Goal: Information Seeking & Learning: Learn about a topic

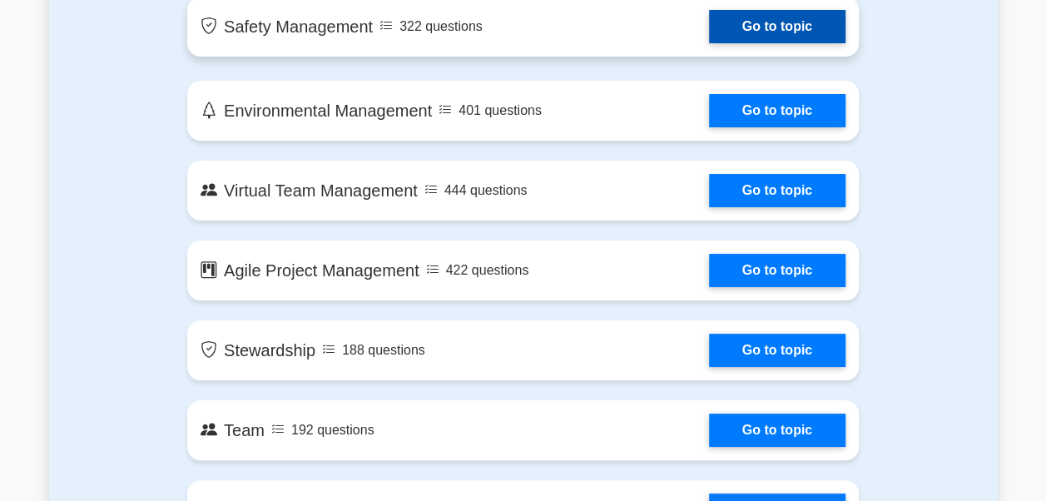
scroll to position [3079, 0]
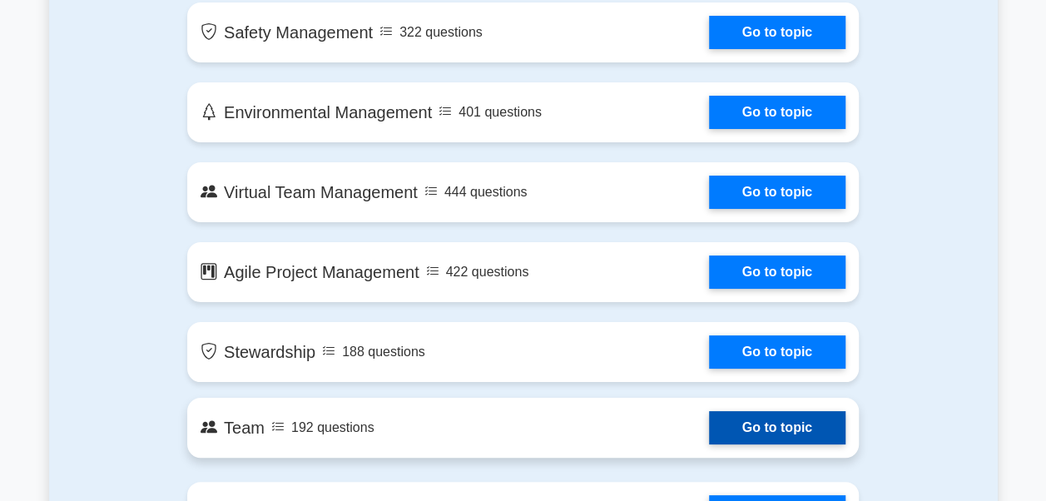
click at [800, 428] on link "Go to topic" at bounding box center [777, 427] width 136 height 33
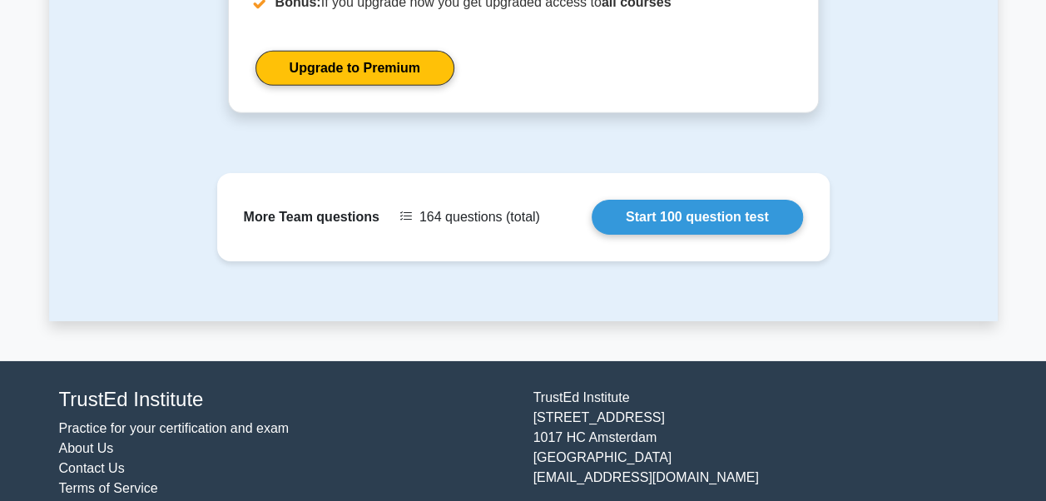
scroll to position [2597, 0]
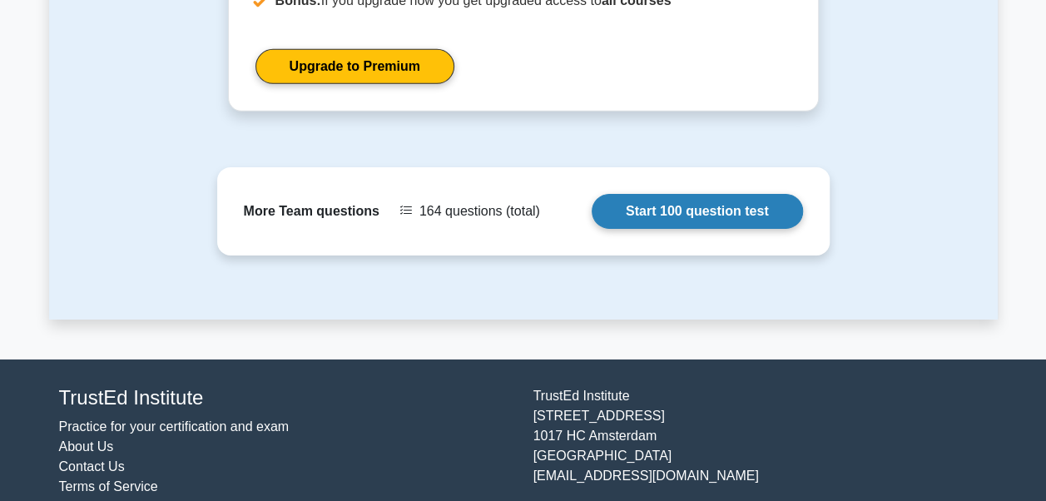
click at [744, 194] on link "Start 100 question test" at bounding box center [696, 211] width 211 height 35
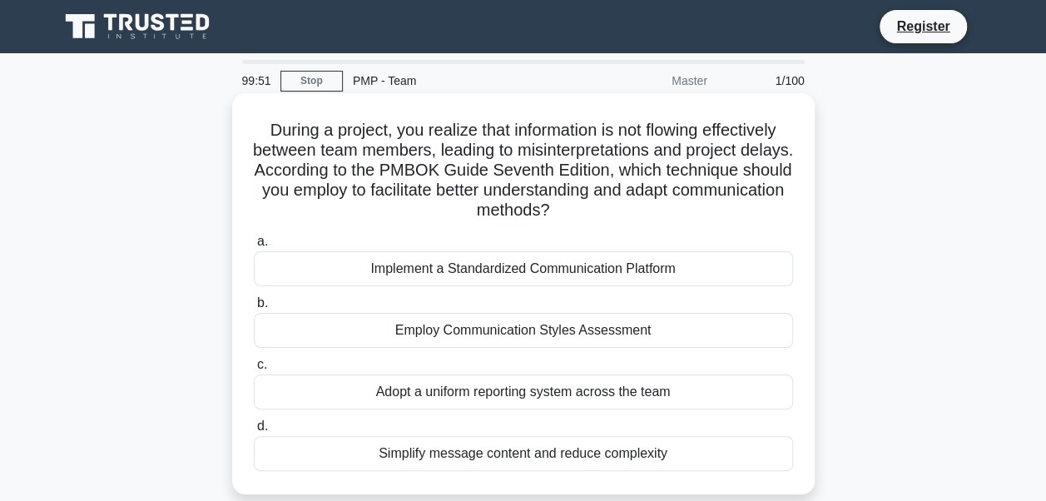
click at [322, 269] on div "Implement a Standardized Communication Platform" at bounding box center [523, 268] width 539 height 35
click at [254, 247] on input "a. Implement a Standardized Communication Platform" at bounding box center [254, 241] width 0 height 11
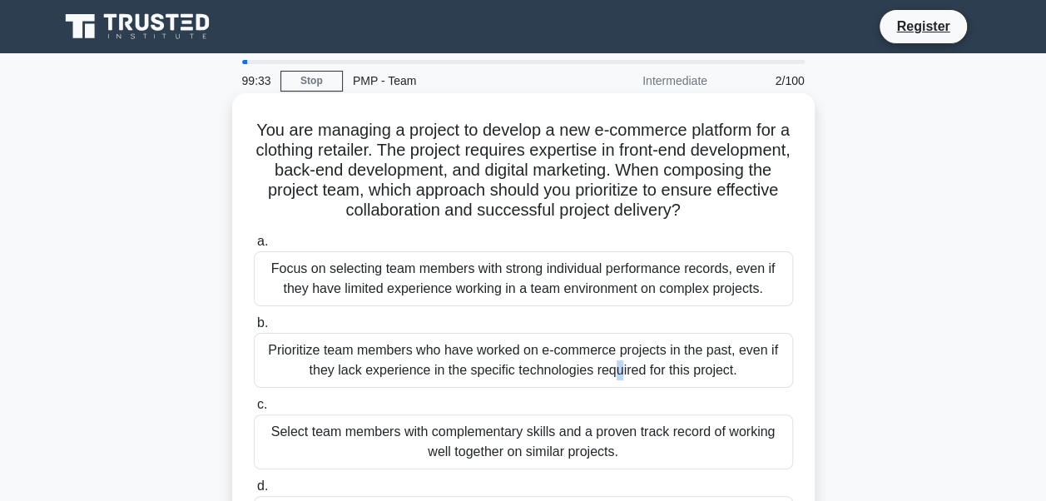
drag, startPoint x: 463, startPoint y: 379, endPoint x: 437, endPoint y: 358, distance: 34.3
click at [437, 358] on div "Prioritize team members who have worked on e-commerce projects in the past, eve…" at bounding box center [523, 360] width 539 height 55
click at [261, 333] on label "b. Prioritize team members who have worked on e-commerce projects in the past, …" at bounding box center [523, 350] width 539 height 75
click at [254, 329] on input "b. Prioritize team members who have worked on e-commerce projects in the past, …" at bounding box center [254, 323] width 0 height 11
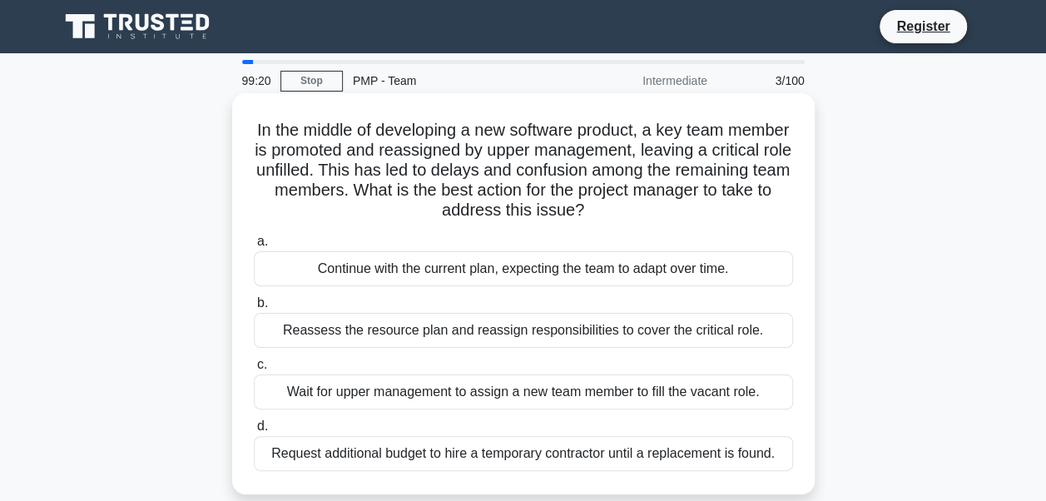
click at [264, 306] on span "b." at bounding box center [262, 302] width 11 height 14
click at [254, 306] on input "b. Reassess the resource plan and reassign responsibilities to cover the critic…" at bounding box center [254, 303] width 0 height 11
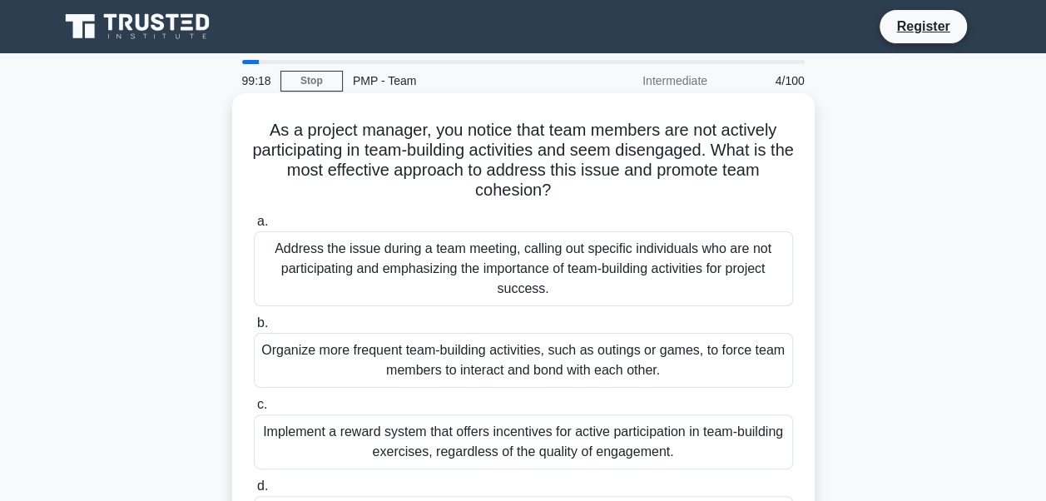
click at [258, 324] on span "b." at bounding box center [262, 322] width 11 height 14
click at [254, 324] on input "b. Organize more frequent team-building activities, such as outings or games, t…" at bounding box center [254, 323] width 0 height 11
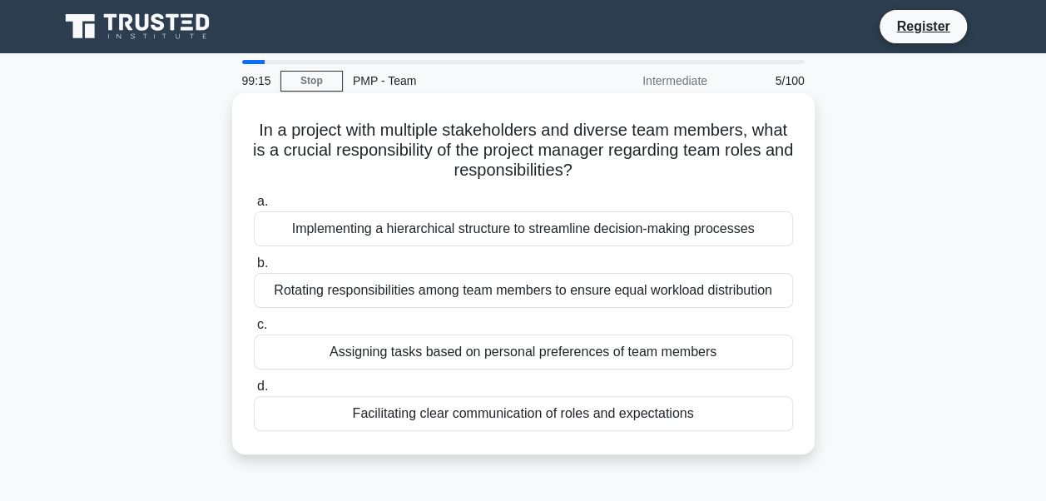
click at [260, 265] on span "b." at bounding box center [262, 262] width 11 height 14
click at [254, 265] on input "b. Rotating responsibilities among team members to ensure equal workload distri…" at bounding box center [254, 263] width 0 height 11
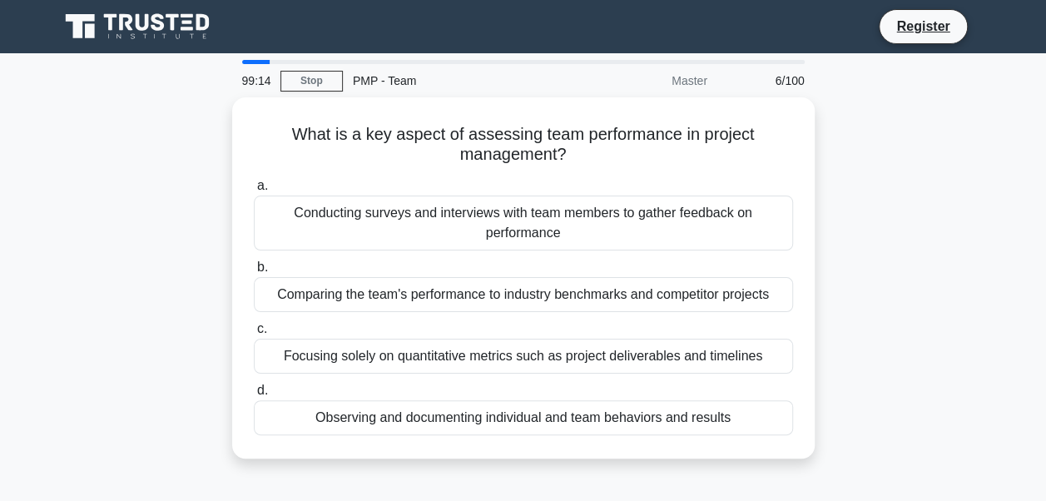
click at [260, 265] on span "b." at bounding box center [262, 267] width 11 height 14
click at [254, 265] on input "b. Comparing the team's performance to industry benchmarks and competitor proje…" at bounding box center [254, 267] width 0 height 11
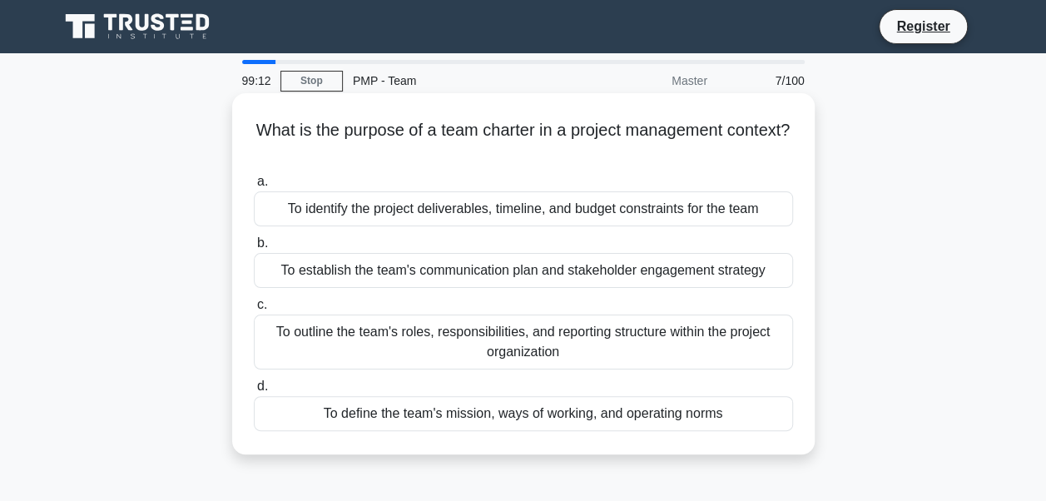
click at [260, 245] on span "b." at bounding box center [262, 242] width 11 height 14
click at [254, 245] on input "b. To establish the team's communication plan and stakeholder engagement strate…" at bounding box center [254, 243] width 0 height 11
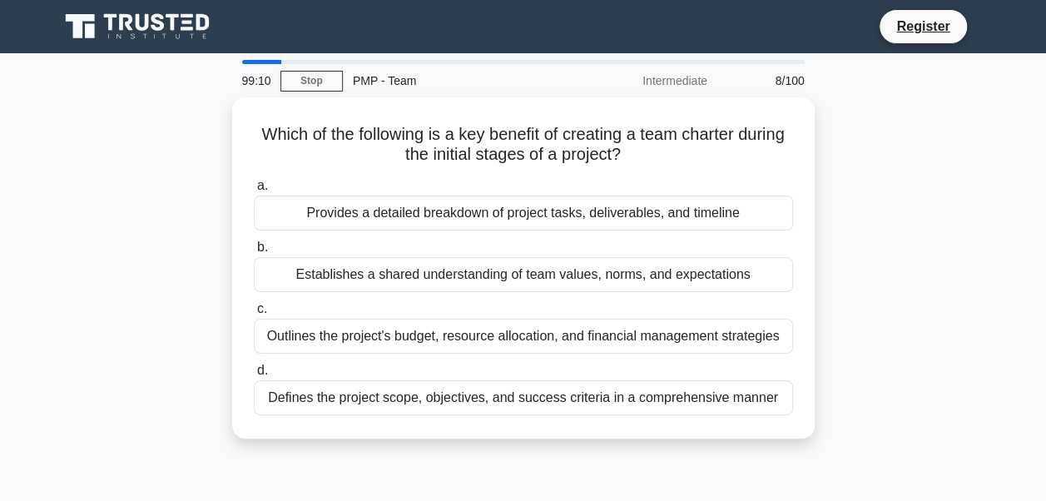
click at [260, 245] on span "b." at bounding box center [262, 247] width 11 height 14
click at [254, 245] on input "b. Establishes a shared understanding of team values, norms, and expectations" at bounding box center [254, 247] width 0 height 11
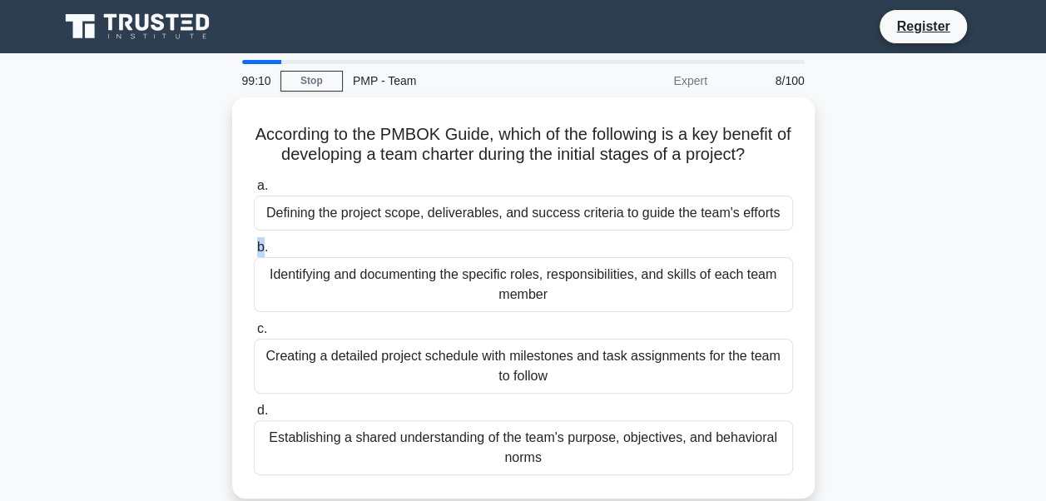
click at [260, 245] on span "b." at bounding box center [262, 247] width 11 height 14
click at [254, 245] on input "b. Identifying and documenting the specific roles, responsibilities, and skills…" at bounding box center [254, 247] width 0 height 11
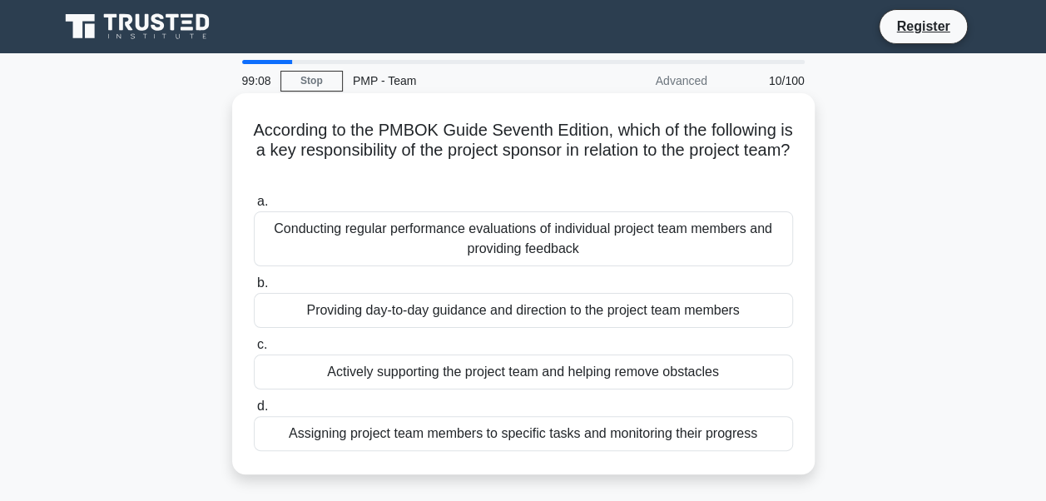
drag, startPoint x: 260, startPoint y: 245, endPoint x: 259, endPoint y: 281, distance: 35.8
click at [259, 281] on span "b." at bounding box center [262, 282] width 11 height 14
click at [254, 281] on input "b. Providing day-to-day guidance and direction to the project team members" at bounding box center [254, 283] width 0 height 11
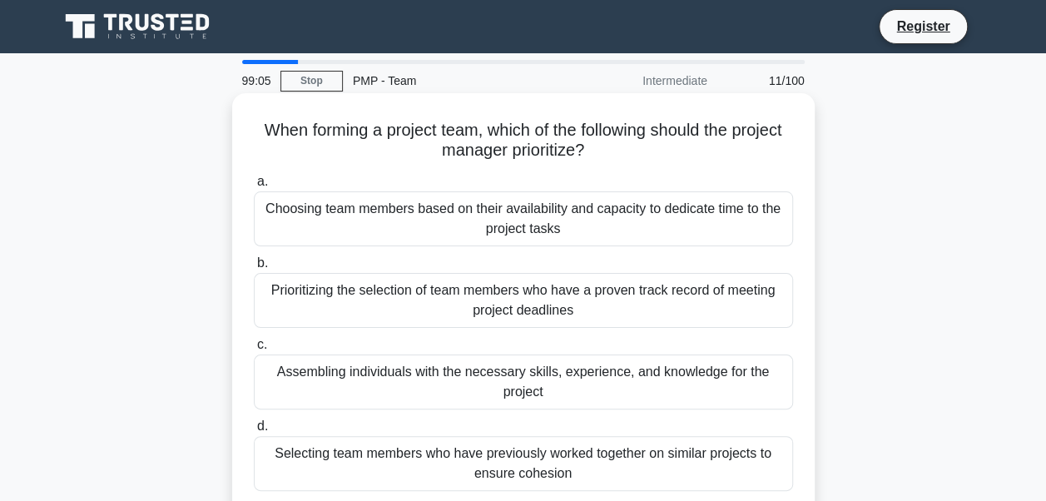
click at [260, 265] on span "b." at bounding box center [262, 262] width 11 height 14
click at [254, 265] on input "b. Prioritizing the selection of team members who have a proven track record of…" at bounding box center [254, 263] width 0 height 11
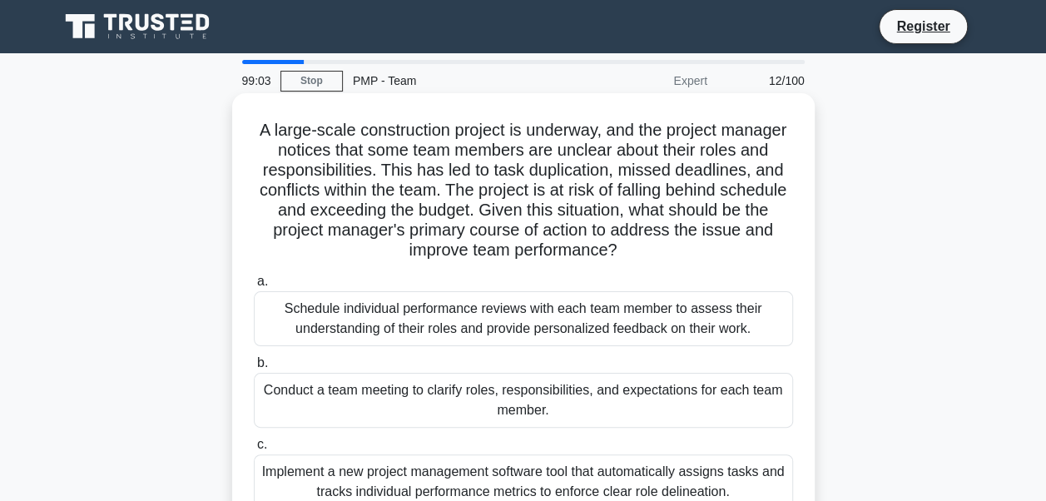
click at [258, 286] on span "a." at bounding box center [262, 281] width 11 height 14
click at [254, 286] on input "a. Schedule individual performance reviews with each team member to assess thei…" at bounding box center [254, 281] width 0 height 11
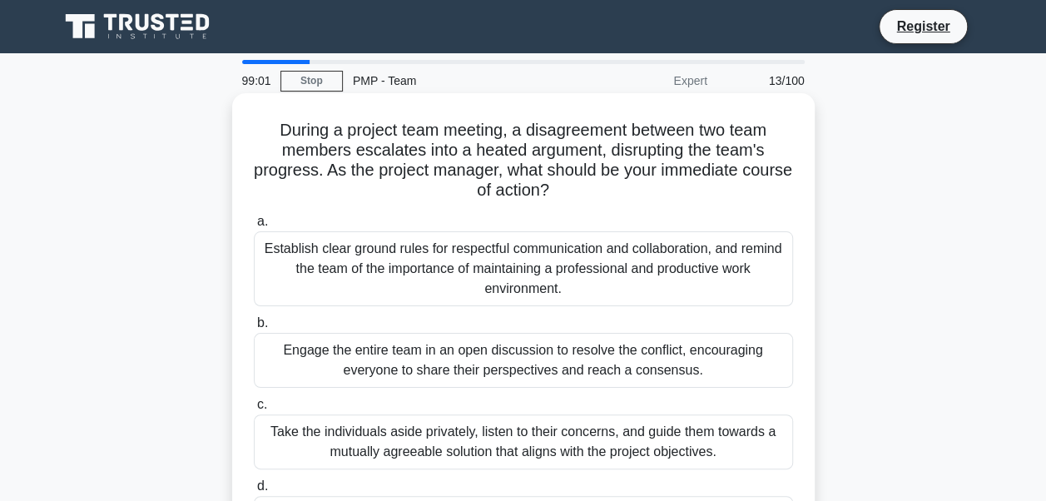
click at [261, 318] on span "b." at bounding box center [262, 322] width 11 height 14
click at [254, 318] on input "b. Engage the entire team in an open discussion to resolve the conflict, encour…" at bounding box center [254, 323] width 0 height 11
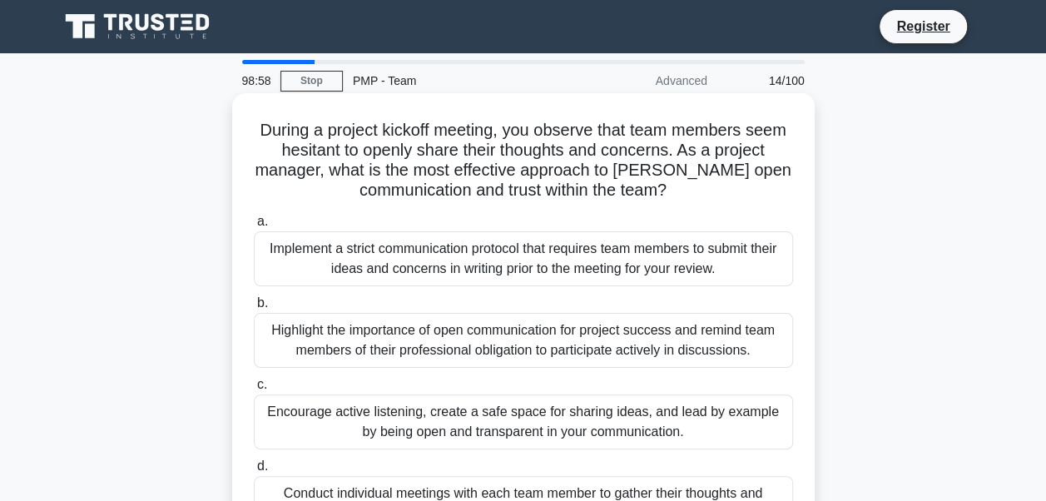
click at [260, 306] on span "b." at bounding box center [262, 302] width 11 height 14
click at [254, 306] on input "b. Highlight the importance of open communication for project success and remin…" at bounding box center [254, 303] width 0 height 11
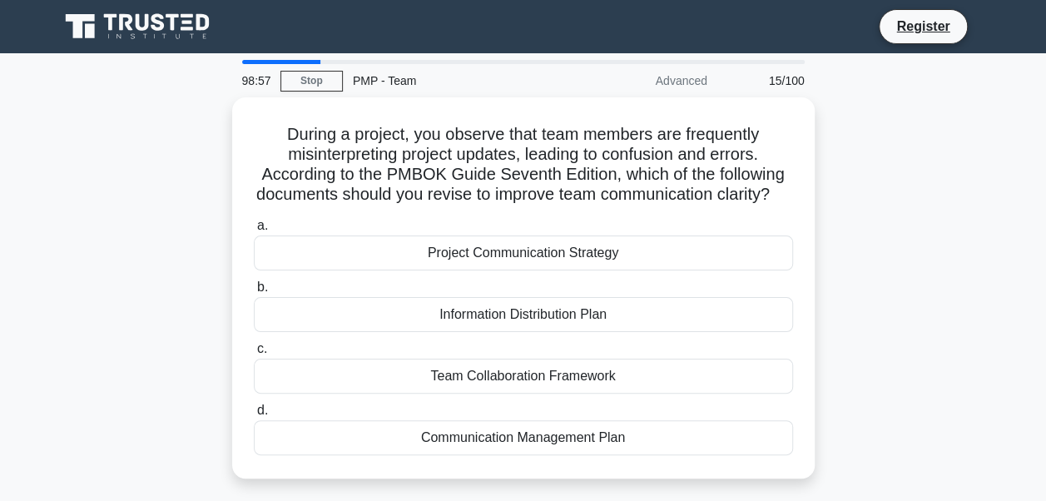
click at [260, 294] on span "b." at bounding box center [262, 286] width 11 height 14
click at [254, 293] on input "b. Information Distribution Plan" at bounding box center [254, 287] width 0 height 11
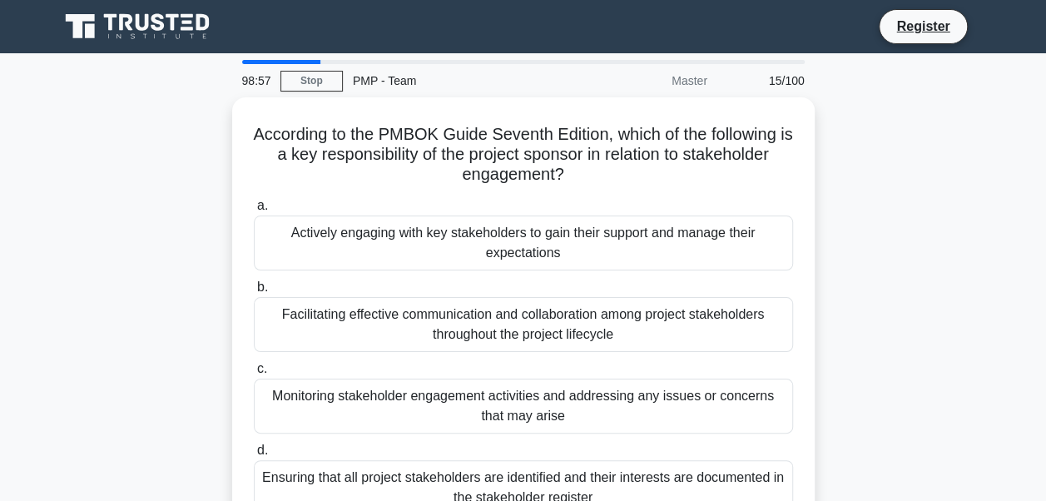
click at [260, 306] on div "Facilitating effective communication and collaboration among project stakeholde…" at bounding box center [523, 324] width 539 height 55
click at [254, 293] on input "b. Facilitating effective communication and collaboration among project stakeho…" at bounding box center [254, 287] width 0 height 11
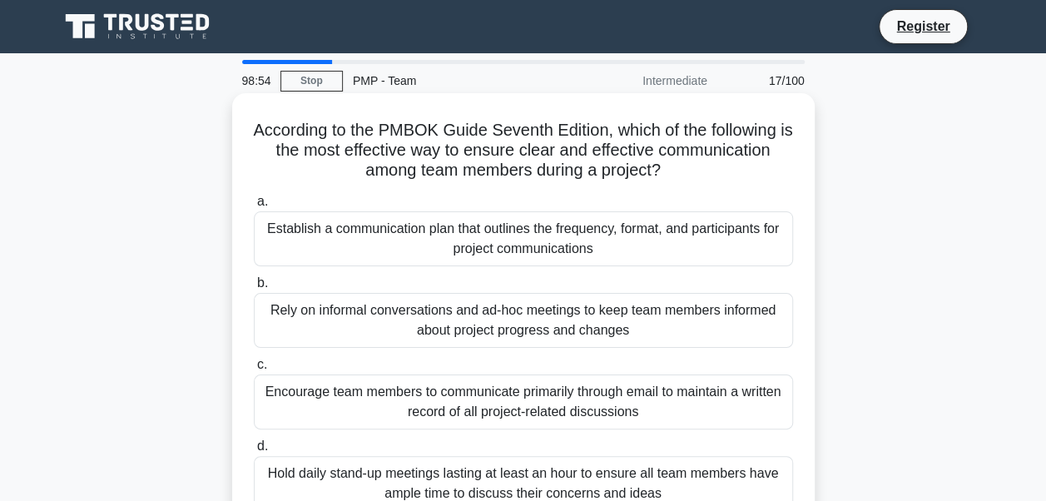
drag, startPoint x: 260, startPoint y: 306, endPoint x: 260, endPoint y: 288, distance: 18.3
click at [260, 288] on span "b." at bounding box center [262, 282] width 11 height 14
click at [254, 288] on input "b. Rely on informal conversations and ad-hoc meetings to keep team members info…" at bounding box center [254, 283] width 0 height 11
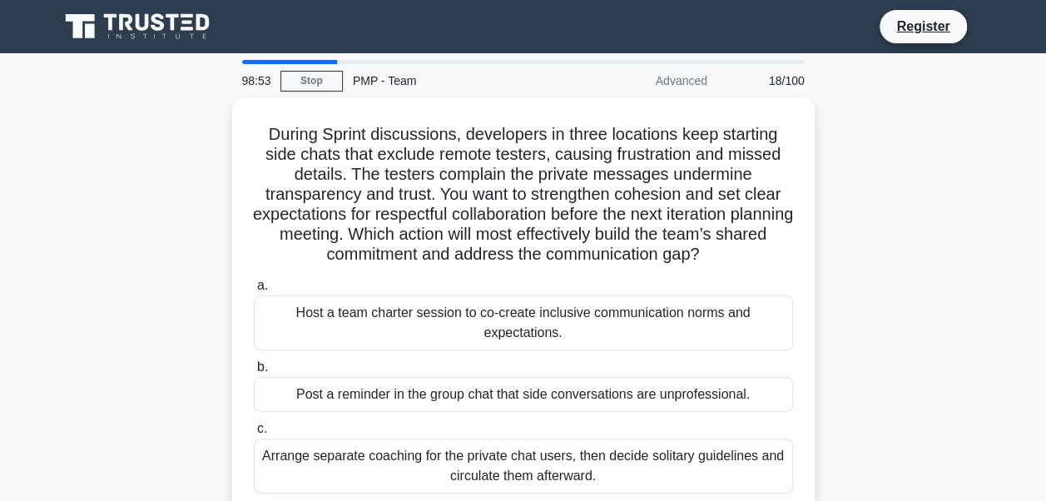
click at [260, 288] on span "a." at bounding box center [262, 285] width 11 height 14
click at [254, 288] on input "a. Host a team charter session to co-create inclusive communication norms and e…" at bounding box center [254, 285] width 0 height 11
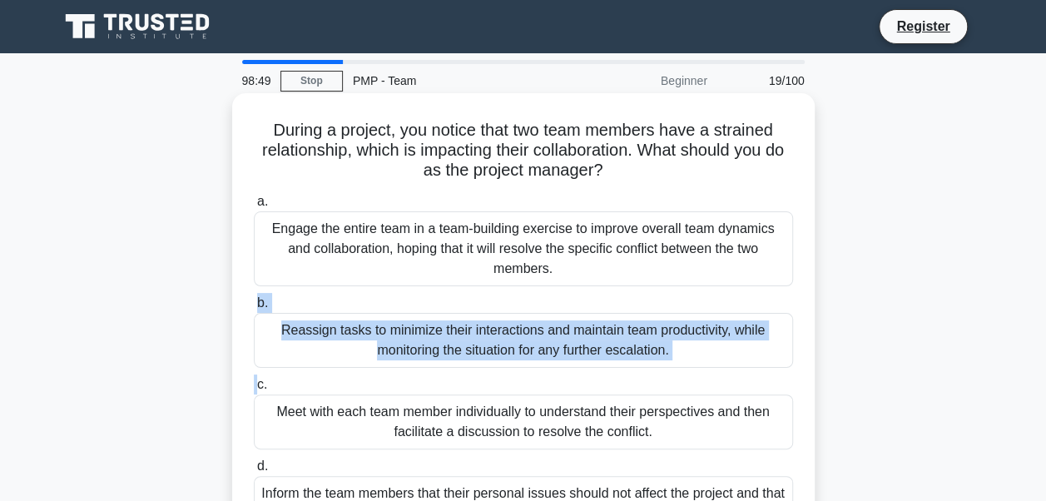
drag, startPoint x: 258, startPoint y: 383, endPoint x: 260, endPoint y: 304, distance: 78.2
click at [260, 304] on div "a. Engage the entire team in a team-building exercise to improve overall team d…" at bounding box center [523, 361] width 559 height 346
click at [260, 304] on span "b." at bounding box center [262, 302] width 11 height 14
click at [254, 304] on input "b. Reassign tasks to minimize their interactions and maintain team productivity…" at bounding box center [254, 303] width 0 height 11
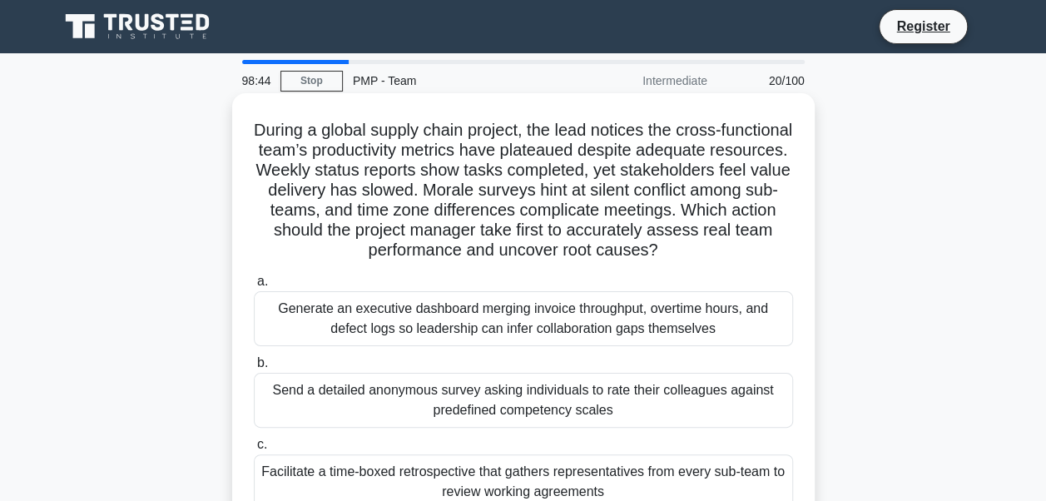
click at [260, 368] on span "b." at bounding box center [262, 362] width 11 height 14
click at [254, 368] on input "b. Send a detailed anonymous survey asking individuals to rate their colleagues…" at bounding box center [254, 363] width 0 height 11
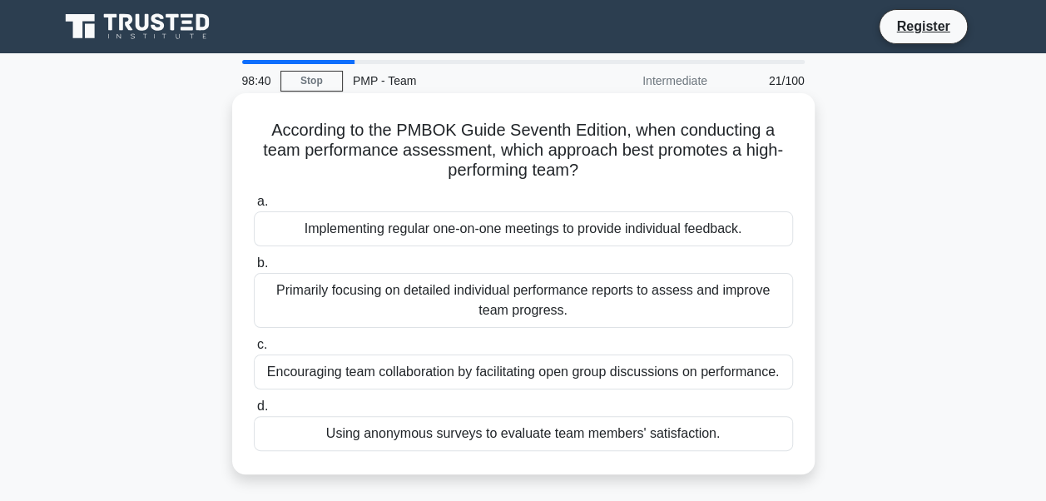
click at [261, 266] on span "b." at bounding box center [262, 262] width 11 height 14
click at [254, 266] on input "b. Primarily focusing on detailed individual performance reports to assess and …" at bounding box center [254, 263] width 0 height 11
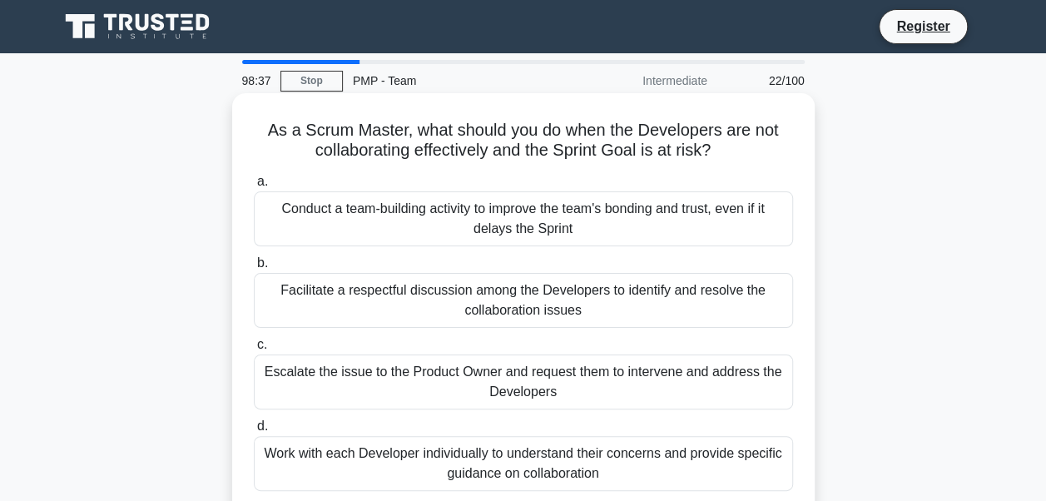
click at [260, 269] on span "b." at bounding box center [262, 262] width 11 height 14
click at [254, 269] on input "b. Facilitate a respectful discussion among the Developers to identify and reso…" at bounding box center [254, 263] width 0 height 11
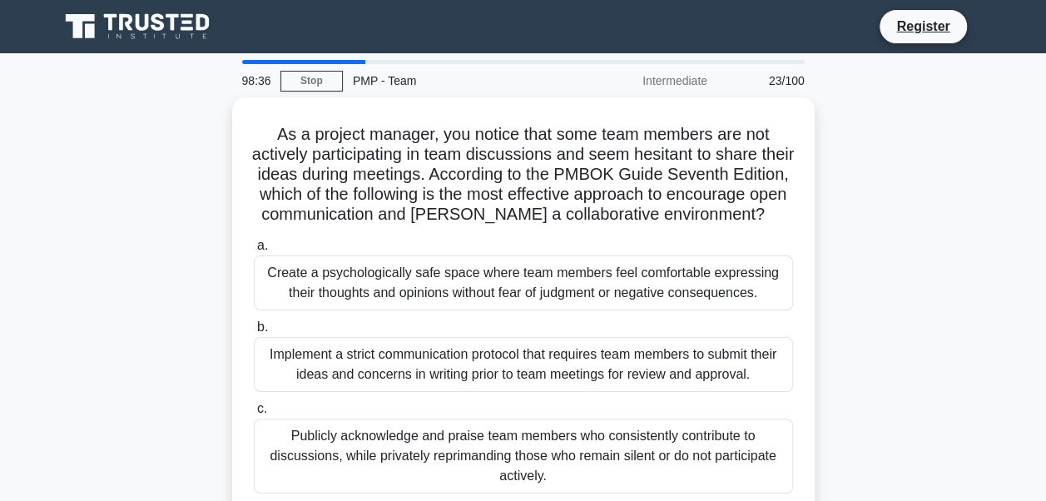
click at [260, 252] on span "a." at bounding box center [262, 245] width 11 height 14
click at [254, 251] on input "a. Create a psychologically safe space where team members feel comfortable expr…" at bounding box center [254, 245] width 0 height 11
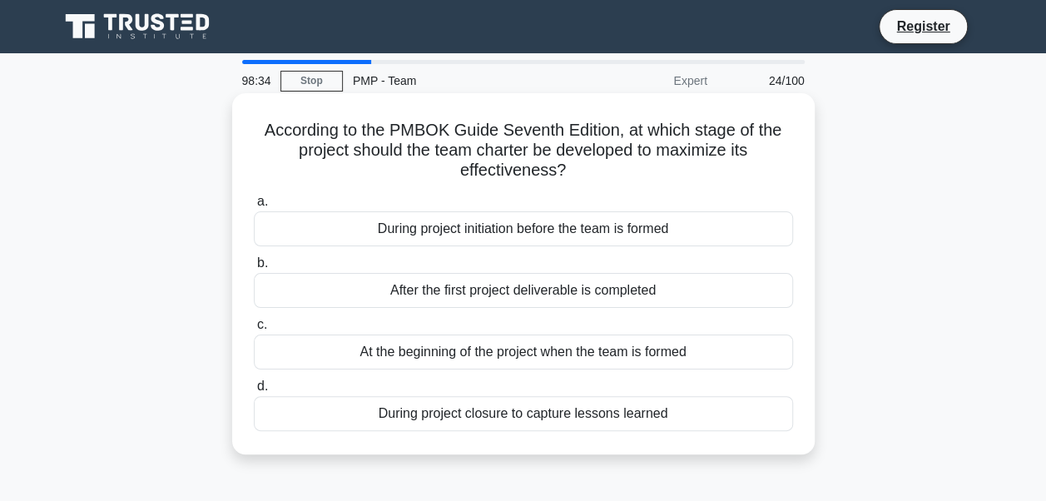
click at [259, 266] on span "b." at bounding box center [262, 262] width 11 height 14
click at [254, 266] on input "b. After the first project deliverable is completed" at bounding box center [254, 263] width 0 height 11
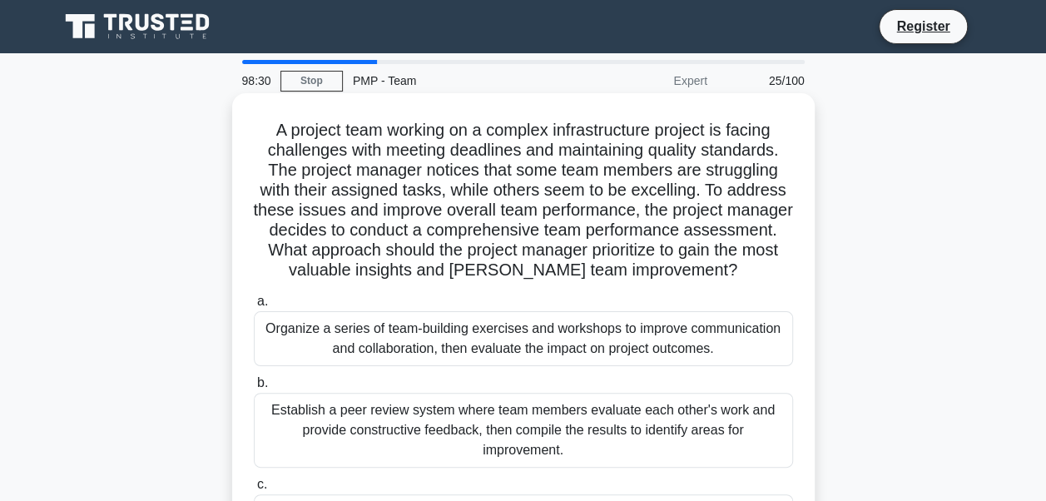
click at [261, 388] on span "b." at bounding box center [262, 382] width 11 height 14
click at [254, 388] on input "b. Establish a peer review system where team members evaluate each other's work…" at bounding box center [254, 383] width 0 height 11
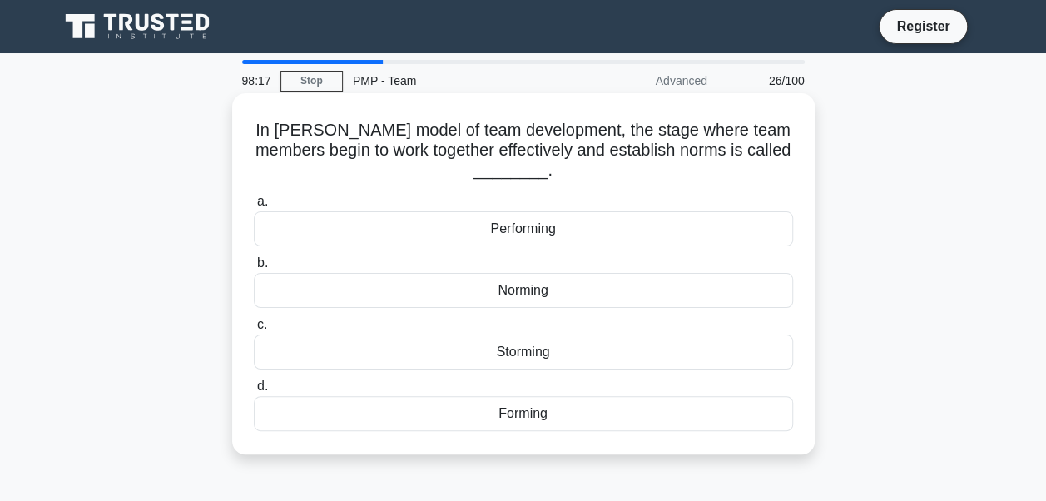
click at [258, 206] on span "a." at bounding box center [262, 201] width 11 height 14
click at [254, 206] on input "a. Performing" at bounding box center [254, 201] width 0 height 11
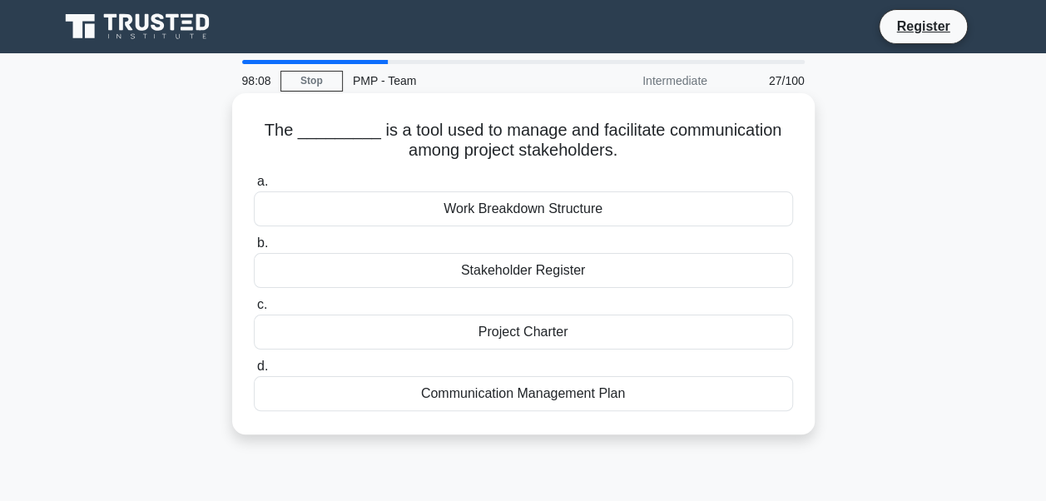
click at [261, 188] on span "a." at bounding box center [262, 181] width 11 height 14
click at [254, 187] on input "a. Work Breakdown Structure" at bounding box center [254, 181] width 0 height 11
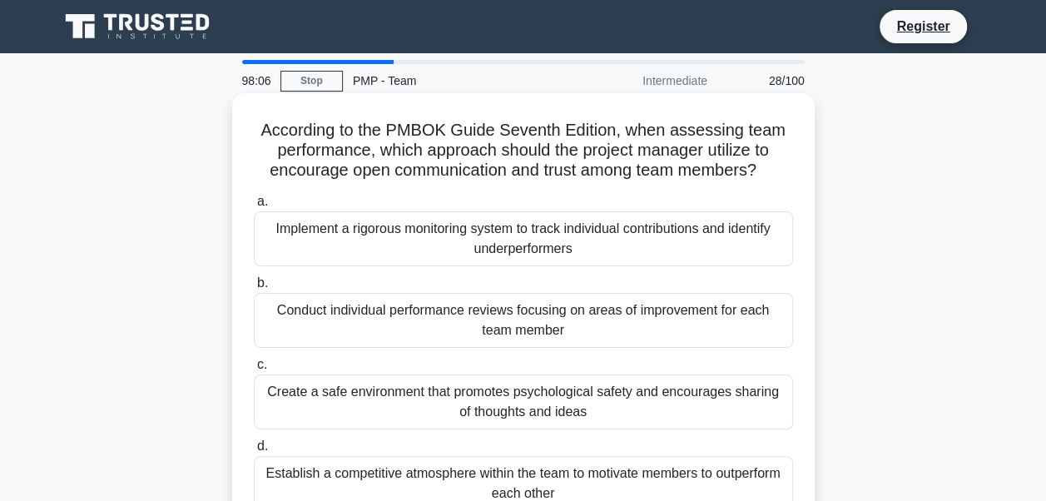
click at [260, 282] on span "b." at bounding box center [262, 282] width 11 height 14
click at [254, 282] on input "b. Conduct individual performance reviews focusing on areas of improvement for …" at bounding box center [254, 283] width 0 height 11
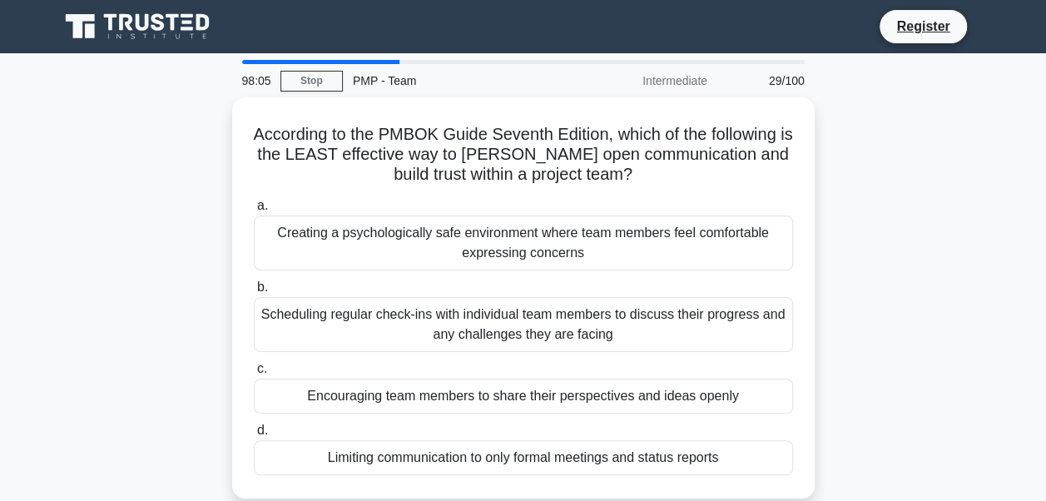
click at [260, 282] on span "b." at bounding box center [262, 286] width 11 height 14
click at [254, 282] on input "b. Scheduling regular check-ins with individual team members to discuss their p…" at bounding box center [254, 287] width 0 height 11
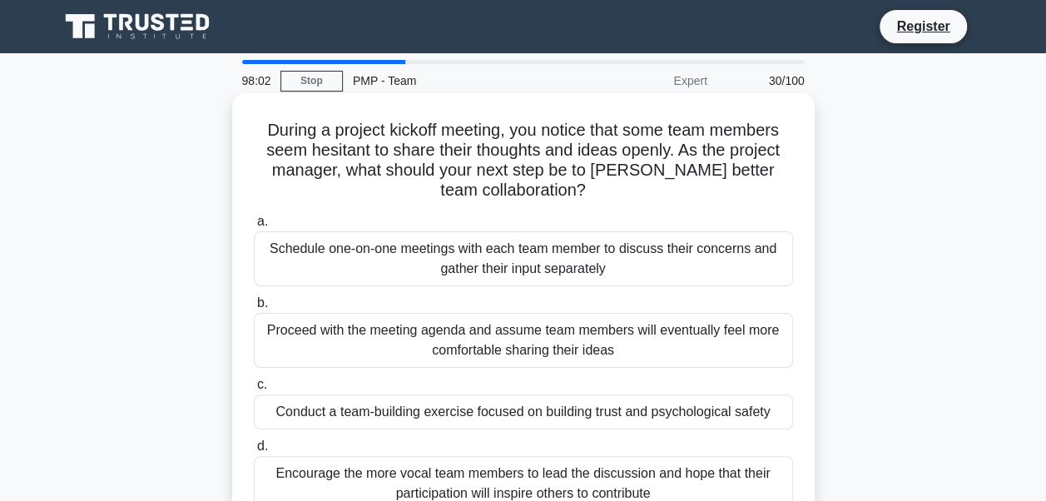
click at [261, 305] on span "b." at bounding box center [262, 302] width 11 height 14
click at [254, 305] on input "b. Proceed with the meeting agenda and assume team members will eventually feel…" at bounding box center [254, 303] width 0 height 11
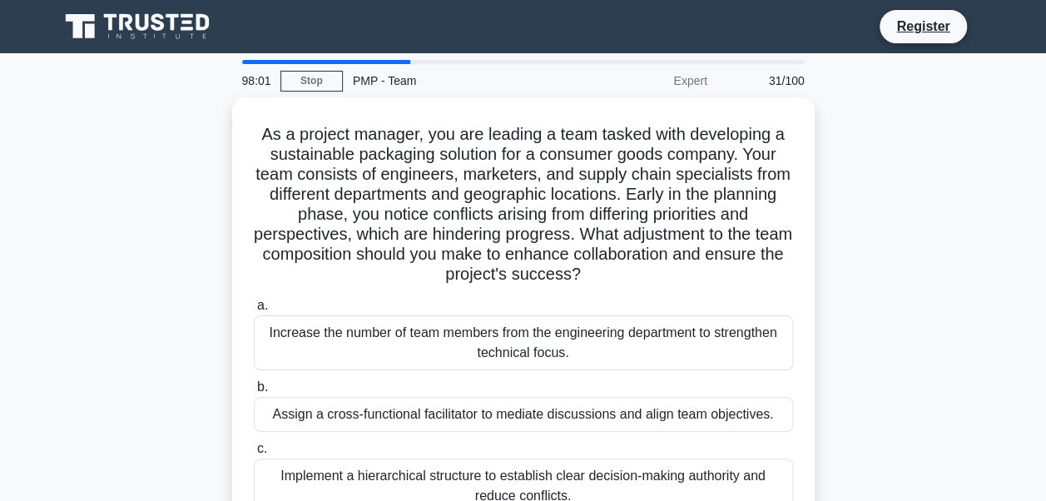
click at [261, 305] on span "a." at bounding box center [262, 305] width 11 height 14
click at [254, 305] on input "a. Increase the number of team members from the engineering department to stren…" at bounding box center [254, 305] width 0 height 11
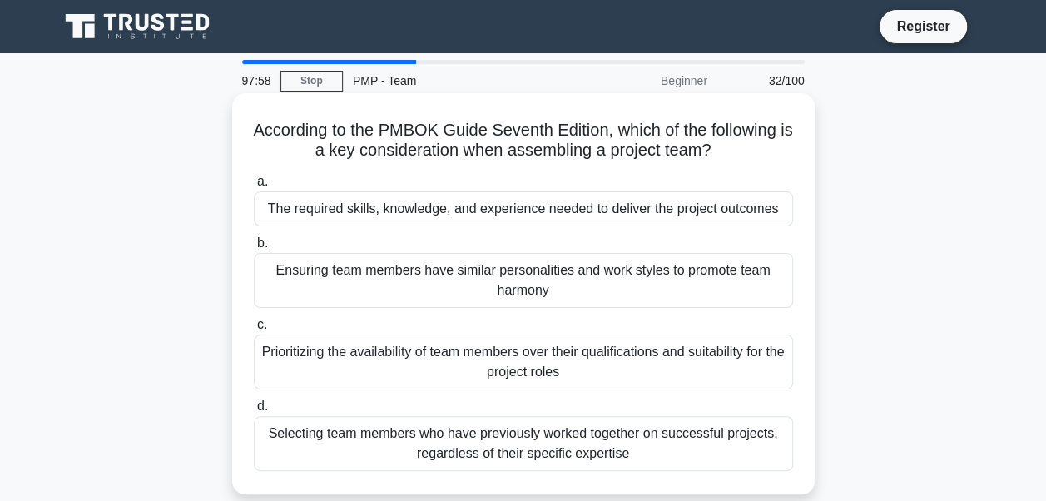
click at [260, 248] on span "b." at bounding box center [262, 242] width 11 height 14
click at [254, 248] on input "b. Ensuring team members have similar personalities and work styles to promote …" at bounding box center [254, 243] width 0 height 11
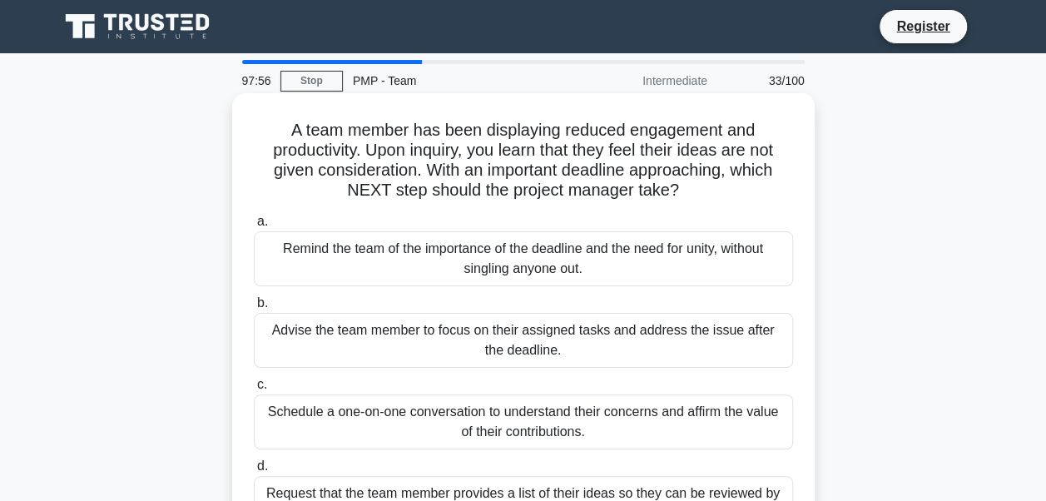
click at [261, 225] on span "a." at bounding box center [262, 221] width 11 height 14
click at [254, 225] on input "a. Remind the team of the importance of the deadline and the need for unity, wi…" at bounding box center [254, 221] width 0 height 11
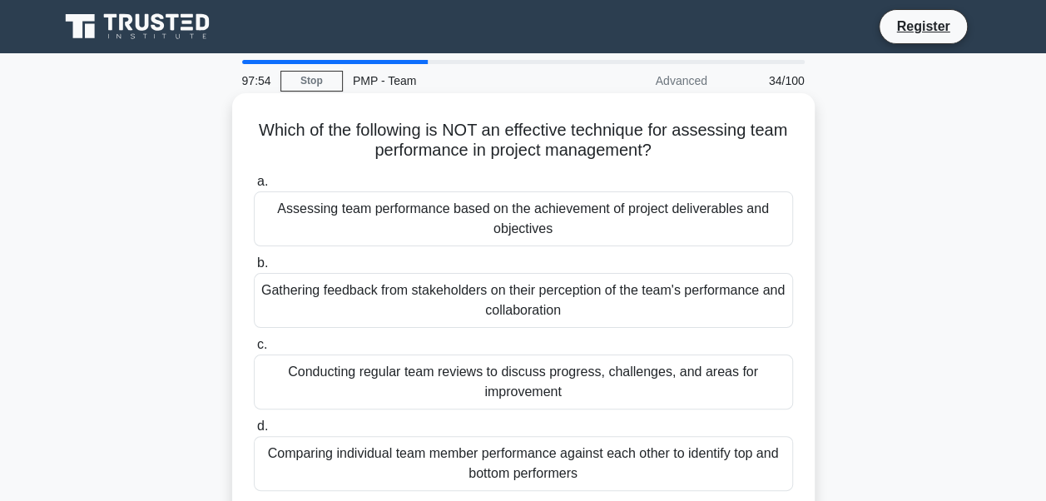
click at [261, 262] on span "b." at bounding box center [262, 262] width 11 height 14
click at [254, 262] on input "b. Gathering feedback from stakeholders on their perception of the team's perfo…" at bounding box center [254, 263] width 0 height 11
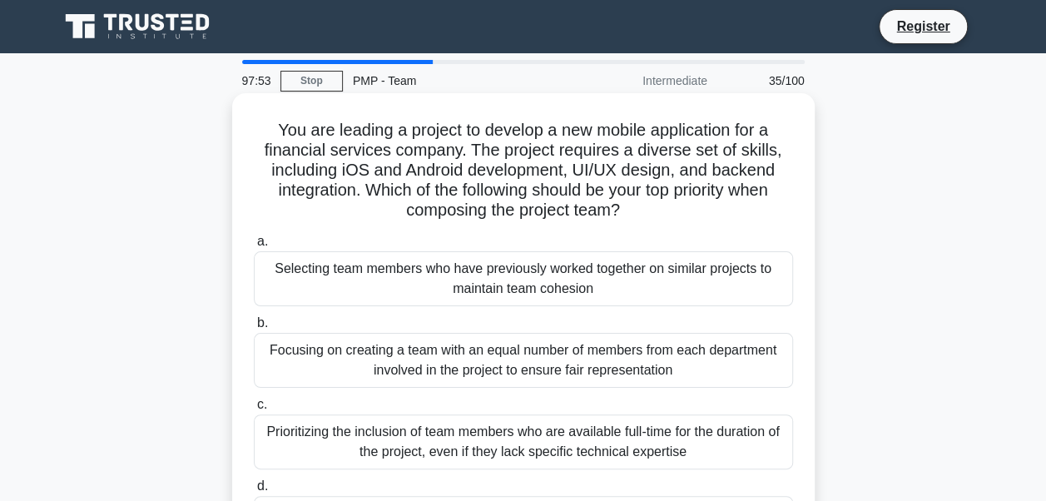
click at [260, 241] on span "a." at bounding box center [262, 241] width 11 height 14
click at [254, 241] on input "a. Selecting team members who have previously worked together on similar projec…" at bounding box center [254, 241] width 0 height 11
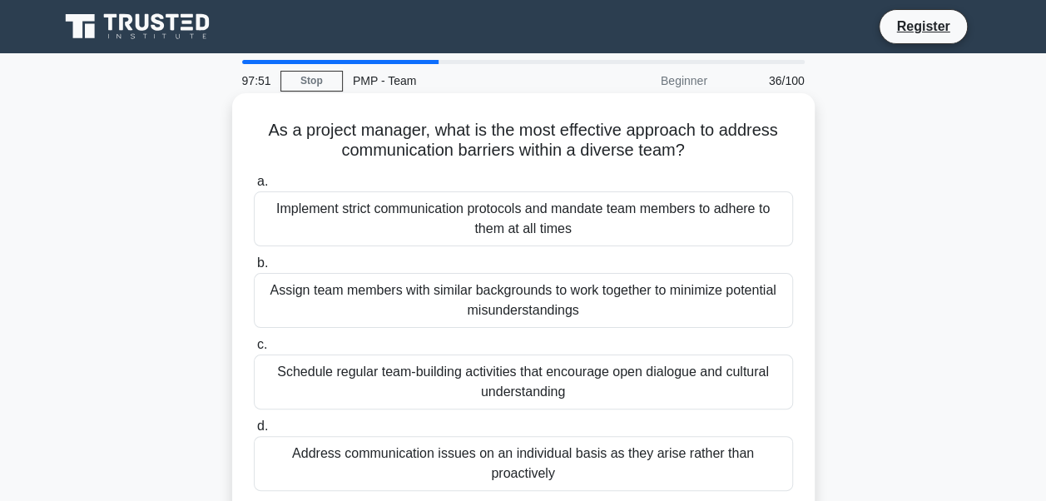
click at [262, 349] on span "c." at bounding box center [262, 344] width 10 height 14
click at [254, 349] on input "c. Schedule regular team-building activities that encourage open dialogue and c…" at bounding box center [254, 344] width 0 height 11
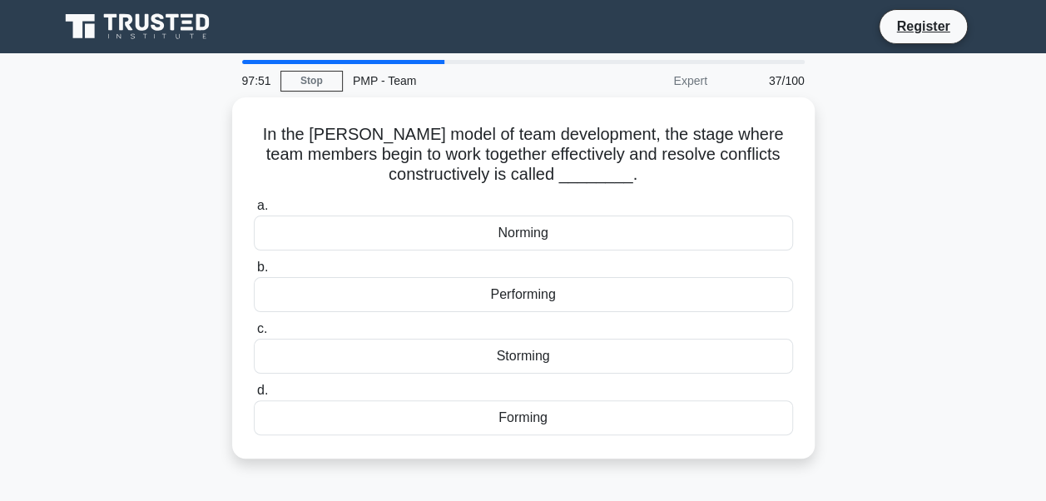
click at [262, 349] on div "Storming" at bounding box center [523, 356] width 539 height 35
click at [254, 334] on input "c. Storming" at bounding box center [254, 329] width 0 height 11
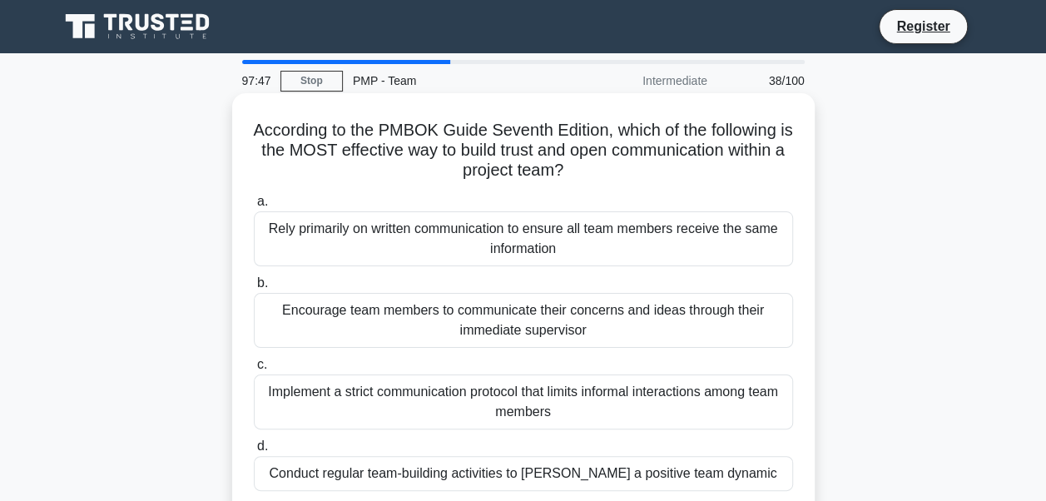
drag, startPoint x: 260, startPoint y: 245, endPoint x: 257, endPoint y: 228, distance: 17.8
click at [258, 231] on div "Rely primarily on written communication to ensure all team members receive the …" at bounding box center [523, 238] width 539 height 55
drag, startPoint x: 257, startPoint y: 228, endPoint x: 260, endPoint y: 208, distance: 20.2
click at [260, 208] on span "a." at bounding box center [262, 201] width 11 height 14
drag, startPoint x: 260, startPoint y: 208, endPoint x: 261, endPoint y: 283, distance: 74.9
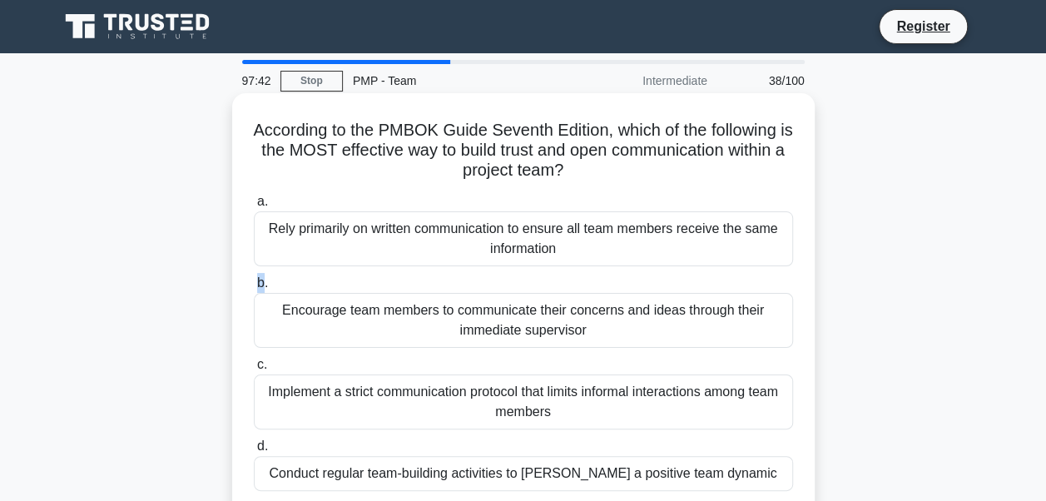
click at [261, 283] on span "b." at bounding box center [262, 282] width 11 height 14
drag, startPoint x: 261, startPoint y: 283, endPoint x: 260, endPoint y: 206, distance: 76.5
click at [260, 206] on span "a." at bounding box center [262, 201] width 11 height 14
click at [254, 206] on input "a. Rely primarily on written communication to ensure all team members receive t…" at bounding box center [254, 201] width 0 height 11
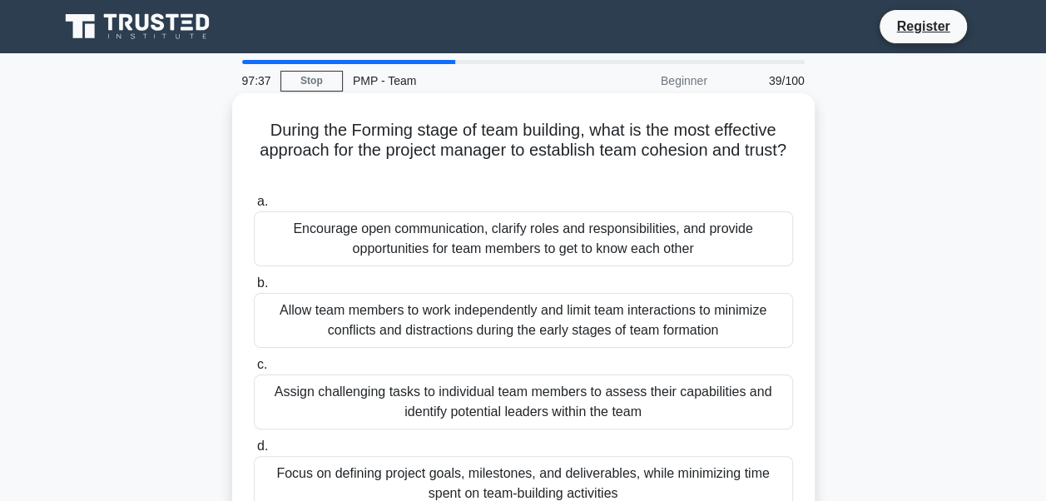
click at [261, 284] on span "b." at bounding box center [262, 282] width 11 height 14
click at [254, 284] on input "b. Allow team members to work independently and limit team interactions to mini…" at bounding box center [254, 283] width 0 height 11
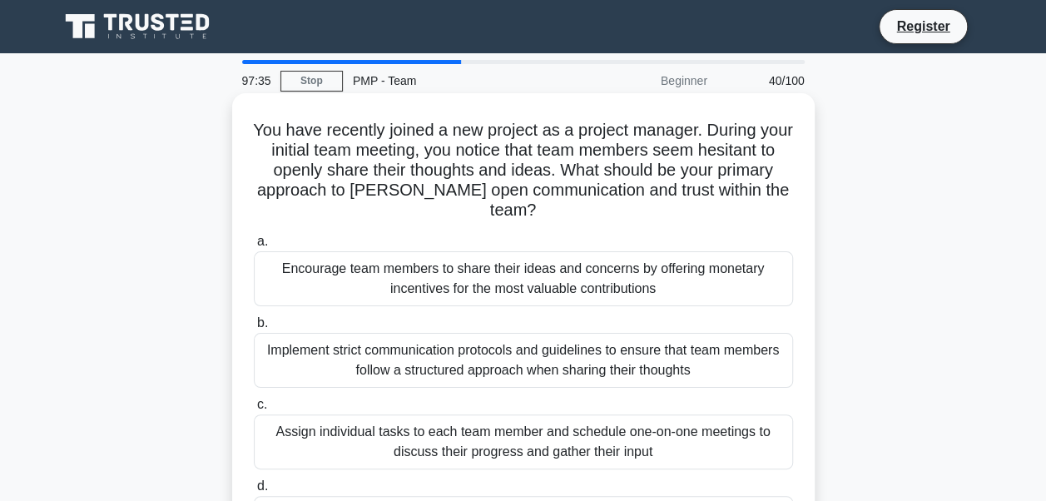
click at [262, 234] on span "a." at bounding box center [262, 241] width 11 height 14
click at [254, 236] on input "a. Encourage team members to share their ideas and concerns by offering monetar…" at bounding box center [254, 241] width 0 height 11
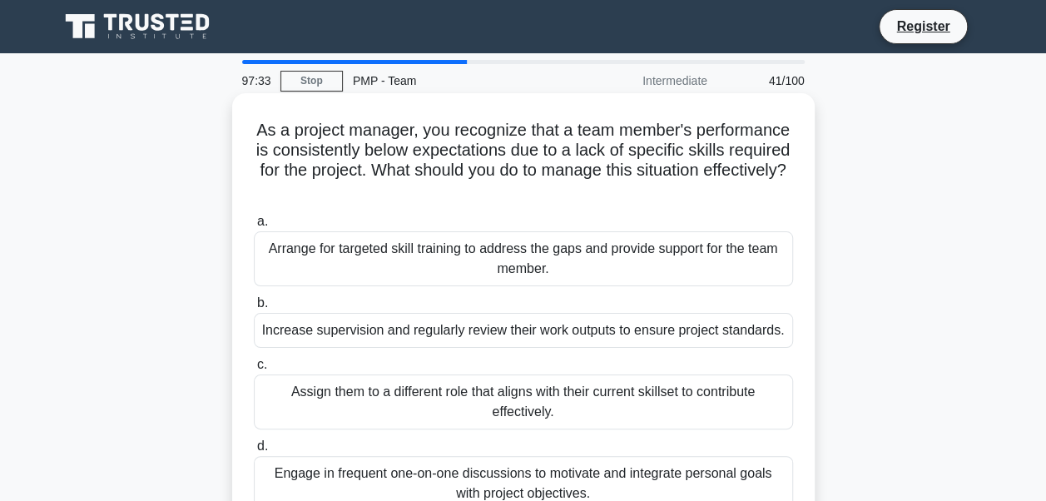
click at [262, 304] on span "b." at bounding box center [262, 302] width 11 height 14
click at [254, 304] on input "b. Increase supervision and regularly review their work outputs to ensure proje…" at bounding box center [254, 303] width 0 height 11
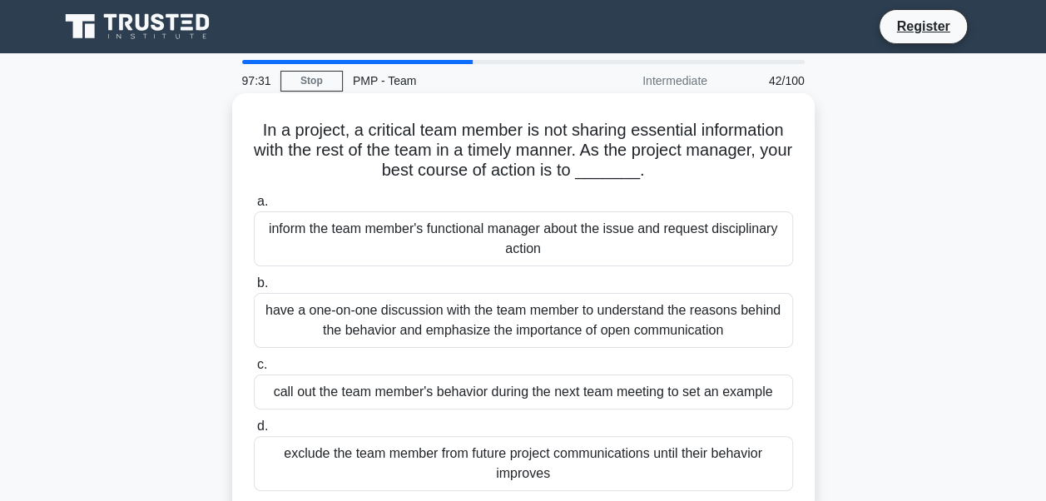
click at [258, 203] on span "a." at bounding box center [262, 201] width 11 height 14
click at [254, 203] on input "a. inform the team member's functional manager about the issue and request disc…" at bounding box center [254, 201] width 0 height 11
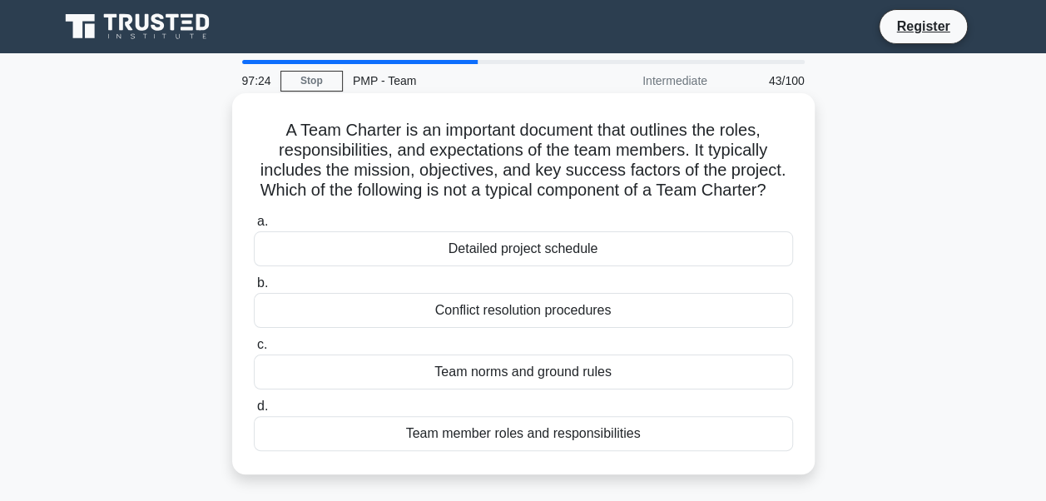
click at [264, 413] on span "d." at bounding box center [262, 405] width 11 height 14
click at [254, 412] on input "d. Team member roles and responsibilities" at bounding box center [254, 406] width 0 height 11
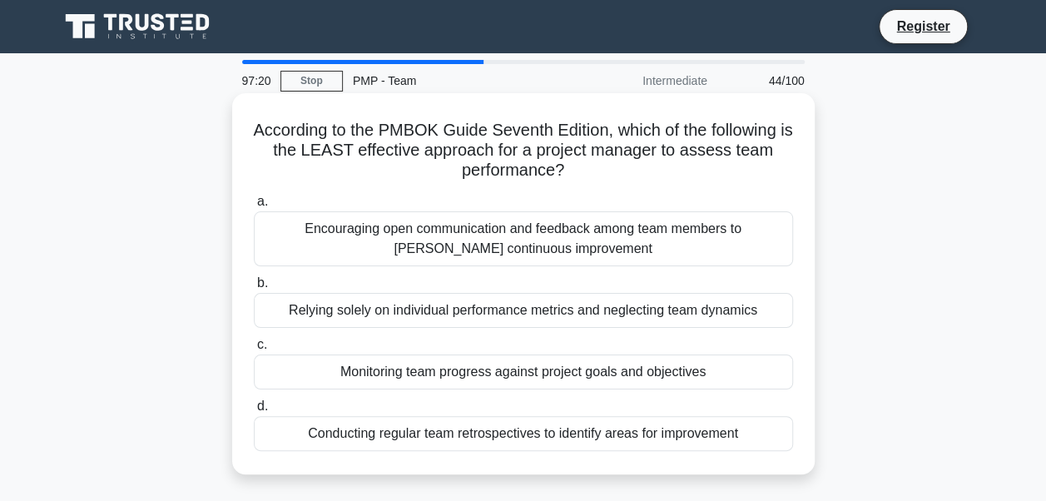
click at [262, 207] on span "a." at bounding box center [262, 201] width 11 height 14
click at [254, 207] on input "a. Encouraging open communication and feedback among team members to foster con…" at bounding box center [254, 201] width 0 height 11
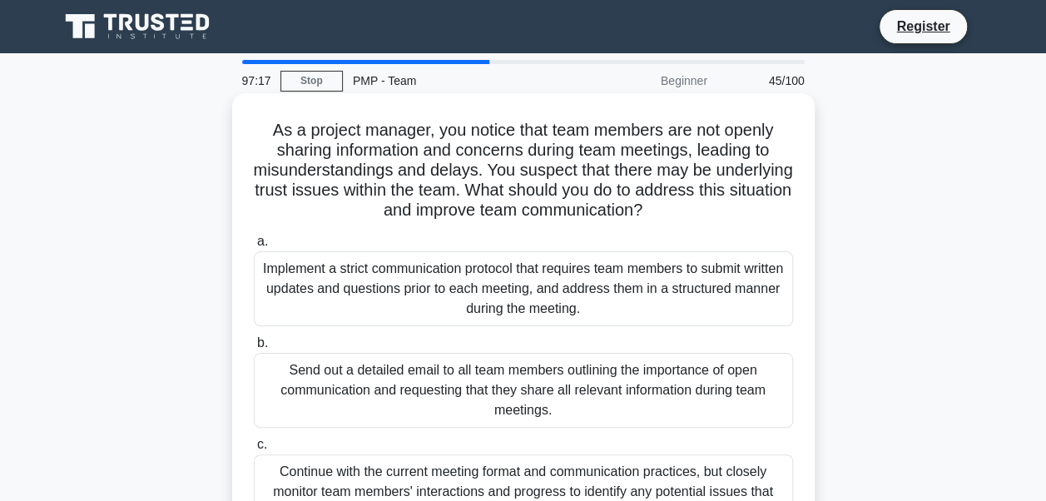
drag, startPoint x: 258, startPoint y: 243, endPoint x: 257, endPoint y: 321, distance: 78.2
click at [257, 321] on label "a. Implement a strict communication protocol that requires team members to subm…" at bounding box center [523, 278] width 539 height 95
drag, startPoint x: 257, startPoint y: 321, endPoint x: 261, endPoint y: 347, distance: 26.1
click at [261, 347] on span "b." at bounding box center [262, 342] width 11 height 14
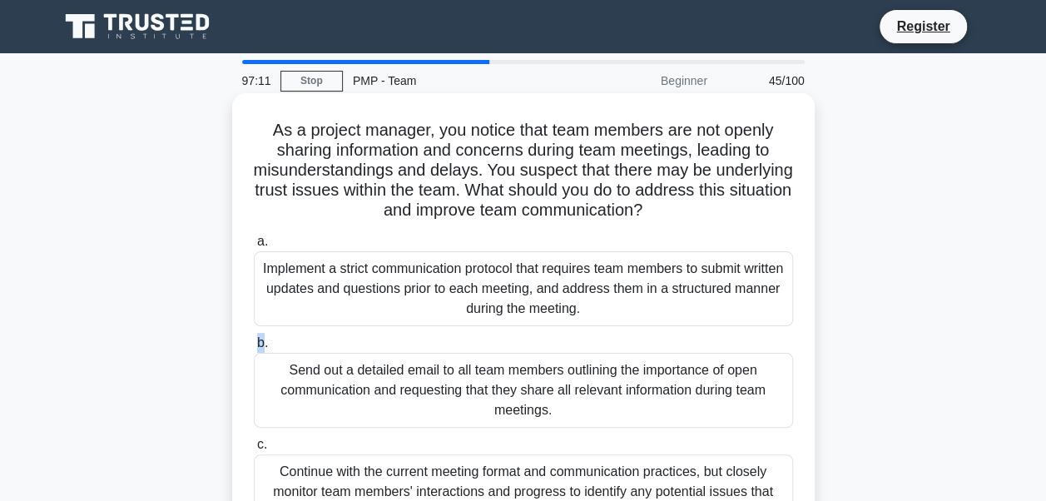
click at [254, 347] on input "b. Send out a detailed email to all team members outlining the importance of op…" at bounding box center [254, 343] width 0 height 11
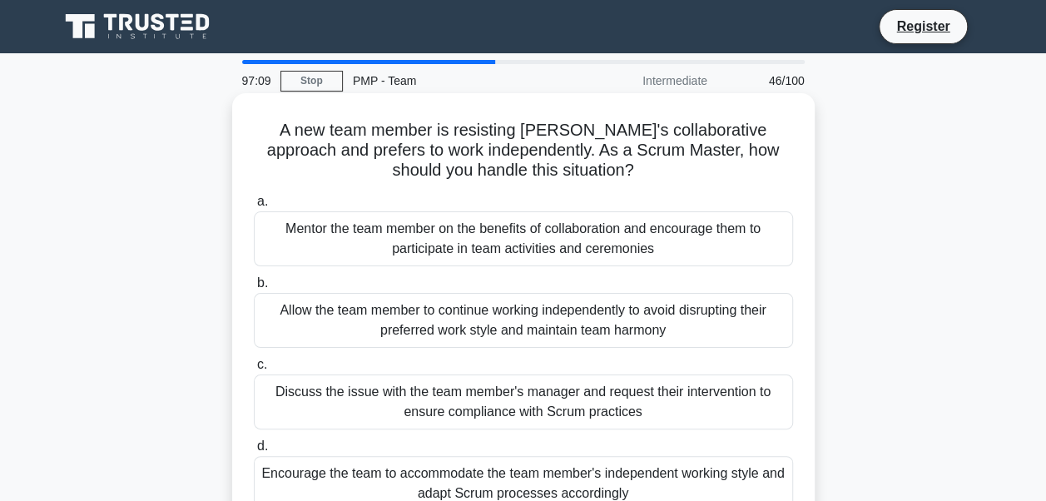
click at [261, 365] on span "c." at bounding box center [262, 364] width 10 height 14
click at [254, 365] on input "c. Discuss the issue with the team member's manager and request their intervent…" at bounding box center [254, 364] width 0 height 11
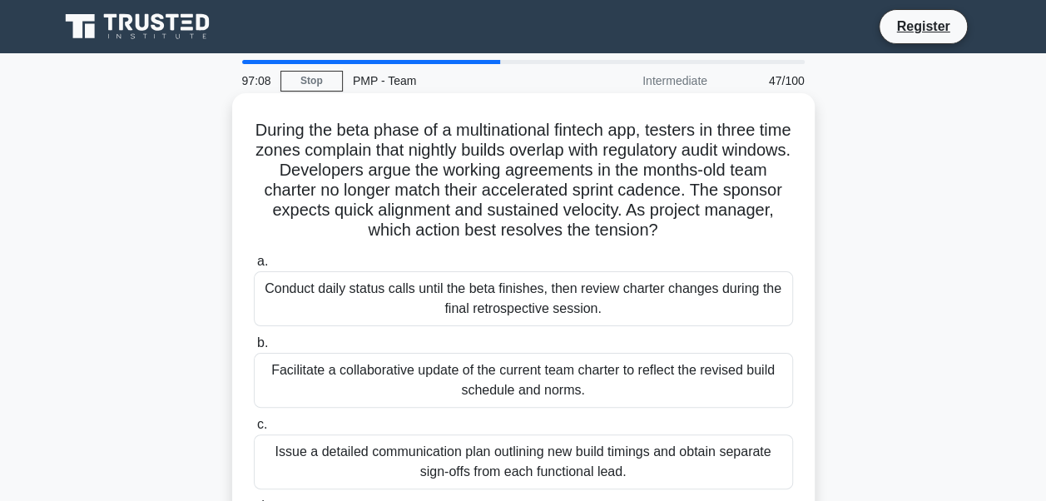
click at [260, 343] on span "b." at bounding box center [262, 342] width 11 height 14
click at [254, 343] on input "b. Facilitate a collaborative update of the current team charter to reflect the…" at bounding box center [254, 343] width 0 height 11
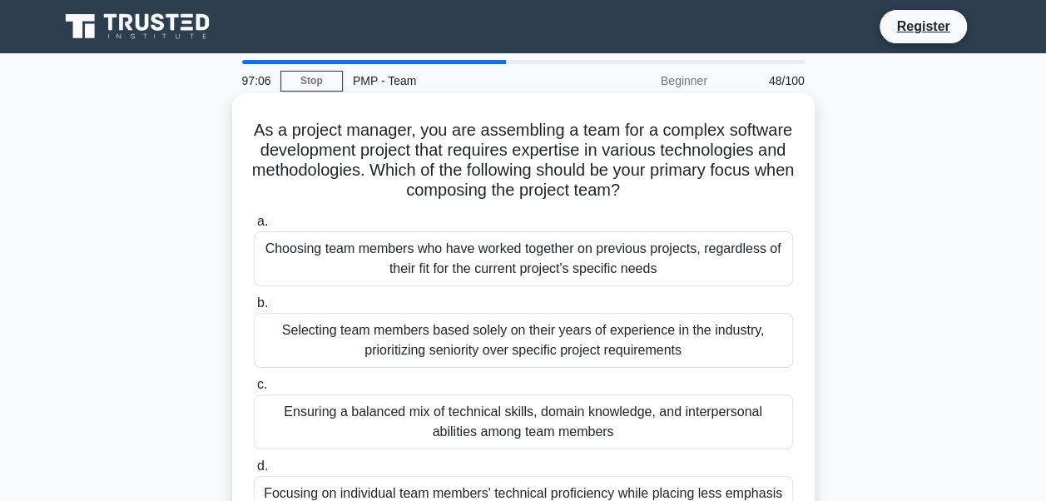
click at [263, 387] on span "c." at bounding box center [262, 384] width 10 height 14
click at [254, 387] on input "c. Ensuring a balanced mix of technical skills, domain knowledge, and interpers…" at bounding box center [254, 384] width 0 height 11
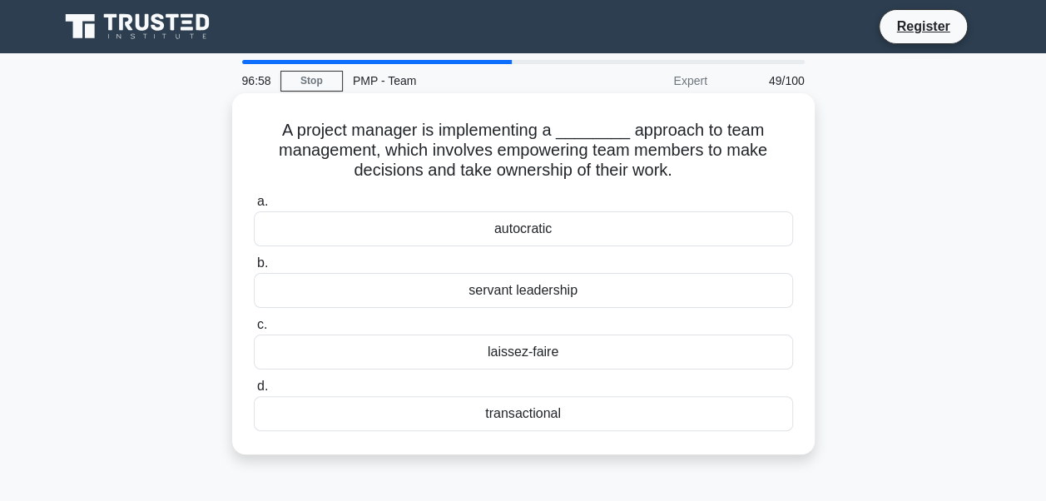
click at [260, 203] on span "a." at bounding box center [262, 201] width 11 height 14
click at [254, 203] on input "a. autocratic" at bounding box center [254, 201] width 0 height 11
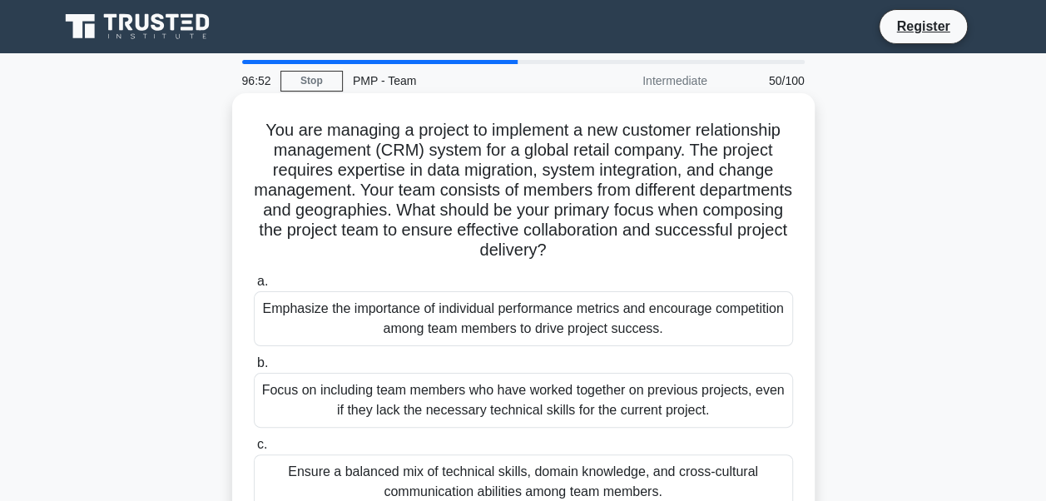
click at [259, 283] on span "a." at bounding box center [262, 281] width 11 height 14
click at [254, 283] on input "a. Emphasize the importance of individual performance metrics and encourage com…" at bounding box center [254, 281] width 0 height 11
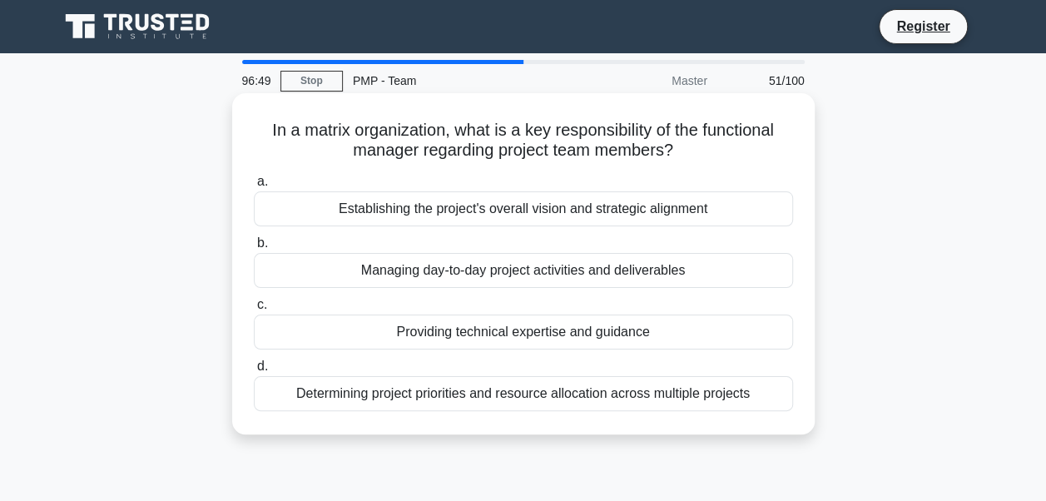
click at [261, 247] on span "b." at bounding box center [262, 242] width 11 height 14
click at [254, 247] on input "b. Managing day-to-day project activities and deliverables" at bounding box center [254, 243] width 0 height 11
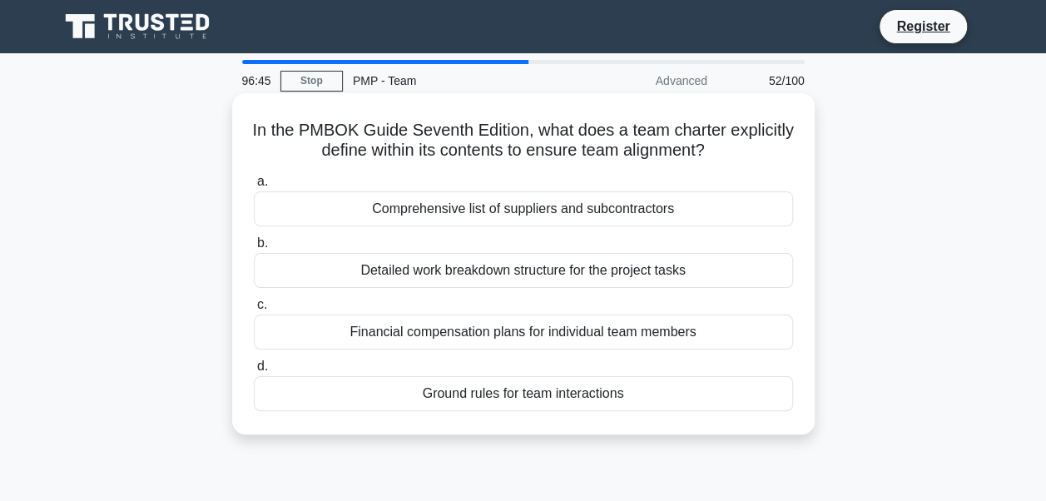
click at [260, 366] on span "d." at bounding box center [262, 365] width 11 height 14
click at [254, 366] on input "d. Ground rules for team interactions" at bounding box center [254, 366] width 0 height 11
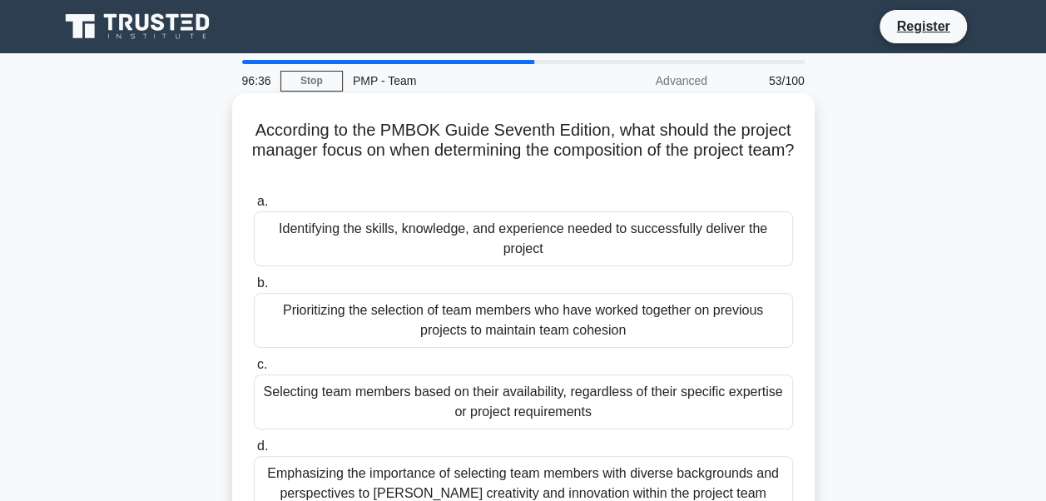
click at [264, 281] on span "b." at bounding box center [262, 282] width 11 height 14
click at [254, 281] on input "b. Prioritizing the selection of team members who have worked together on previ…" at bounding box center [254, 283] width 0 height 11
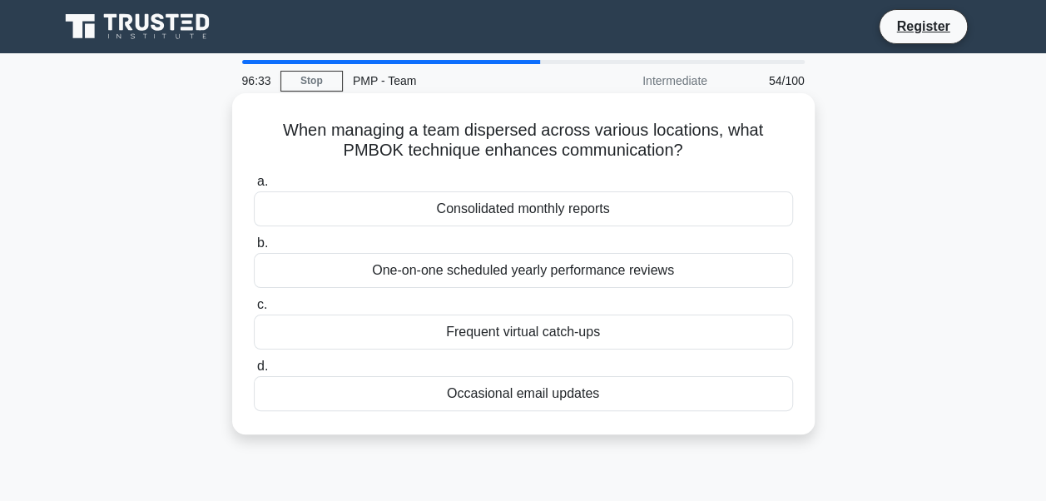
click at [260, 245] on span "b." at bounding box center [262, 242] width 11 height 14
click at [254, 245] on input "b. One-on-one scheduled yearly performance reviews" at bounding box center [254, 243] width 0 height 11
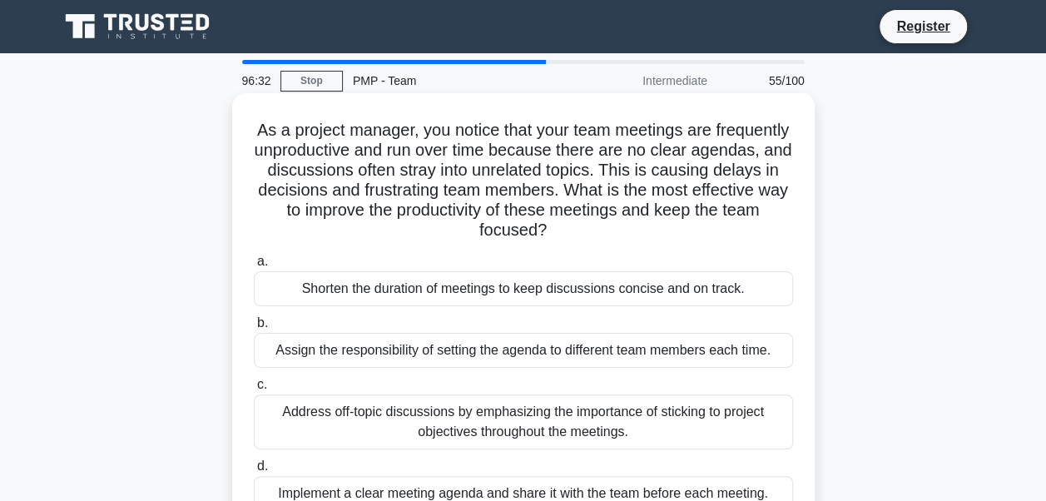
click at [260, 261] on span "a." at bounding box center [262, 261] width 11 height 14
click at [254, 261] on input "a. Shorten the duration of meetings to keep discussions concise and on track." at bounding box center [254, 261] width 0 height 11
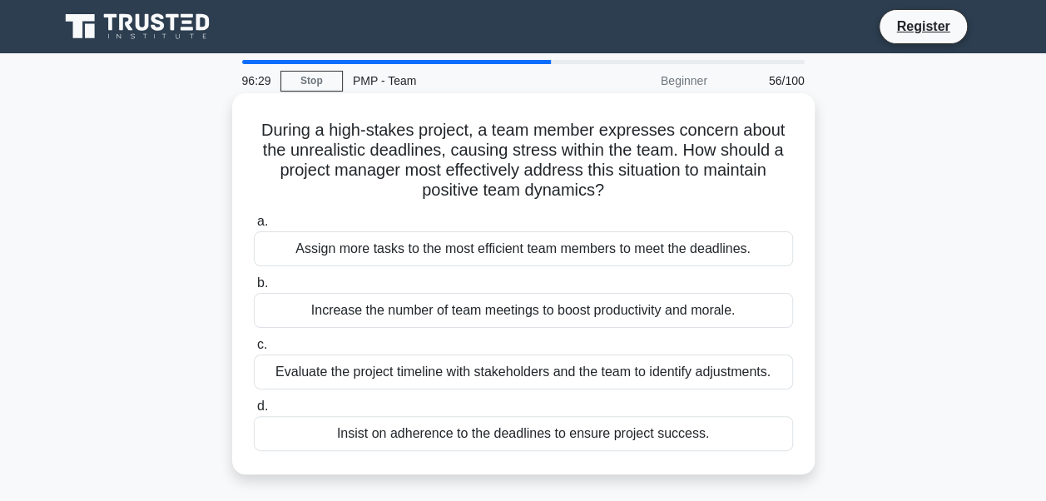
click at [260, 287] on span "b." at bounding box center [262, 282] width 11 height 14
click at [254, 287] on input "b. Increase the number of team meetings to boost productivity and morale." at bounding box center [254, 283] width 0 height 11
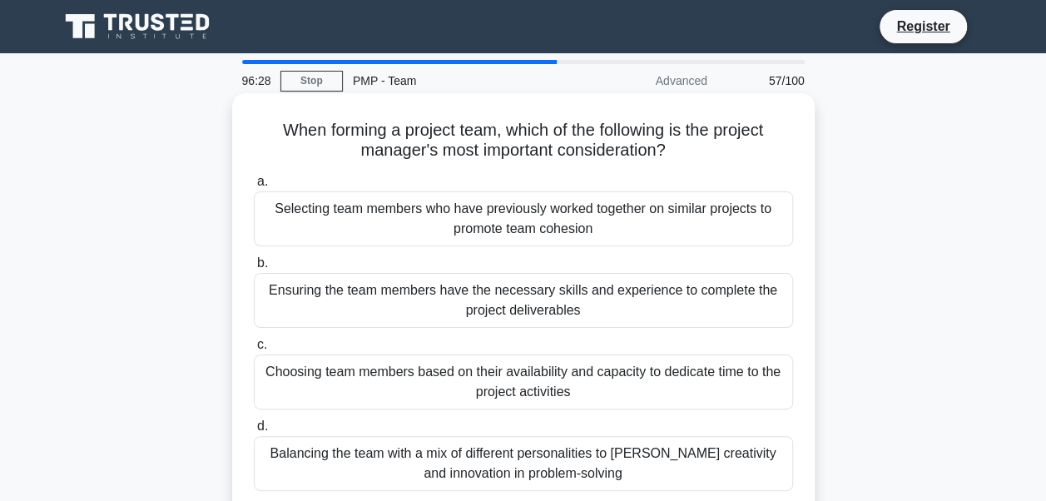
click at [258, 266] on span "b." at bounding box center [262, 262] width 11 height 14
click at [254, 266] on input "b. Ensuring the team members have the necessary skills and experience to comple…" at bounding box center [254, 263] width 0 height 11
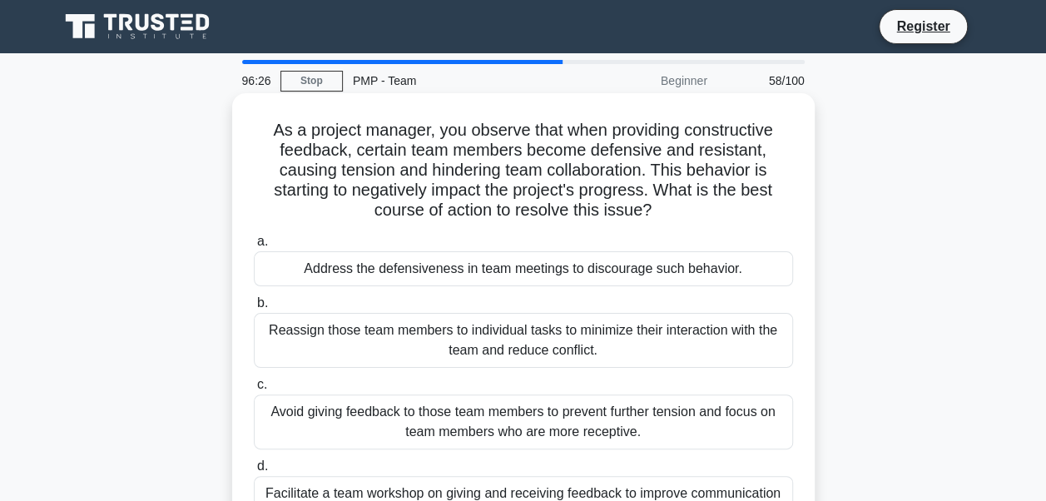
click at [265, 245] on span "a." at bounding box center [262, 241] width 11 height 14
click at [254, 245] on input "a. Address the defensiveness in team meetings to discourage such behavior." at bounding box center [254, 241] width 0 height 11
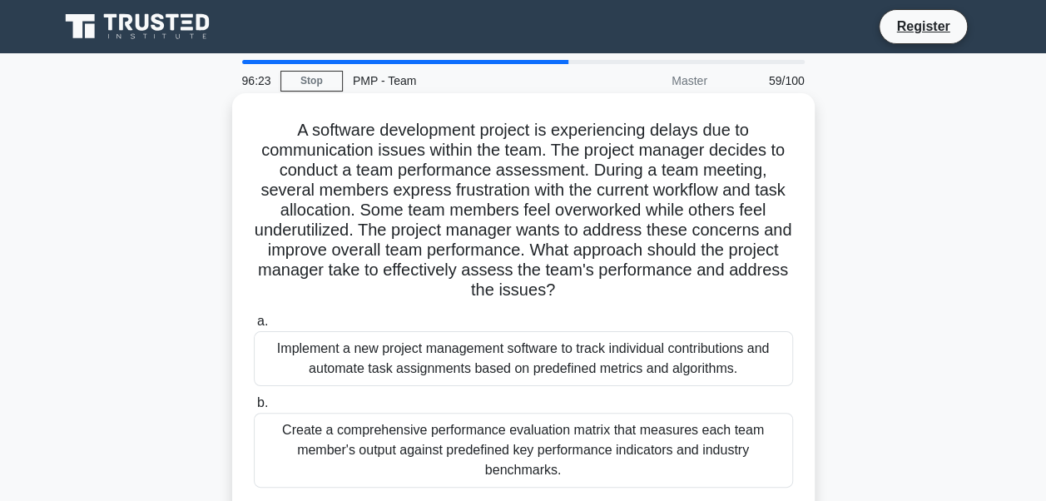
click at [262, 323] on span "a." at bounding box center [262, 321] width 11 height 14
click at [254, 323] on input "a. Implement a new project management software to track individual contribution…" at bounding box center [254, 321] width 0 height 11
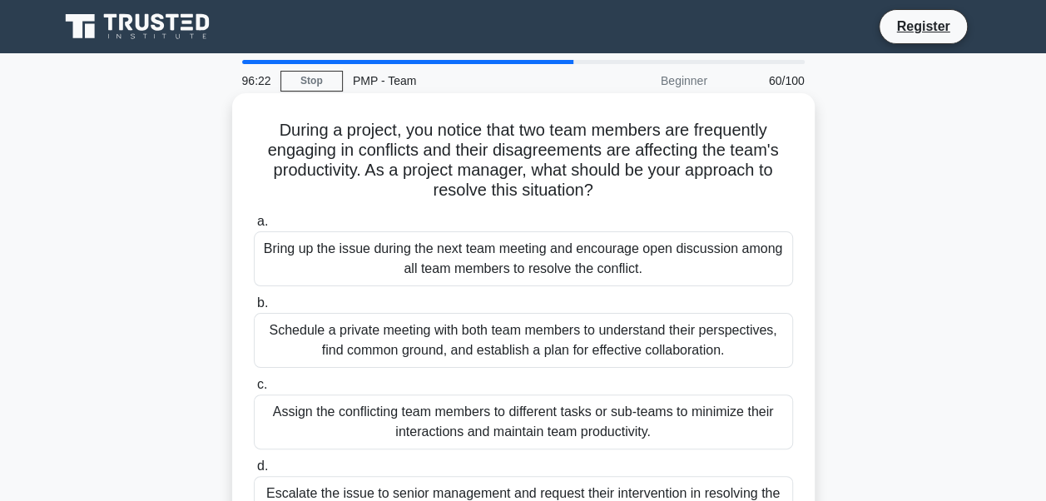
click at [260, 301] on span "b." at bounding box center [262, 302] width 11 height 14
click at [254, 301] on input "b. Schedule a private meeting with both team members to understand their perspe…" at bounding box center [254, 303] width 0 height 11
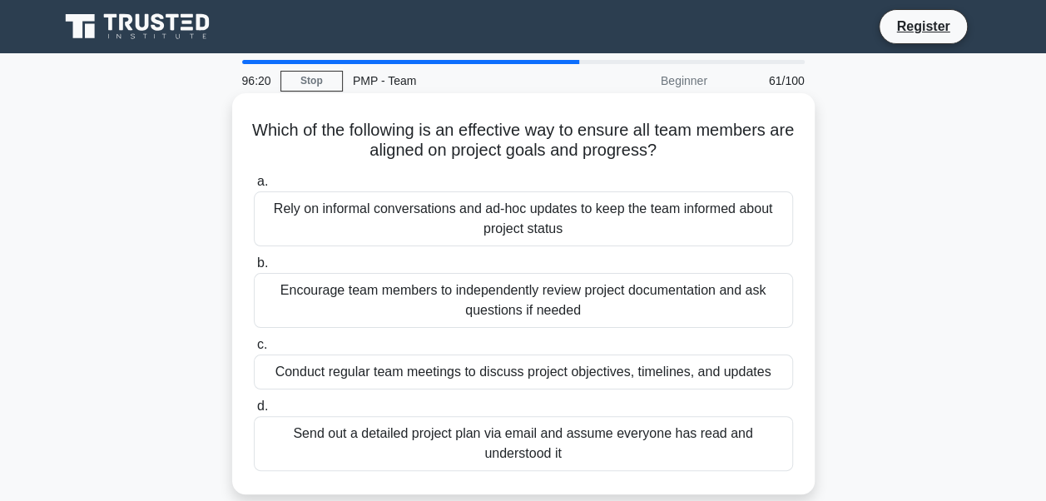
click at [261, 263] on span "b." at bounding box center [262, 262] width 11 height 14
click at [254, 263] on input "b. Encourage team members to independently review project documentation and ask…" at bounding box center [254, 263] width 0 height 11
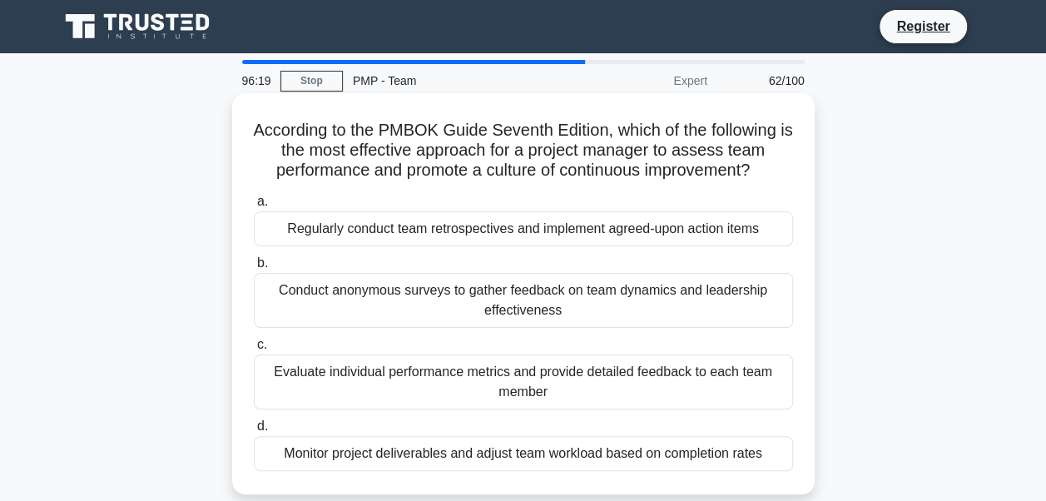
click at [260, 260] on span "b." at bounding box center [262, 262] width 11 height 14
click at [254, 260] on input "b. Conduct anonymous surveys to gather feedback on team dynamics and leadership…" at bounding box center [254, 263] width 0 height 11
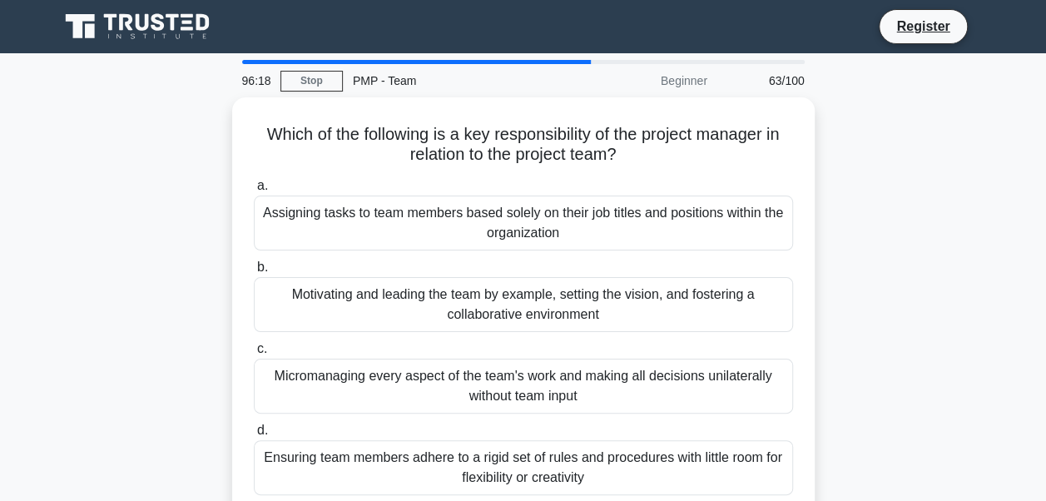
click at [260, 260] on span "b." at bounding box center [262, 267] width 11 height 14
click at [254, 262] on input "b. Motivating and leading the team by example, setting the vision, and fosterin…" at bounding box center [254, 267] width 0 height 11
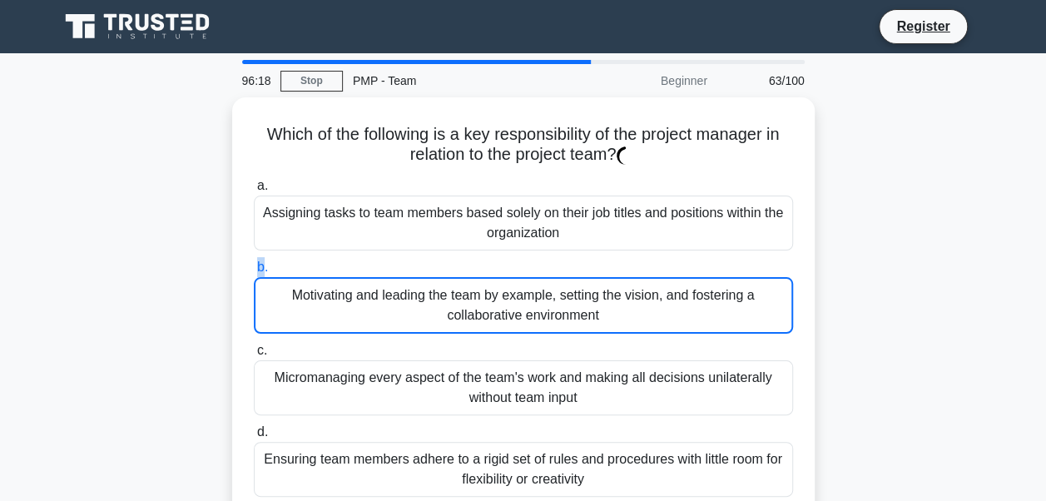
click at [260, 260] on span "b." at bounding box center [262, 267] width 11 height 14
click at [254, 262] on input "b. Motivating and leading the team by example, setting the vision, and fosterin…" at bounding box center [254, 267] width 0 height 11
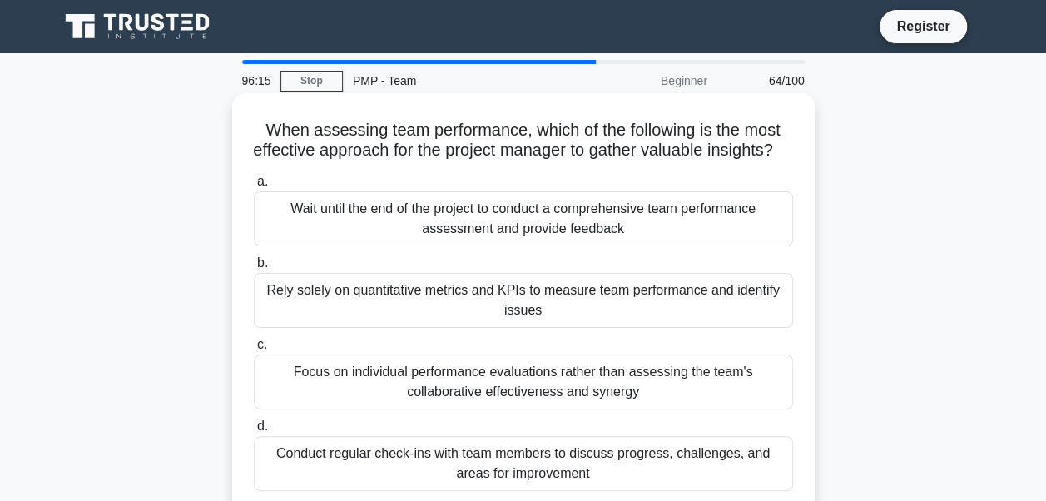
drag, startPoint x: 260, startPoint y: 260, endPoint x: 259, endPoint y: 284, distance: 25.0
click at [259, 269] on span "b." at bounding box center [262, 262] width 11 height 14
click at [254, 269] on input "b. Rely solely on quantitative metrics and KPIs to measure team performance and…" at bounding box center [254, 263] width 0 height 11
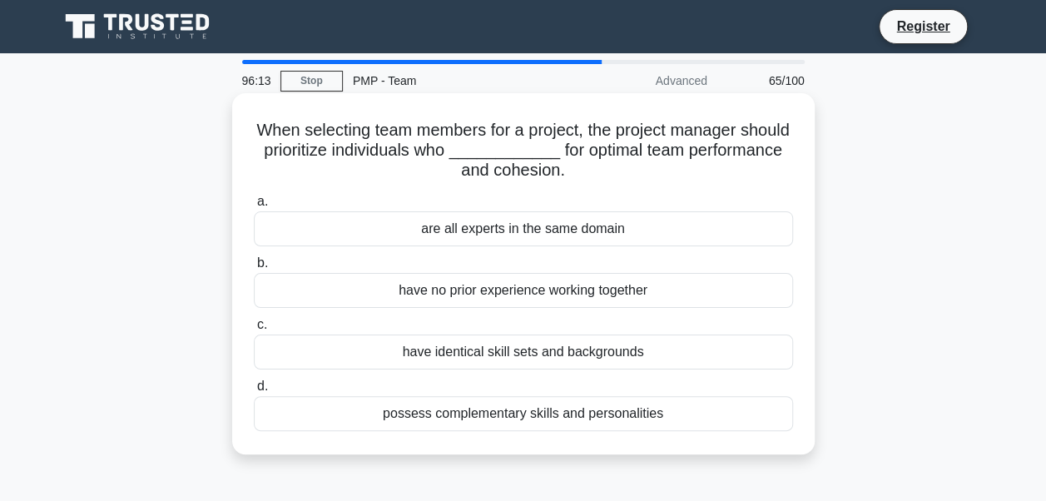
click at [260, 266] on span "b." at bounding box center [262, 262] width 11 height 14
click at [254, 266] on input "b. have no prior experience working together" at bounding box center [254, 263] width 0 height 11
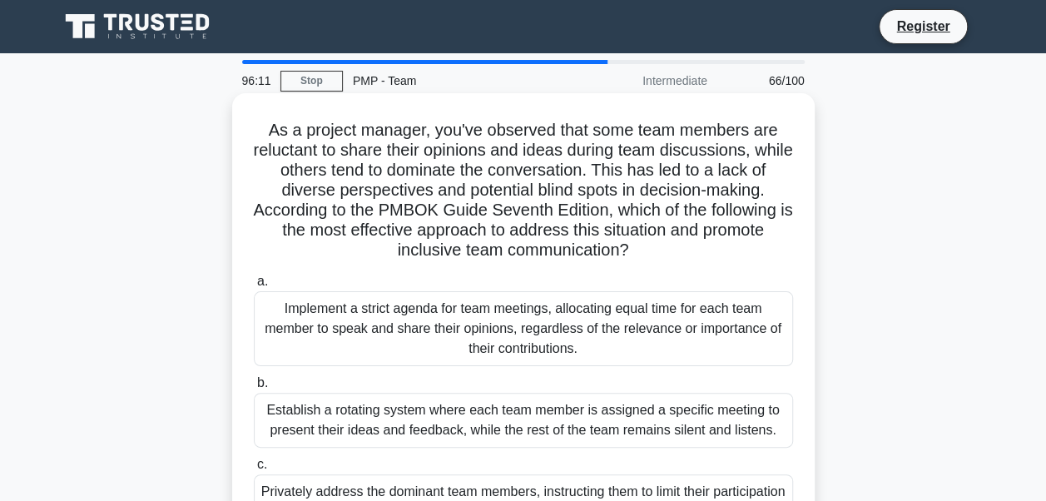
click at [258, 281] on span "a." at bounding box center [262, 281] width 11 height 14
click at [254, 281] on input "a. Implement a strict agenda for team meetings, allocating equal time for each …" at bounding box center [254, 281] width 0 height 11
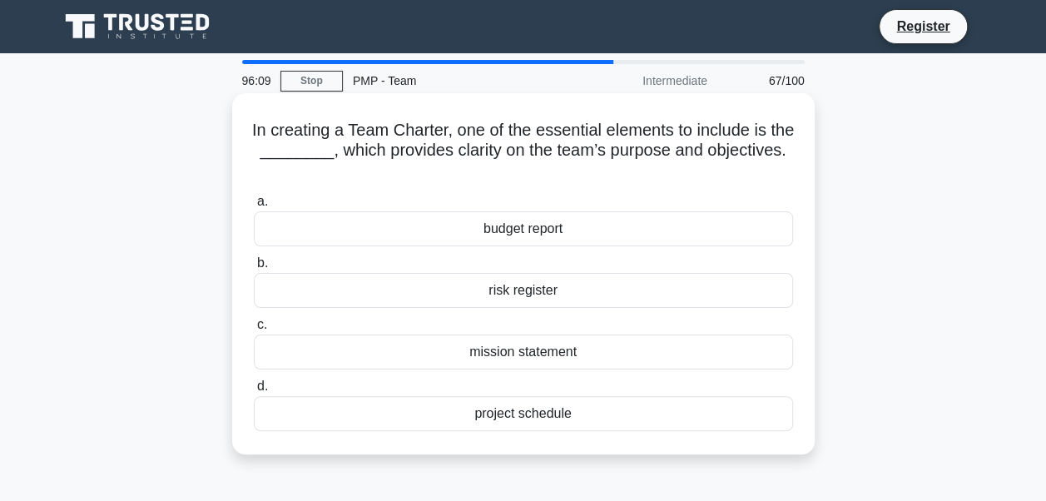
click at [262, 265] on span "b." at bounding box center [262, 262] width 11 height 14
click at [254, 265] on input "b. risk register" at bounding box center [254, 263] width 0 height 11
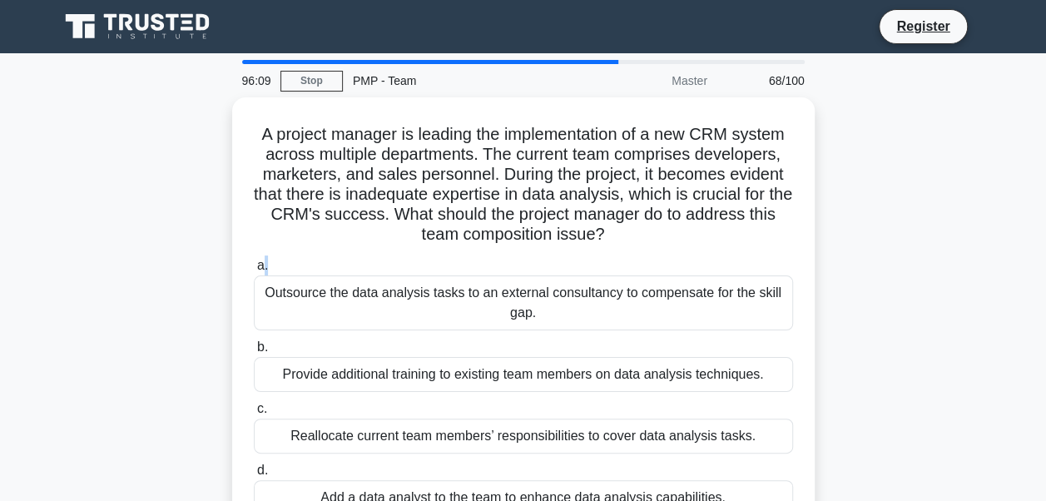
click at [262, 265] on span "a." at bounding box center [262, 265] width 11 height 14
click at [254, 265] on input "a. Outsource the data analysis tasks to an external consultancy to compensate f…" at bounding box center [254, 265] width 0 height 11
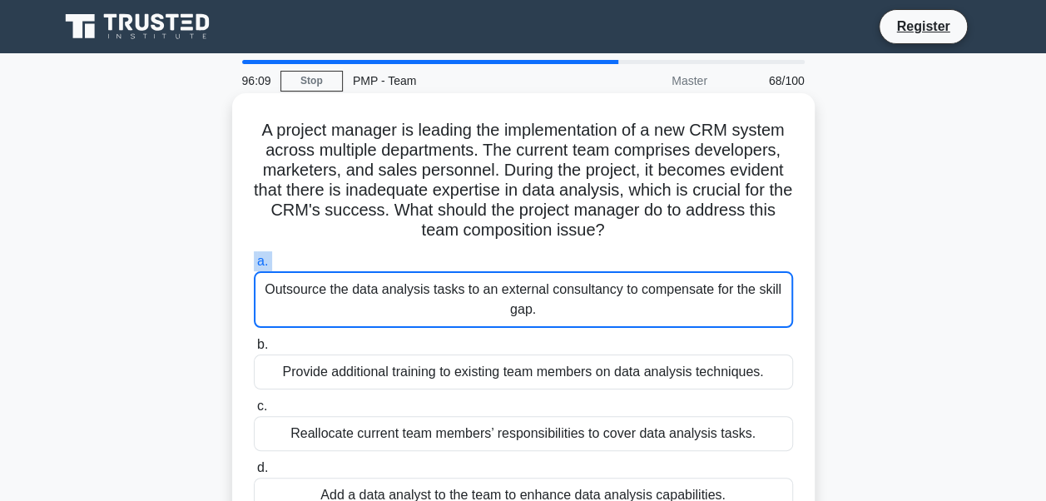
click at [262, 265] on span "a." at bounding box center [262, 261] width 11 height 14
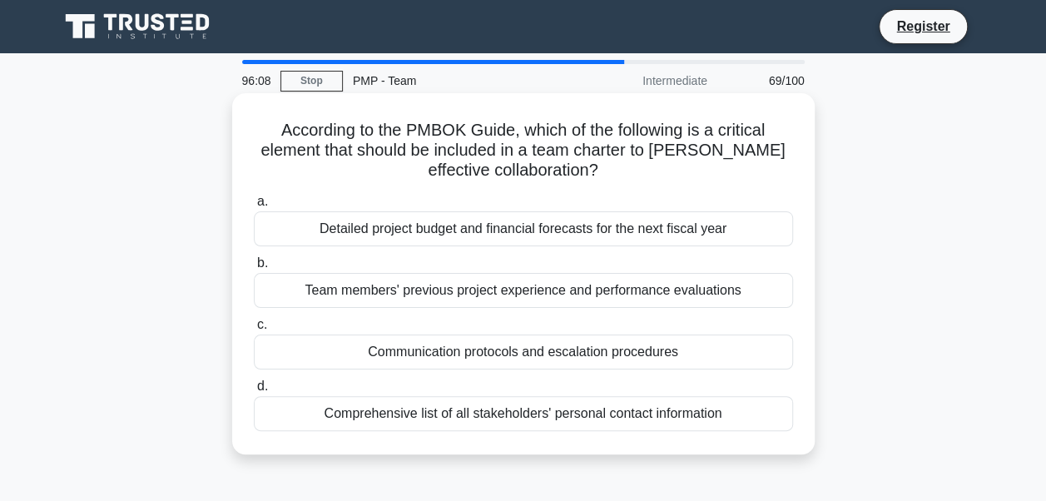
click at [262, 265] on span "b." at bounding box center [262, 262] width 11 height 14
click at [254, 265] on input "b. Team members' previous project experience and performance evaluations" at bounding box center [254, 263] width 0 height 11
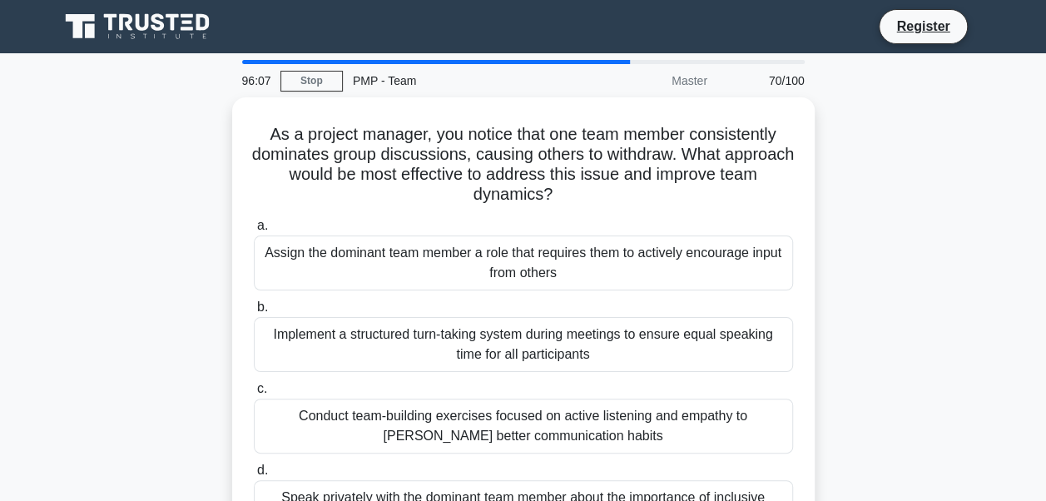
click at [262, 265] on div "Assign the dominant team member a role that requires them to actively encourage…" at bounding box center [523, 262] width 539 height 55
click at [254, 231] on input "a. Assign the dominant team member a role that requires them to actively encour…" at bounding box center [254, 225] width 0 height 11
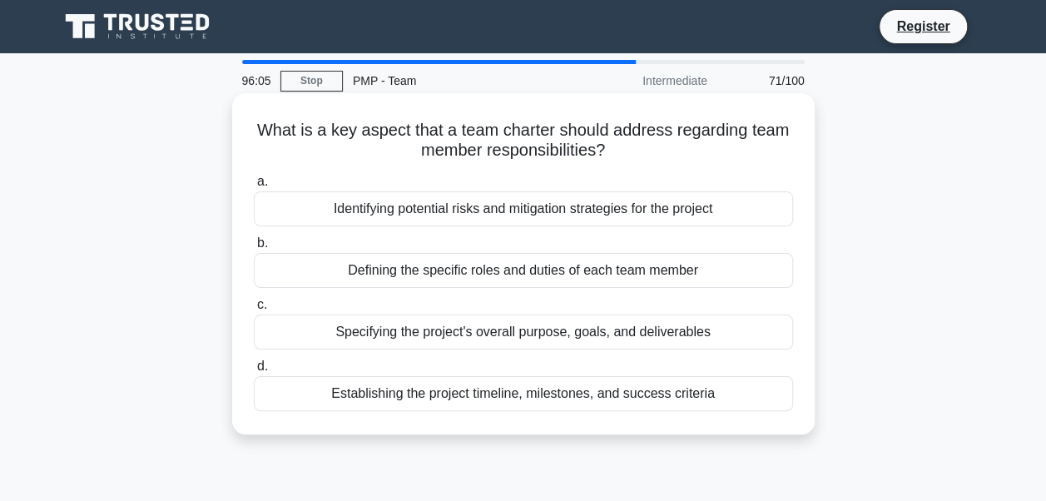
click at [261, 245] on span "b." at bounding box center [262, 242] width 11 height 14
click at [254, 245] on input "b. Defining the specific roles and duties of each team member" at bounding box center [254, 243] width 0 height 11
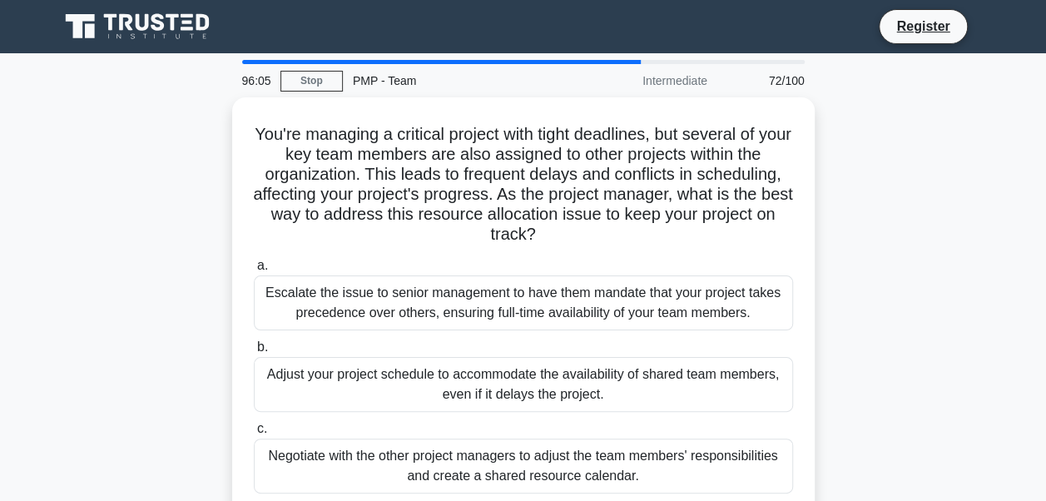
click at [261, 245] on div "You're managing a critical project with tight deadlines, but several of your ke…" at bounding box center [523, 337] width 569 height 467
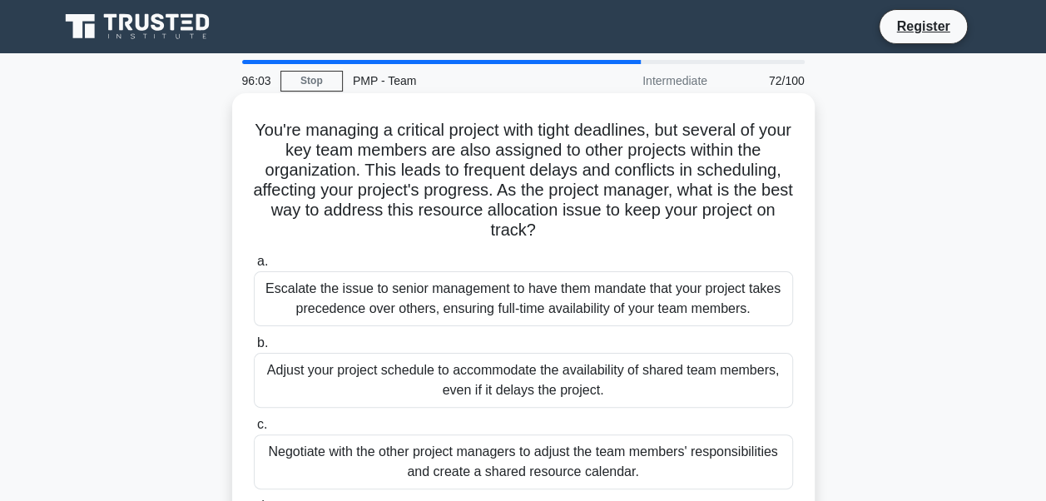
click at [260, 256] on span "a." at bounding box center [262, 261] width 11 height 14
click at [254, 256] on input "a. Escalate the issue to senior management to have them mandate that your proje…" at bounding box center [254, 261] width 0 height 11
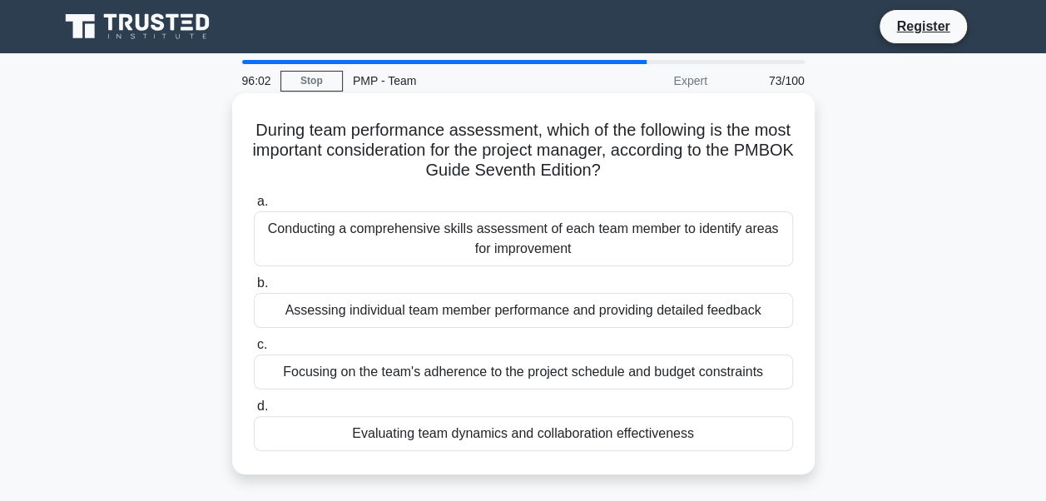
click at [255, 276] on label "b. Assessing individual team member performance and providing detailed feedback" at bounding box center [523, 300] width 539 height 55
click at [254, 278] on input "b. Assessing individual team member performance and providing detailed feedback" at bounding box center [254, 283] width 0 height 11
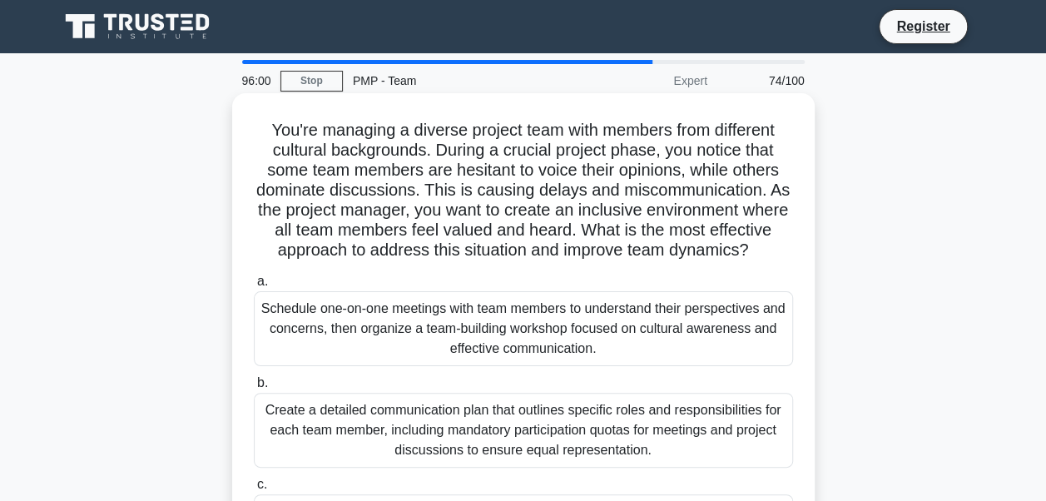
click at [255, 303] on label "a. Schedule one-on-one meetings with team members to understand their perspecti…" at bounding box center [523, 318] width 539 height 95
click at [254, 287] on input "a. Schedule one-on-one meetings with team members to understand their perspecti…" at bounding box center [254, 281] width 0 height 11
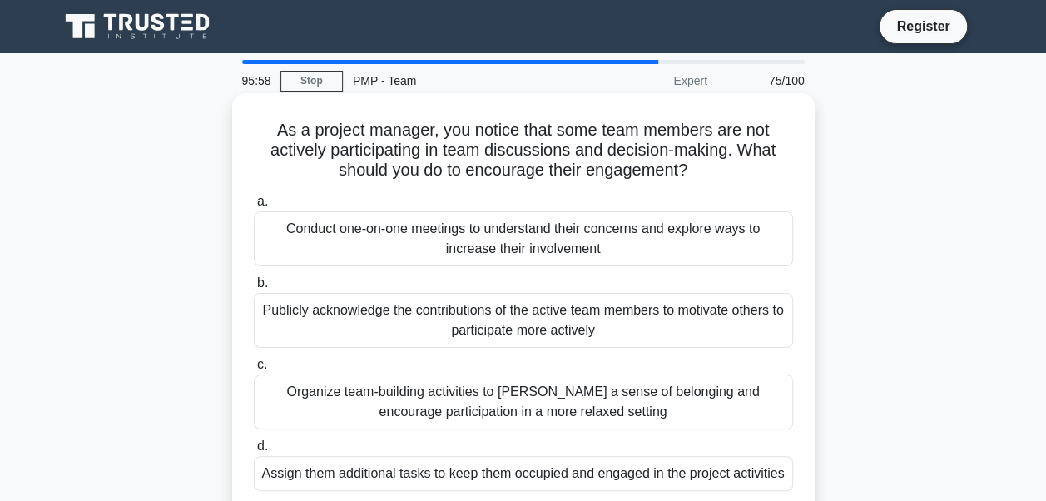
click at [261, 281] on span "b." at bounding box center [262, 282] width 11 height 14
click at [254, 281] on input "b. Publicly acknowledge the contributions of the active team members to motivat…" at bounding box center [254, 283] width 0 height 11
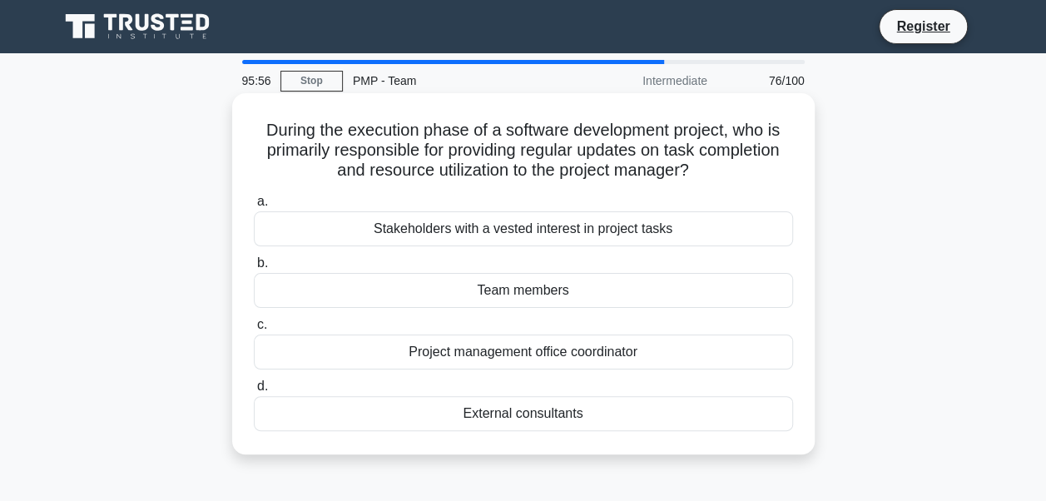
click at [263, 255] on span "b." at bounding box center [262, 262] width 11 height 14
click at [254, 258] on input "b. Team members" at bounding box center [254, 263] width 0 height 11
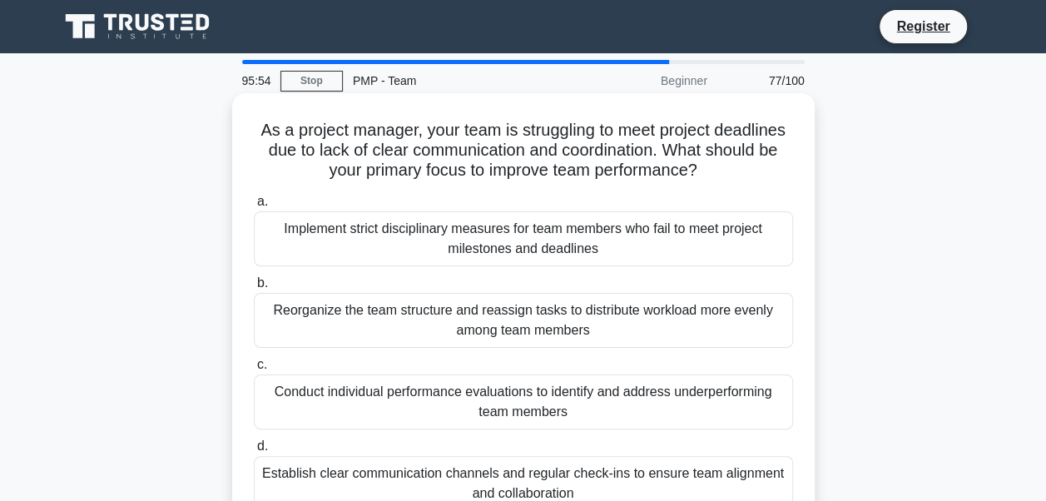
click at [254, 279] on label "b. Reorganize the team structure and reassign tasks to distribute workload more…" at bounding box center [523, 310] width 539 height 75
click at [254, 279] on input "b. Reorganize the team structure and reassign tasks to distribute workload more…" at bounding box center [254, 283] width 0 height 11
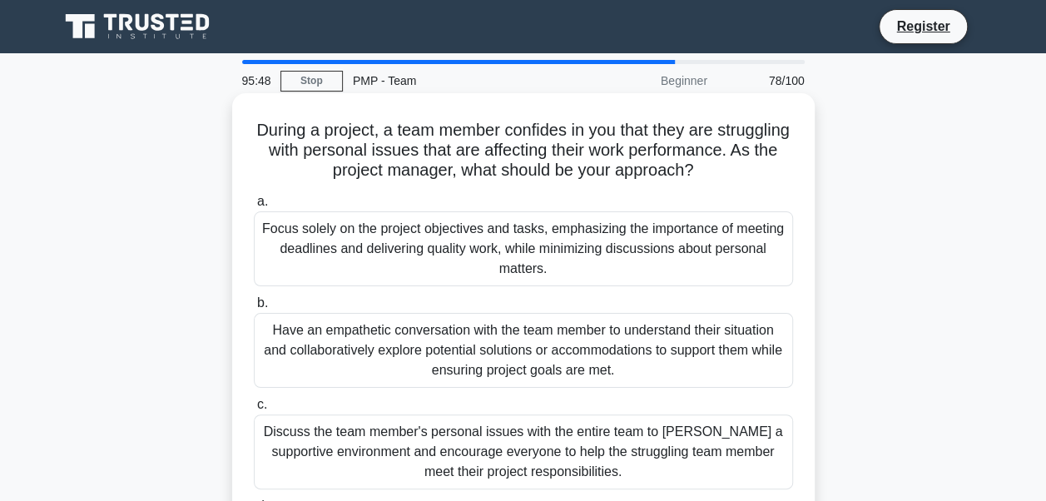
click at [258, 309] on span "b." at bounding box center [262, 302] width 11 height 14
click at [254, 309] on input "b. Have an empathetic conversation with the team member to understand their sit…" at bounding box center [254, 303] width 0 height 11
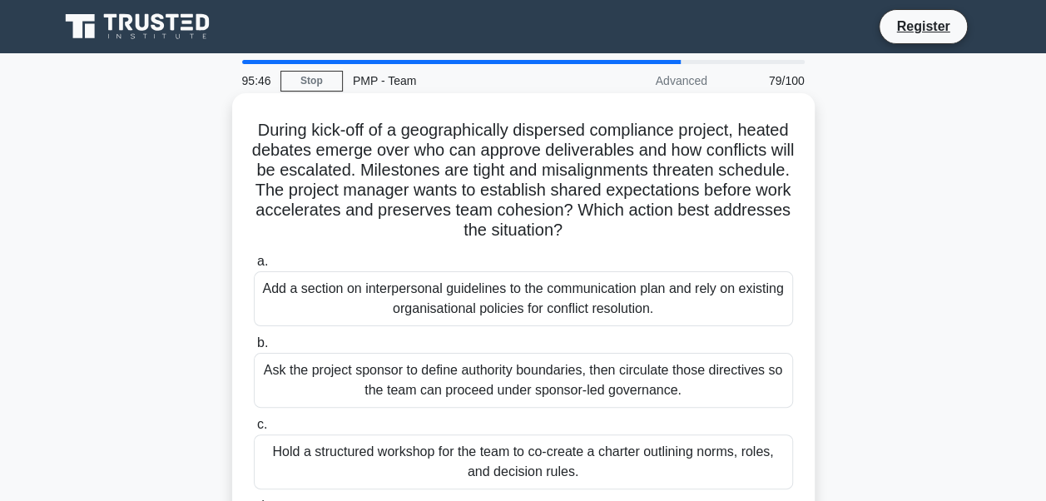
click at [258, 349] on span "b." at bounding box center [262, 342] width 11 height 14
click at [254, 349] on input "b. Ask the project sponsor to define authority boundaries, then circulate those…" at bounding box center [254, 343] width 0 height 11
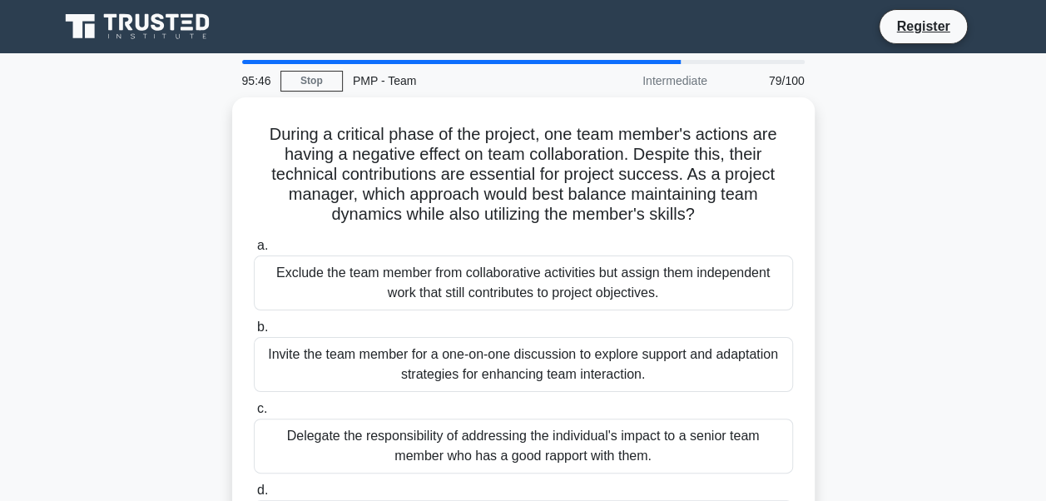
click at [258, 351] on div "Invite the team member for a one-on-one discussion to explore support and adapt…" at bounding box center [523, 364] width 539 height 55
click at [254, 333] on input "b. Invite the team member for a one-on-one discussion to explore support and ad…" at bounding box center [254, 327] width 0 height 11
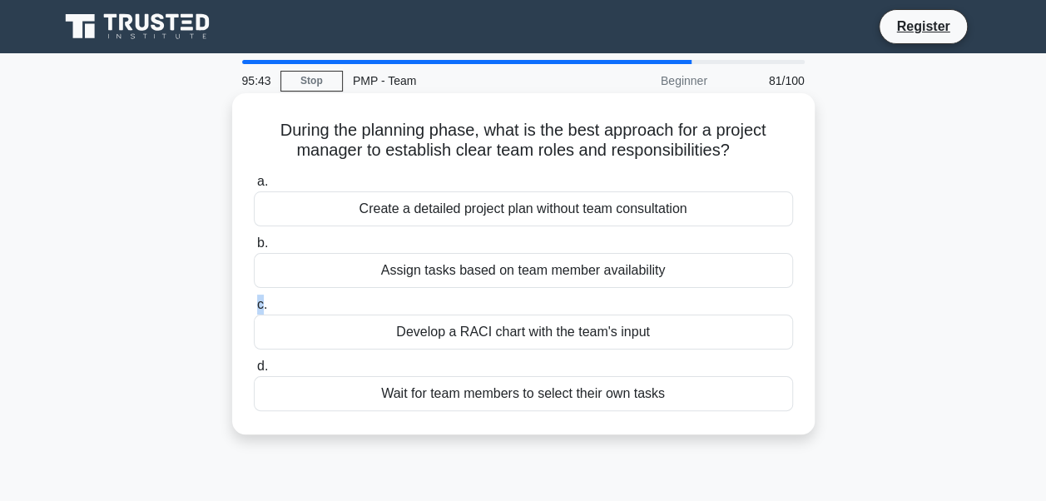
drag, startPoint x: 258, startPoint y: 351, endPoint x: 260, endPoint y: 309, distance: 41.6
click at [260, 309] on span "c." at bounding box center [262, 304] width 10 height 14
drag, startPoint x: 260, startPoint y: 309, endPoint x: 268, endPoint y: 241, distance: 68.7
click at [268, 241] on label "b. Assign tasks based on team member availability" at bounding box center [523, 260] width 539 height 55
click at [254, 241] on input "b. Assign tasks based on team member availability" at bounding box center [254, 243] width 0 height 11
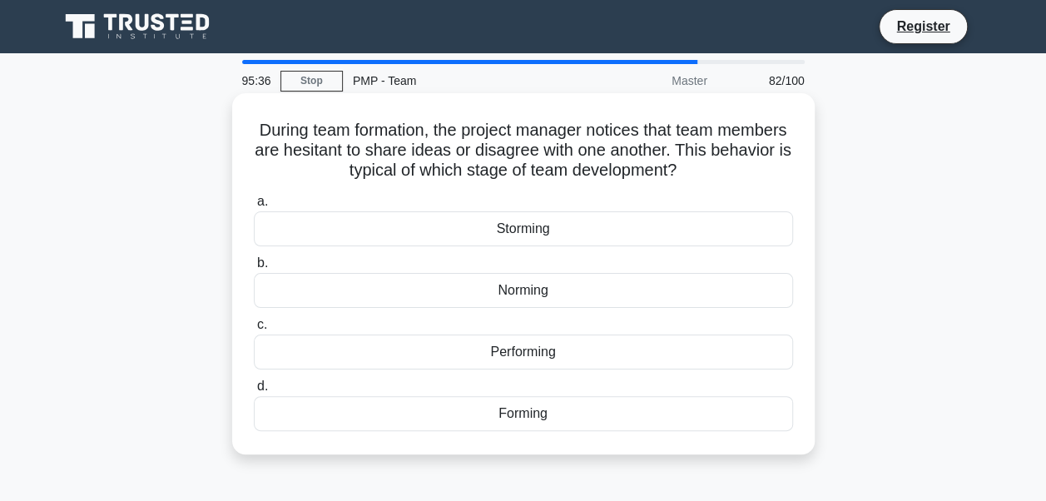
click at [263, 321] on span "c." at bounding box center [262, 324] width 10 height 14
click at [254, 321] on input "c. Performing" at bounding box center [254, 324] width 0 height 11
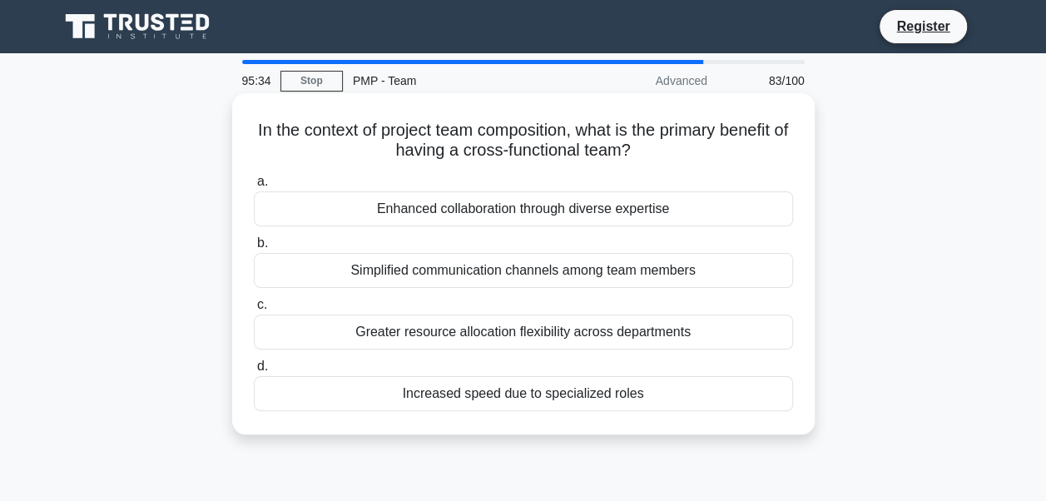
click at [276, 312] on label "c. Greater resource allocation flexibility across departments" at bounding box center [523, 321] width 539 height 55
click at [254, 310] on input "c. Greater resource allocation flexibility across departments" at bounding box center [254, 304] width 0 height 11
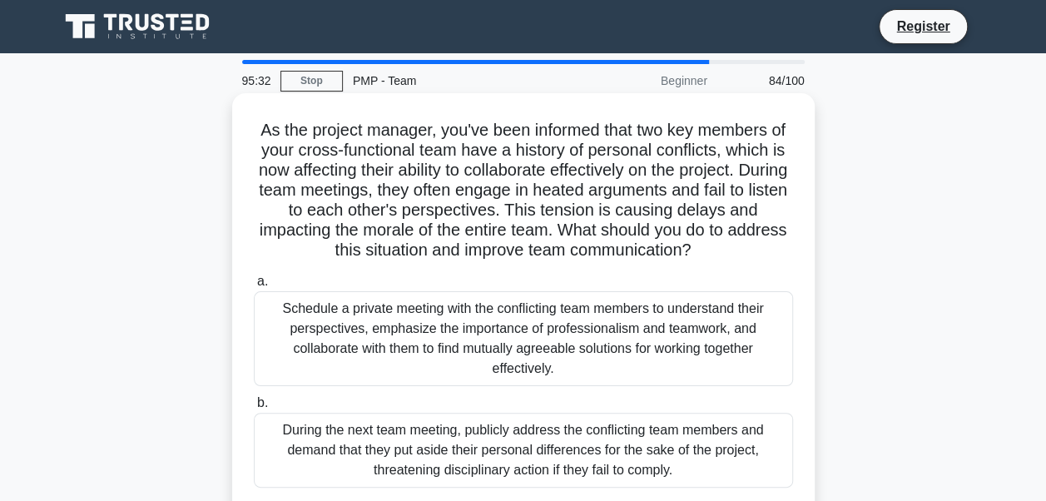
click at [261, 284] on span "a." at bounding box center [262, 281] width 11 height 14
click at [254, 284] on input "a. Schedule a private meeting with the conflicting team members to understand t…" at bounding box center [254, 281] width 0 height 11
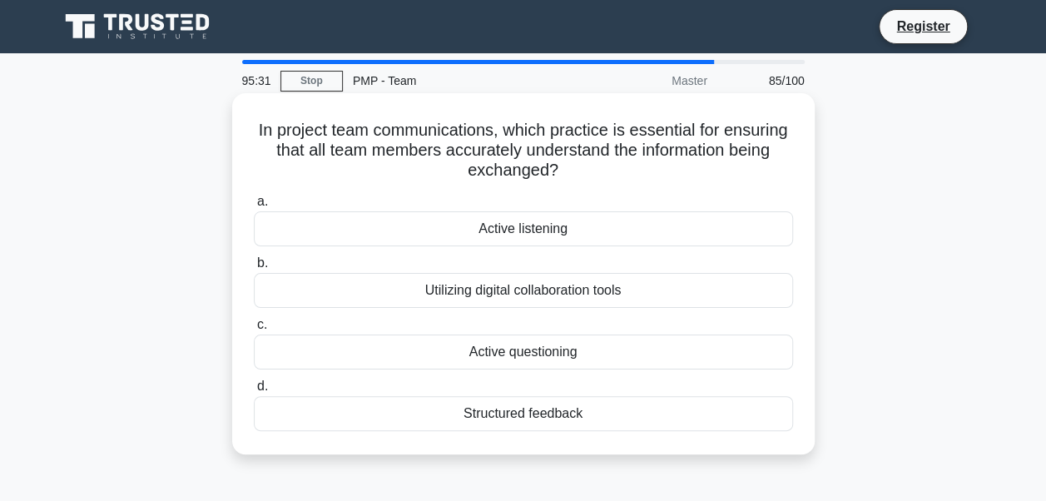
click at [259, 319] on span "c." at bounding box center [262, 324] width 10 height 14
click at [254, 319] on input "c. Active questioning" at bounding box center [254, 324] width 0 height 11
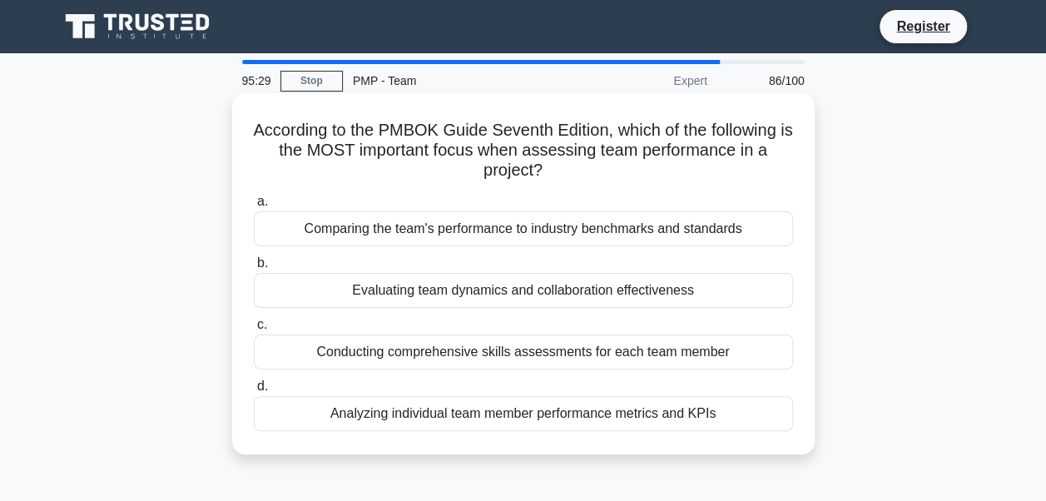
click at [258, 267] on span "b." at bounding box center [262, 262] width 11 height 14
click at [254, 267] on input "b. Evaluating team dynamics and collaboration effectiveness" at bounding box center [254, 263] width 0 height 11
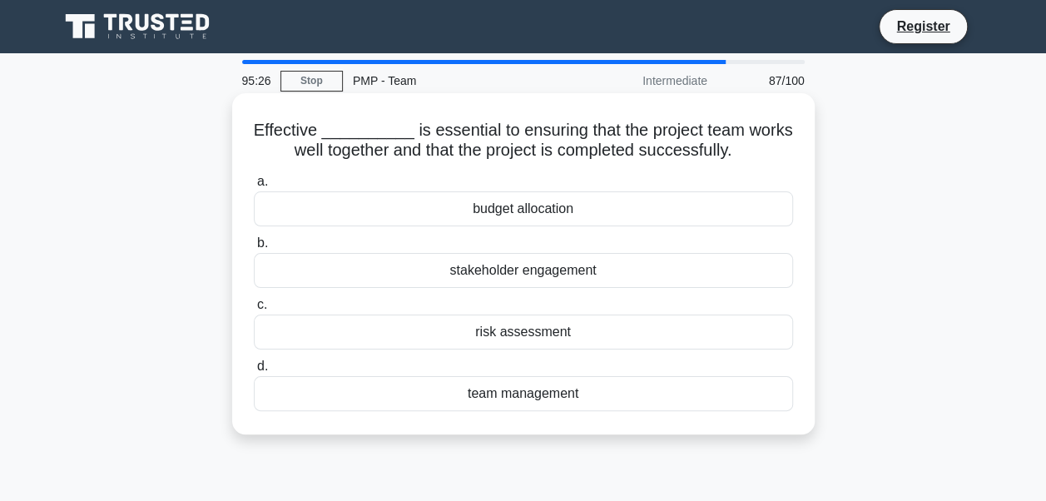
click at [253, 293] on div "a. budget allocation b. stakeholder engagement c. d." at bounding box center [523, 291] width 559 height 246
click at [252, 294] on div "c. risk assessment" at bounding box center [523, 321] width 559 height 55
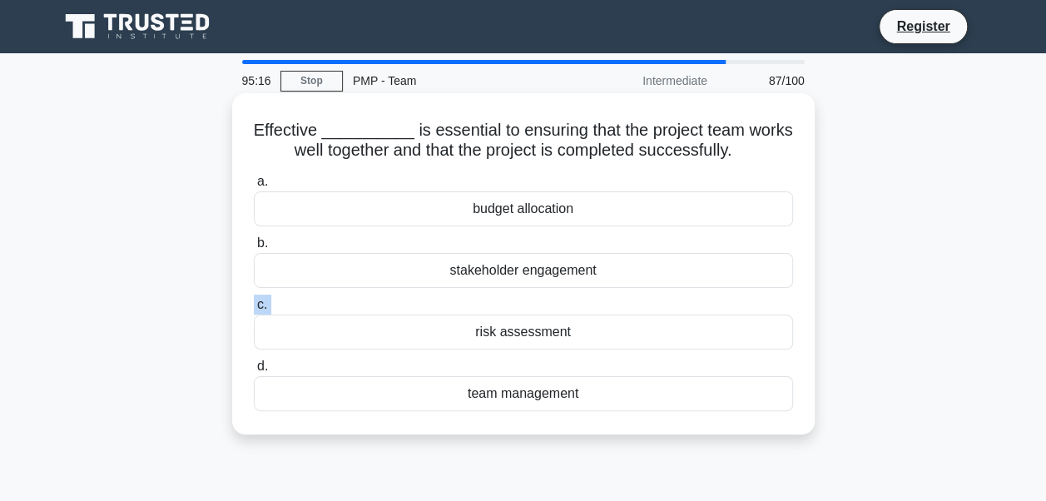
click at [252, 294] on div "c. risk assessment" at bounding box center [523, 321] width 559 height 55
drag, startPoint x: 252, startPoint y: 294, endPoint x: 261, endPoint y: 366, distance: 72.1
click at [261, 366] on span "d." at bounding box center [262, 365] width 11 height 14
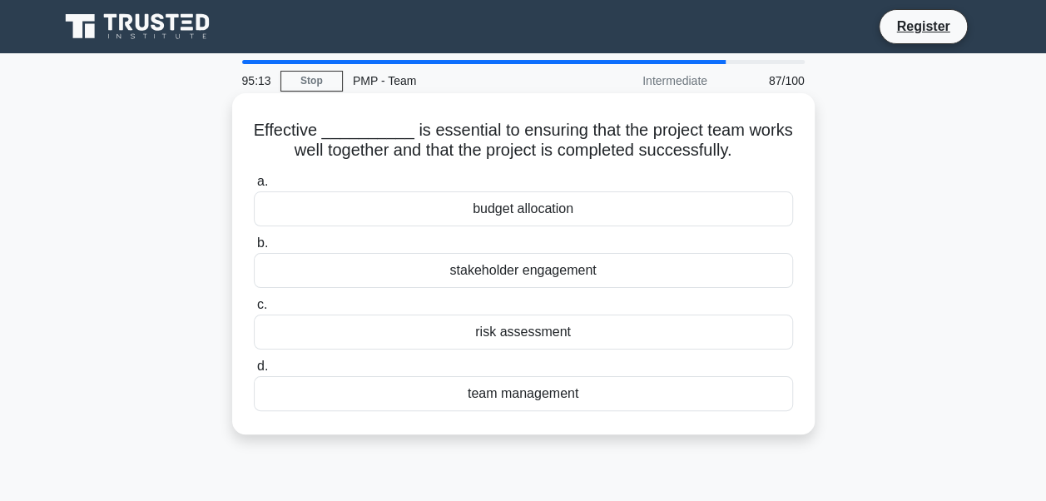
click at [254, 366] on input "d. team management" at bounding box center [254, 366] width 0 height 11
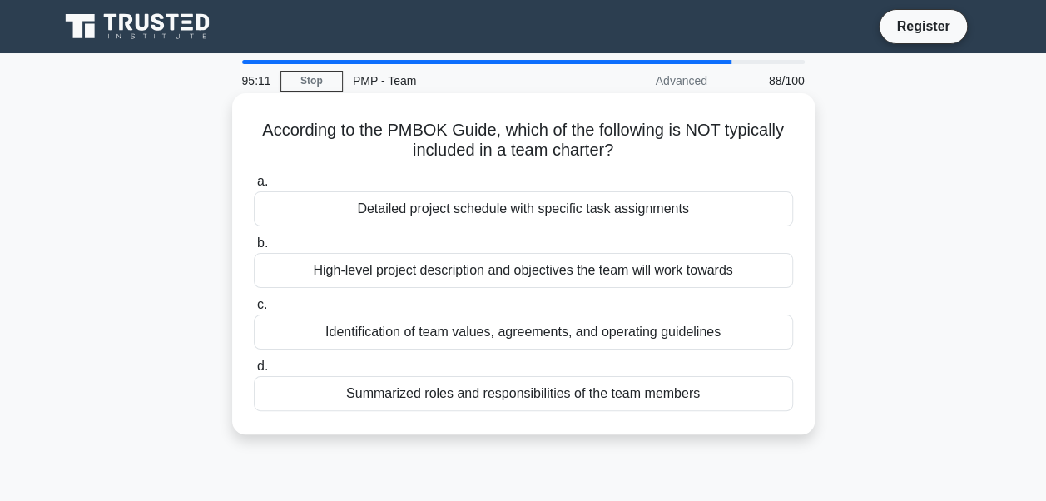
click at [258, 306] on span "c." at bounding box center [262, 304] width 10 height 14
click at [254, 306] on input "c. Identification of team values, agreements, and operating guidelines" at bounding box center [254, 304] width 0 height 11
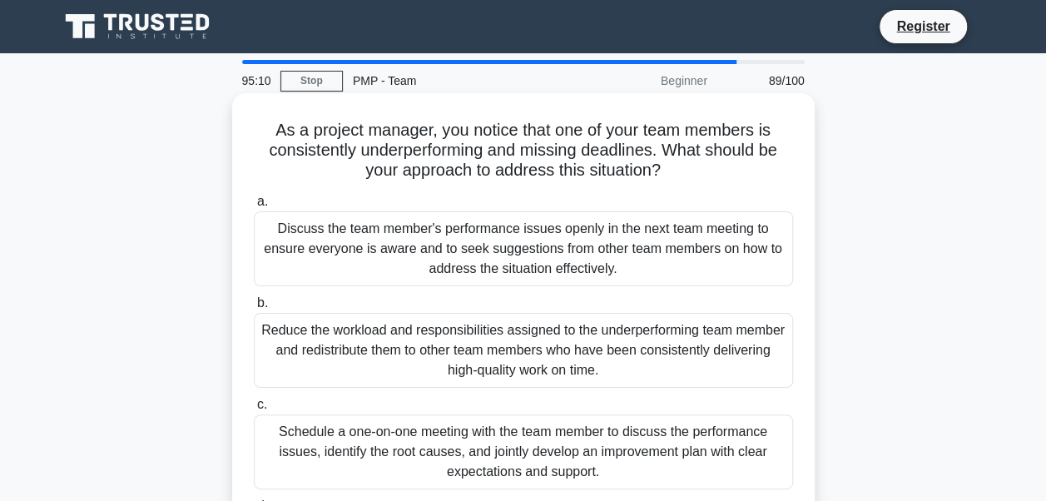
click at [260, 300] on span "b." at bounding box center [262, 302] width 11 height 14
click at [254, 300] on input "b. Reduce the workload and responsibilities assigned to the underperforming tea…" at bounding box center [254, 303] width 0 height 11
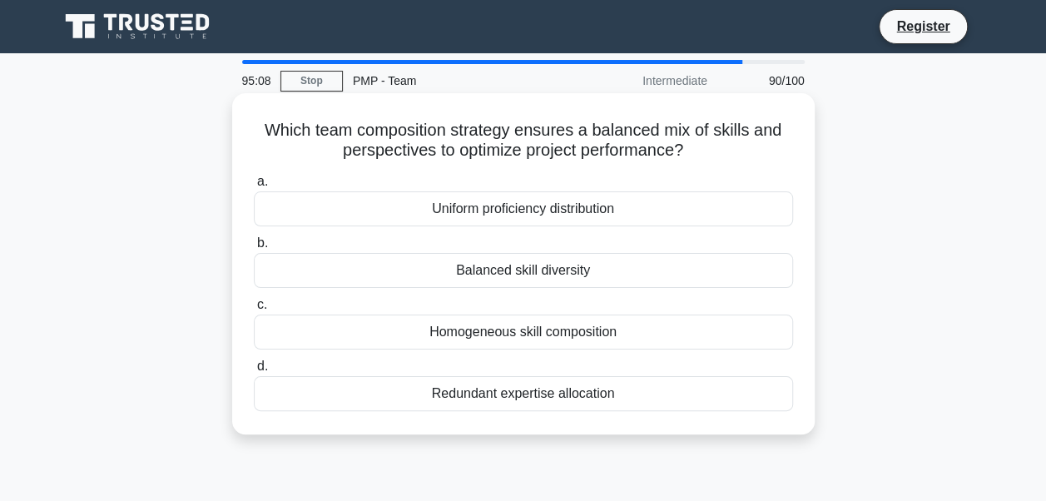
click at [260, 301] on span "c." at bounding box center [262, 304] width 10 height 14
click at [254, 301] on input "c. Homogeneous skill composition" at bounding box center [254, 304] width 0 height 11
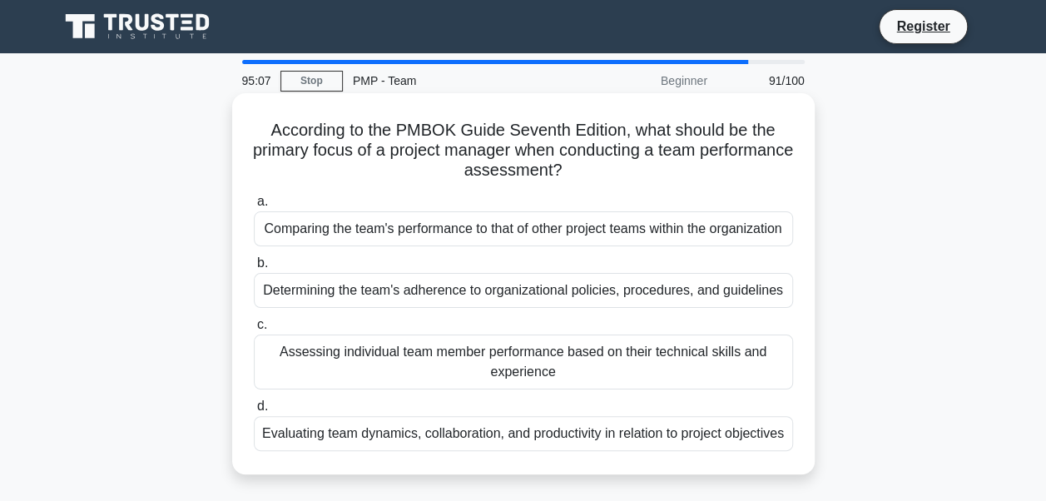
click at [260, 331] on span "c." at bounding box center [262, 324] width 10 height 14
click at [254, 330] on input "c. Assessing individual team member performance based on their technical skills…" at bounding box center [254, 324] width 0 height 11
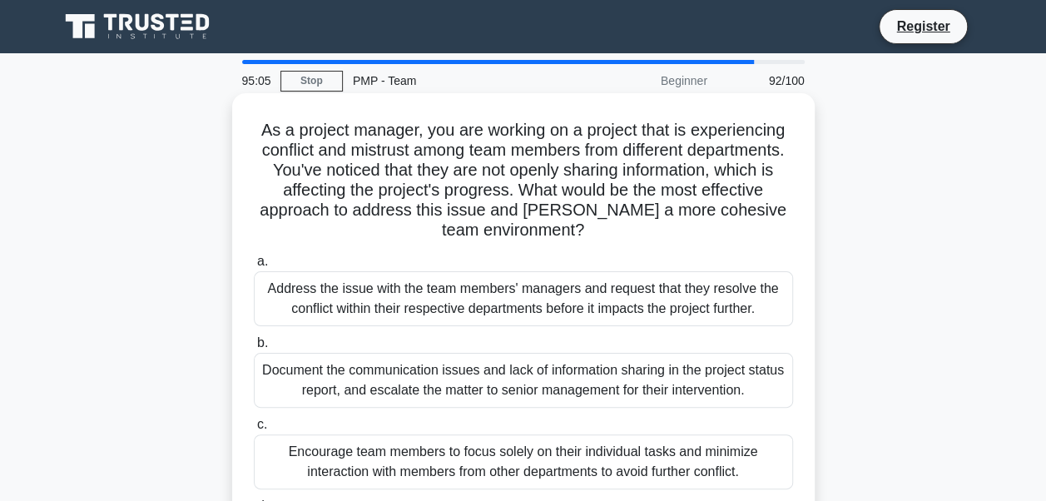
click at [258, 339] on span "b." at bounding box center [262, 342] width 11 height 14
click at [254, 339] on input "b. Document the communication issues and lack of information sharing in the pro…" at bounding box center [254, 343] width 0 height 11
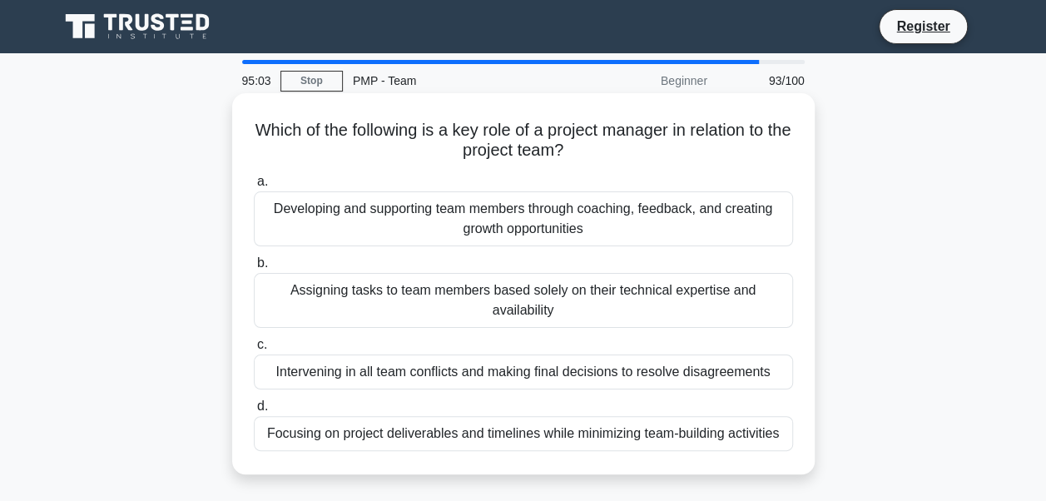
click at [260, 269] on span "b." at bounding box center [262, 262] width 11 height 14
click at [254, 269] on input "b. Assigning tasks to team members based solely on their technical expertise an…" at bounding box center [254, 263] width 0 height 11
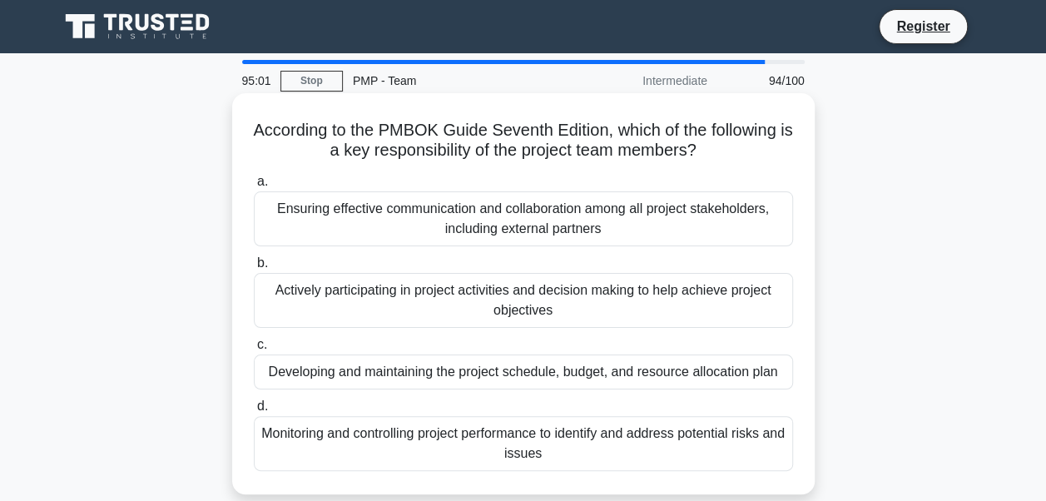
click at [258, 181] on span "a." at bounding box center [262, 181] width 11 height 14
click at [254, 181] on input "a. Ensuring effective communication and collaboration among all project stakeho…" at bounding box center [254, 181] width 0 height 11
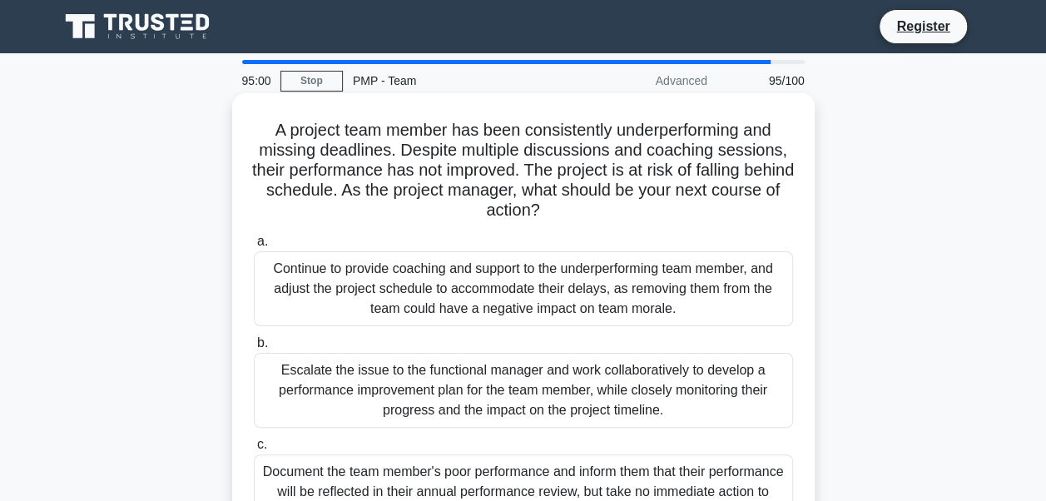
click at [260, 240] on span "a." at bounding box center [262, 241] width 11 height 14
click at [254, 240] on input "a. Continue to provide coaching and support to the underperforming team member,…" at bounding box center [254, 241] width 0 height 11
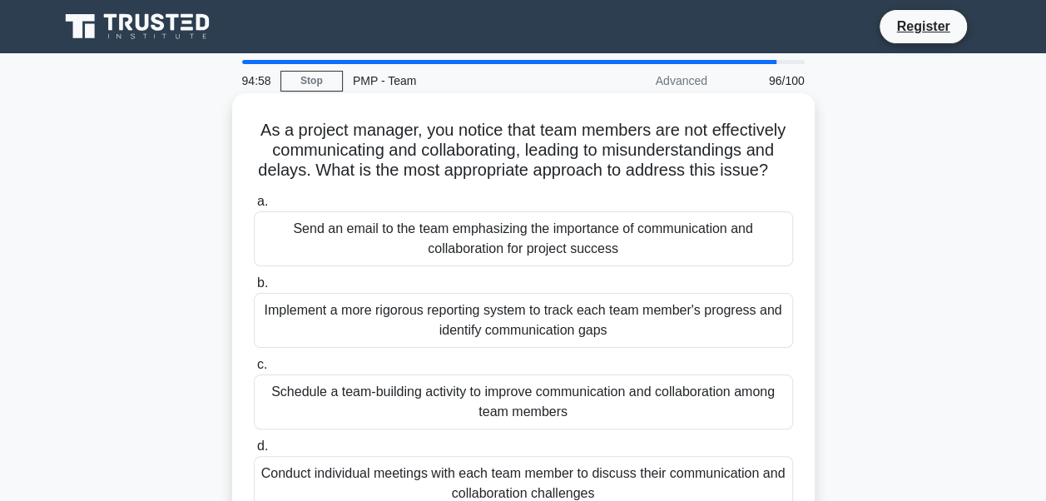
click at [262, 284] on span "b." at bounding box center [262, 282] width 11 height 14
click at [254, 284] on input "b. Implement a more rigorous reporting system to track each team member's progr…" at bounding box center [254, 283] width 0 height 11
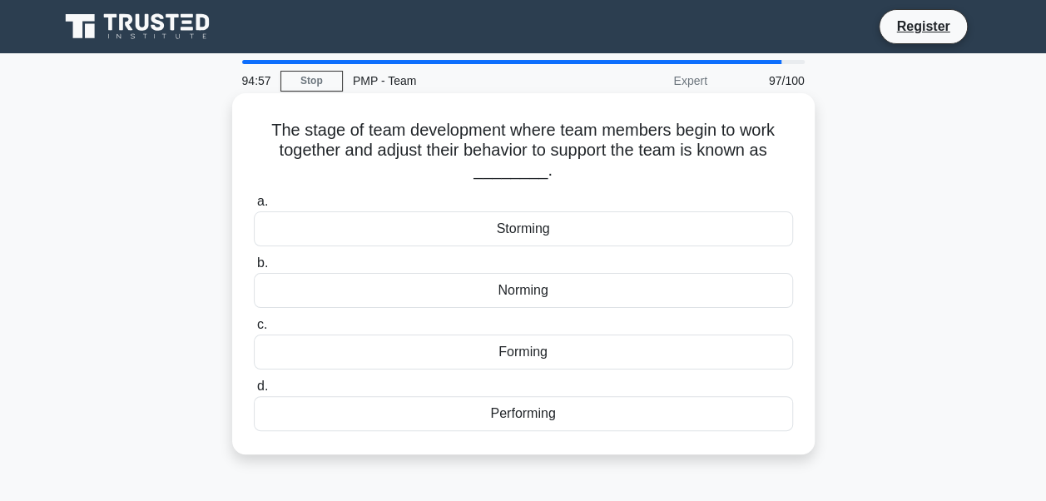
click at [260, 326] on span "c." at bounding box center [262, 324] width 10 height 14
click at [254, 326] on input "c. Forming" at bounding box center [254, 324] width 0 height 11
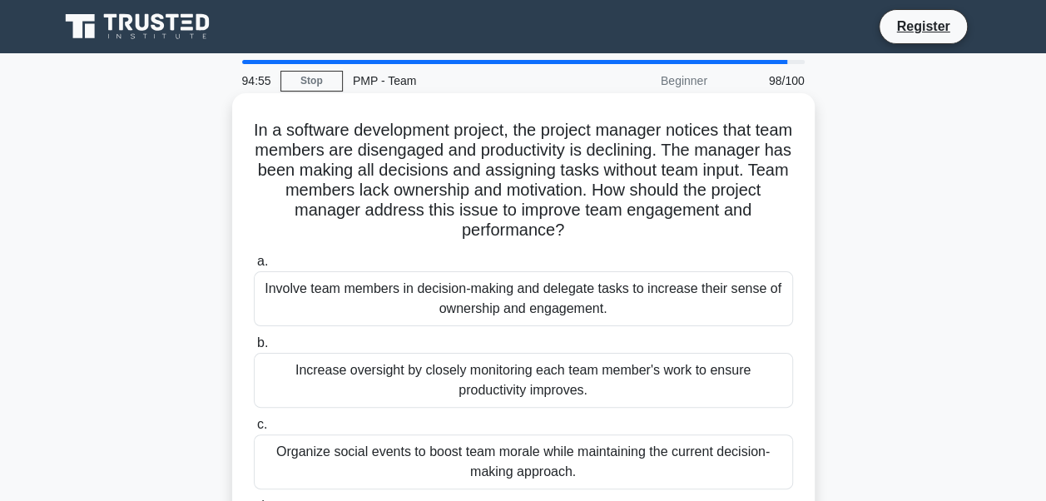
click at [260, 266] on span "a." at bounding box center [262, 261] width 11 height 14
click at [254, 266] on input "a. Involve team members in decision-making and delegate tasks to increase their…" at bounding box center [254, 261] width 0 height 11
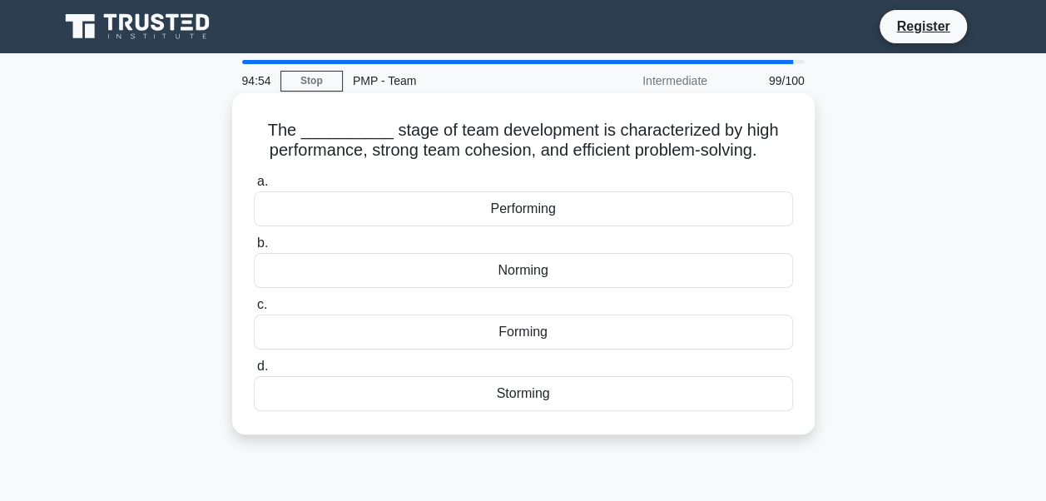
click at [258, 304] on div "a. Performing b. Norming c. d." at bounding box center [523, 291] width 559 height 246
click at [258, 241] on span "b." at bounding box center [262, 242] width 11 height 14
click at [254, 241] on input "b. Norming" at bounding box center [254, 243] width 0 height 11
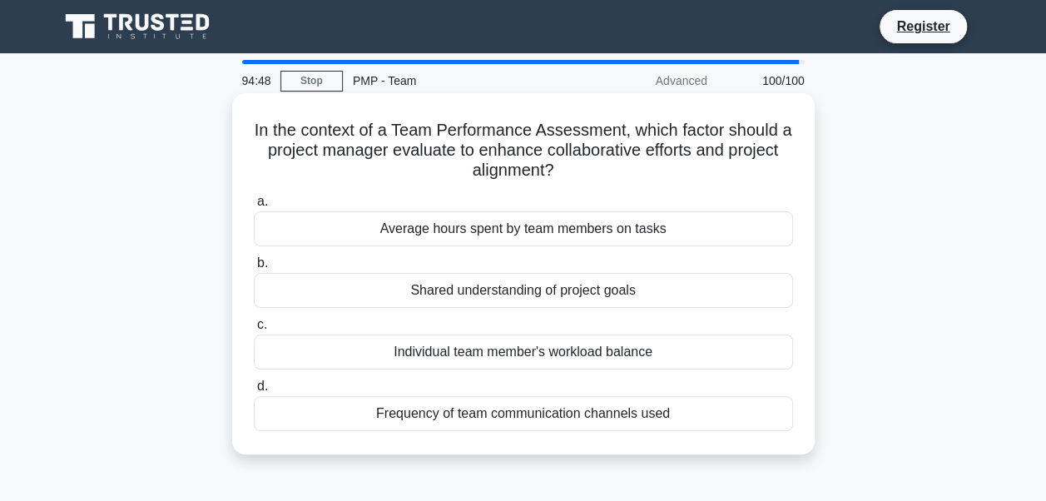
click at [261, 201] on span "a." at bounding box center [262, 201] width 11 height 14
click at [254, 201] on input "a. Average hours spent by team members on tasks" at bounding box center [254, 201] width 0 height 11
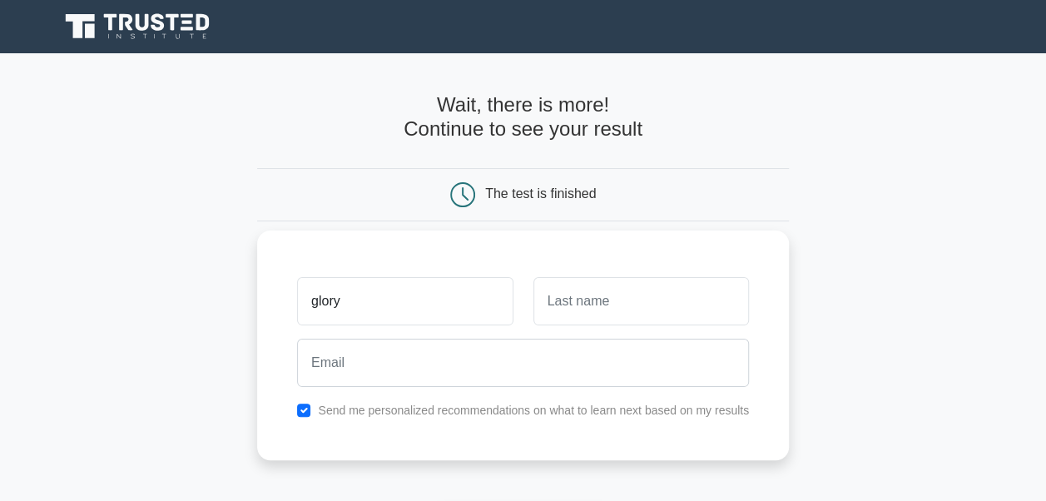
type input "glory"
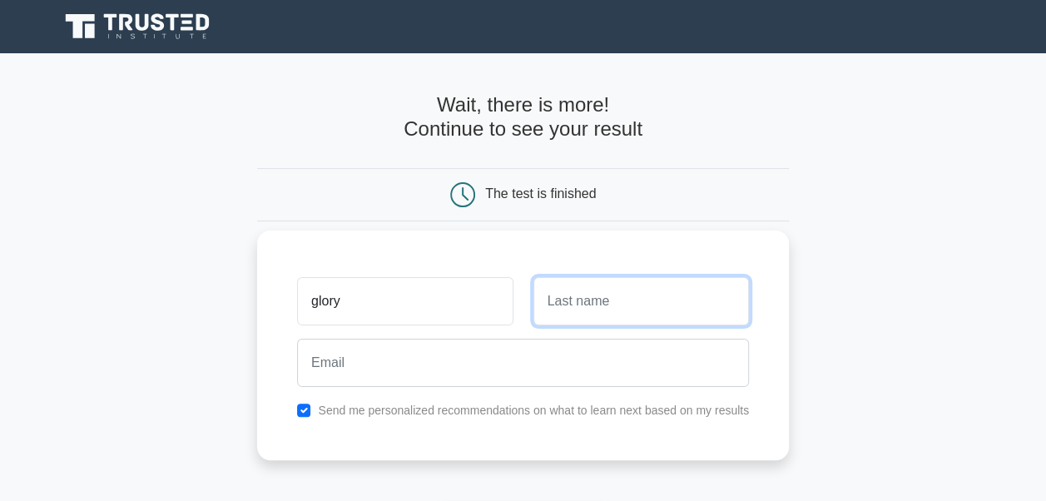
click at [533, 294] on input "text" at bounding box center [640, 301] width 215 height 48
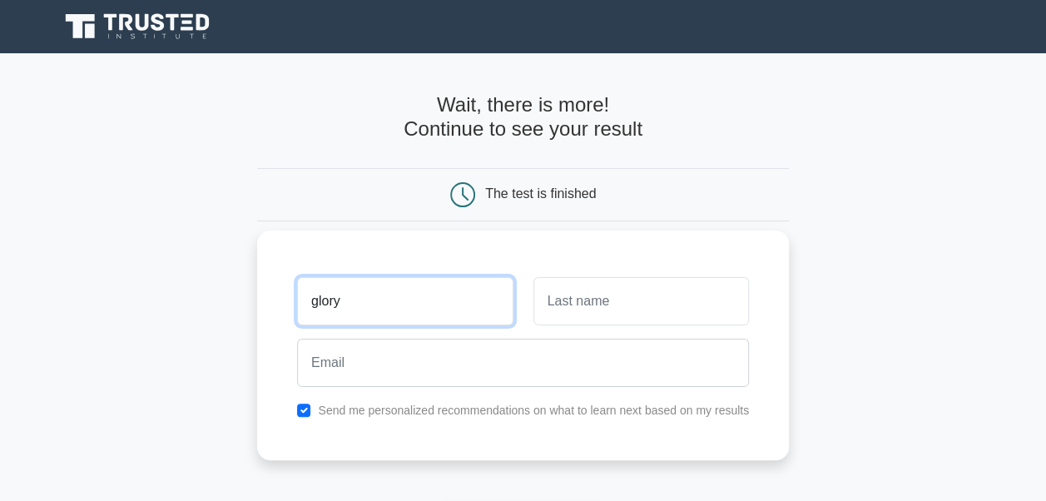
click at [339, 302] on input "glory" at bounding box center [404, 301] width 215 height 48
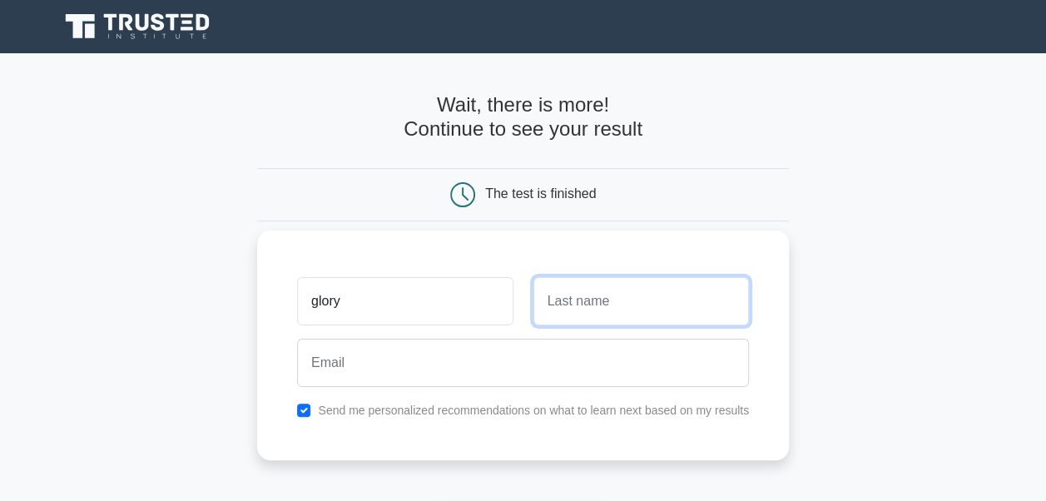
click at [545, 298] on input "text" at bounding box center [640, 301] width 215 height 48
type input "sekei"
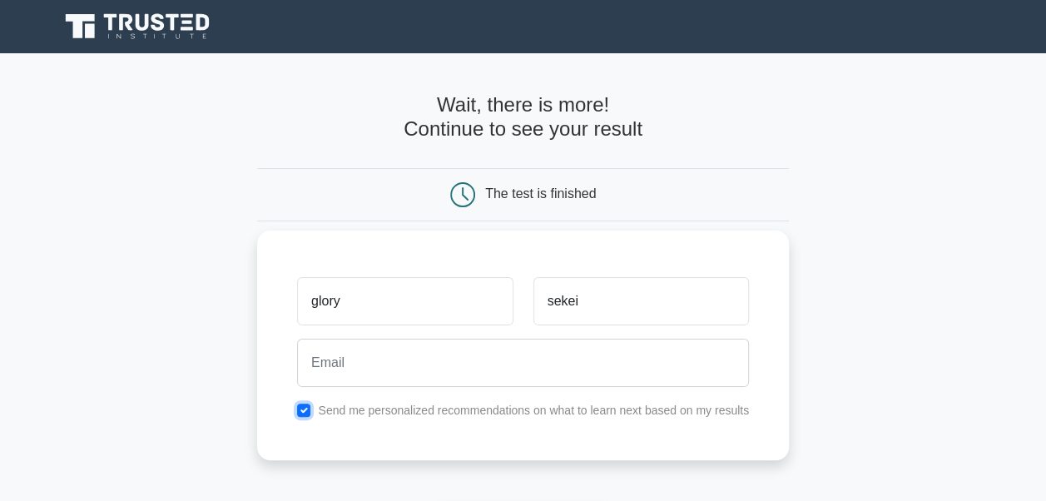
click at [306, 408] on input "checkbox" at bounding box center [303, 409] width 13 height 13
checkbox input "false"
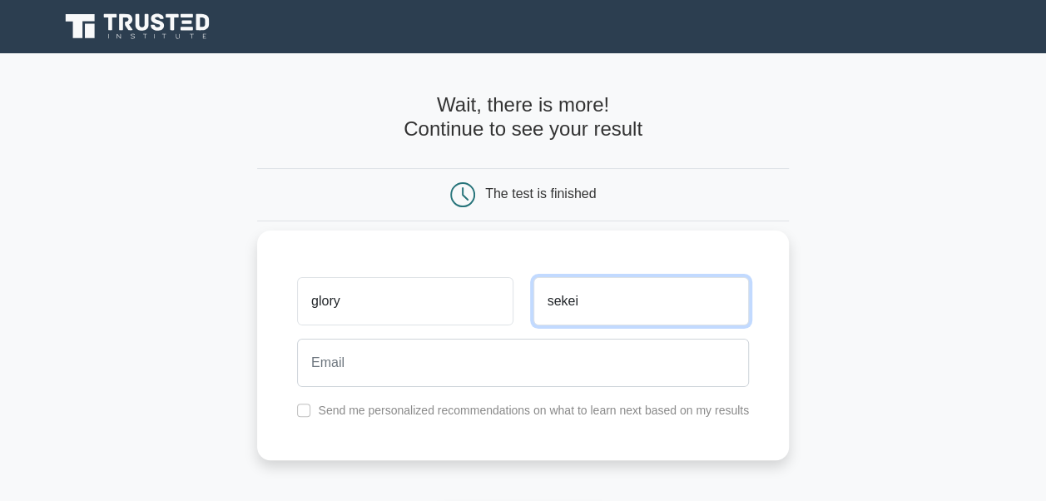
drag, startPoint x: 689, startPoint y: 304, endPoint x: 649, endPoint y: 316, distance: 41.6
click at [649, 316] on input "sekei" at bounding box center [640, 301] width 215 height 48
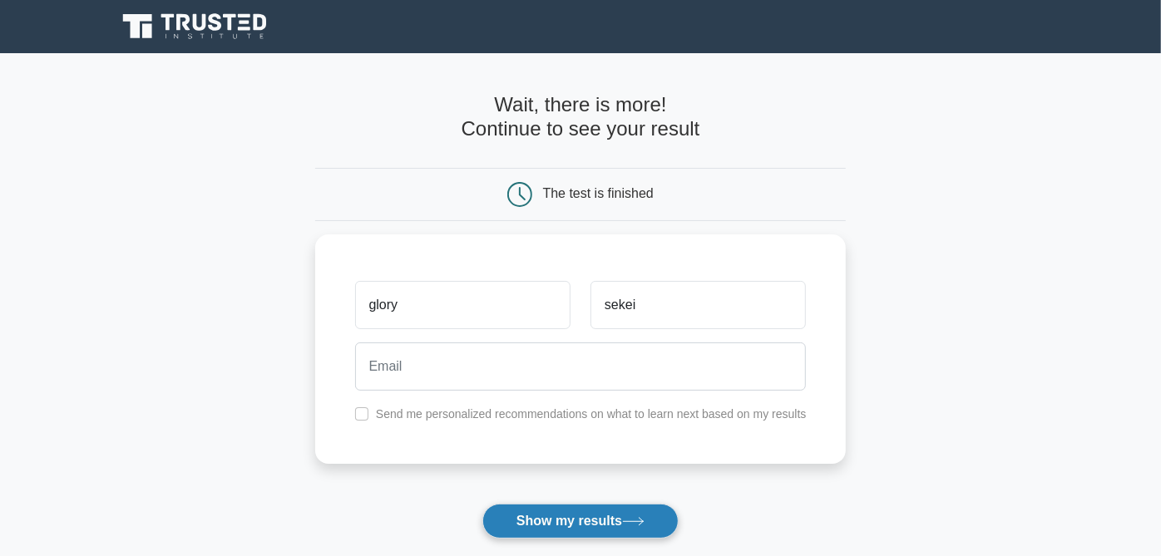
click at [534, 500] on button "Show my results" at bounding box center [580, 521] width 196 height 35
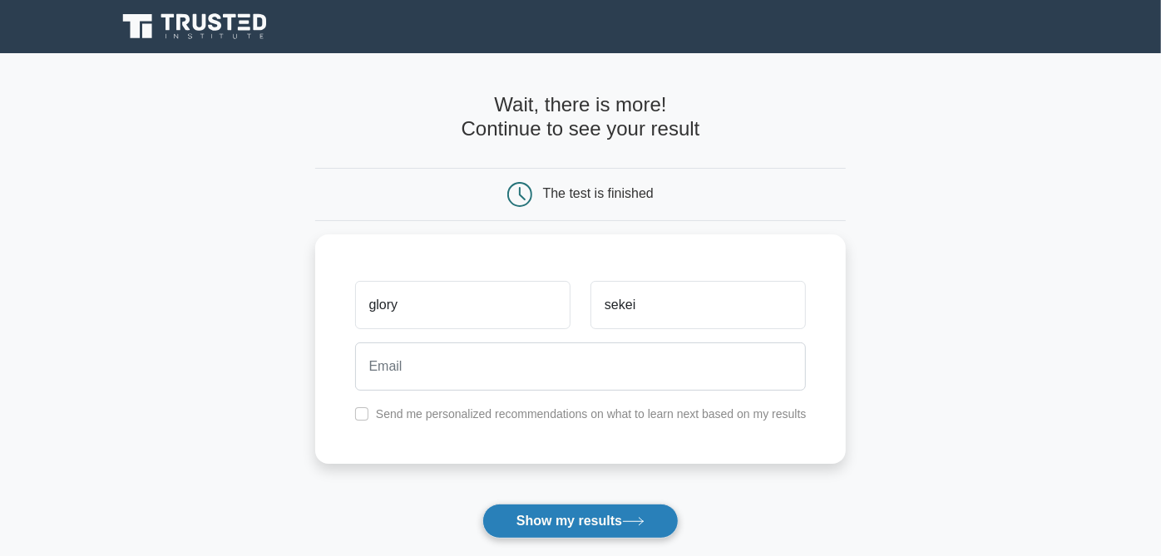
click at [534, 500] on button "Show my results" at bounding box center [580, 521] width 196 height 35
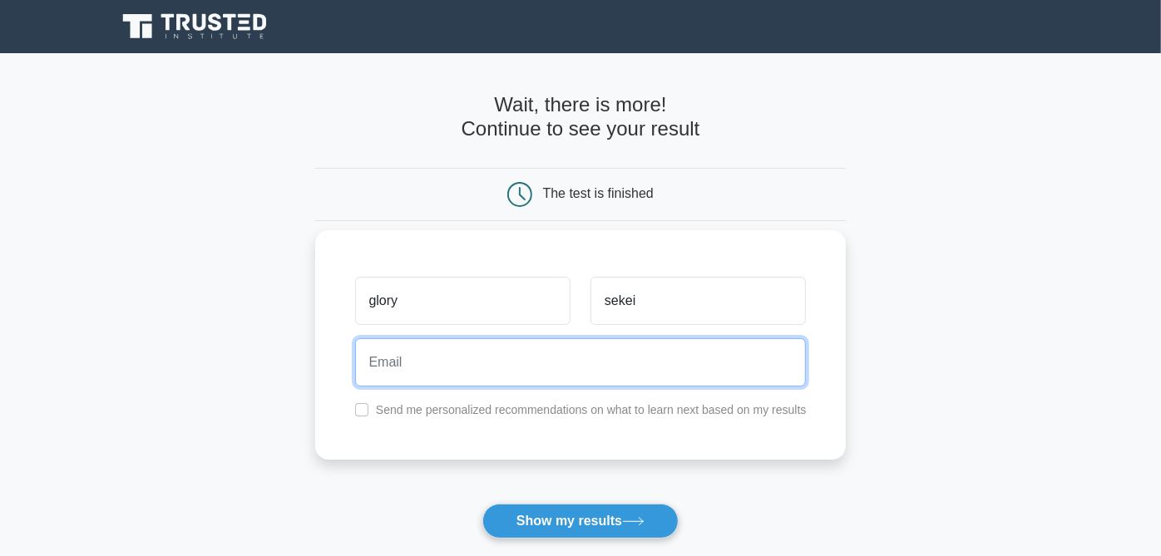
click at [389, 372] on input "email" at bounding box center [581, 363] width 452 height 48
type input "vivysekei@gmail.com"
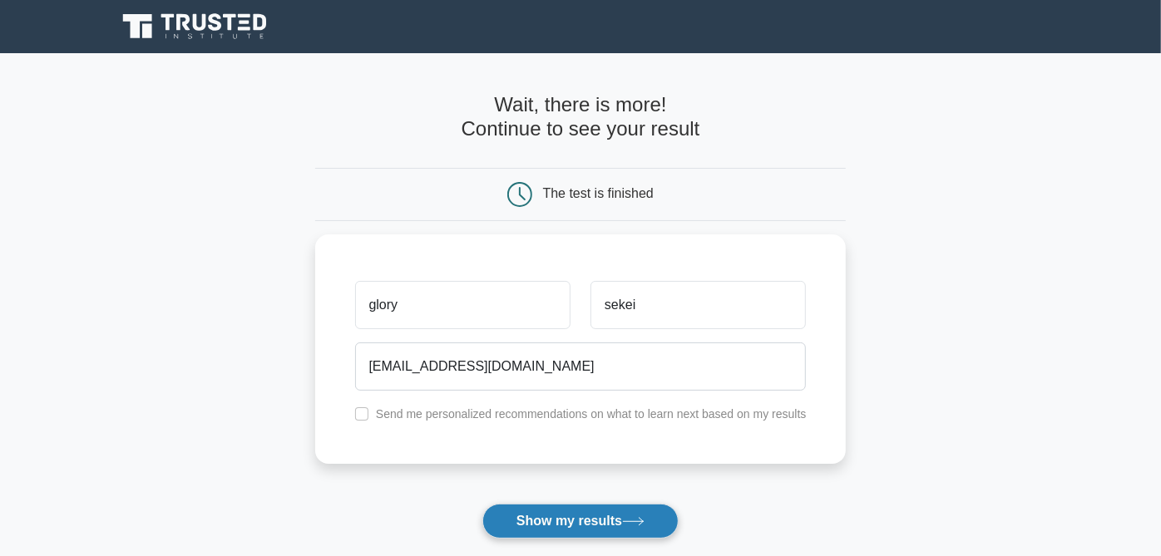
click at [544, 500] on button "Show my results" at bounding box center [580, 521] width 196 height 35
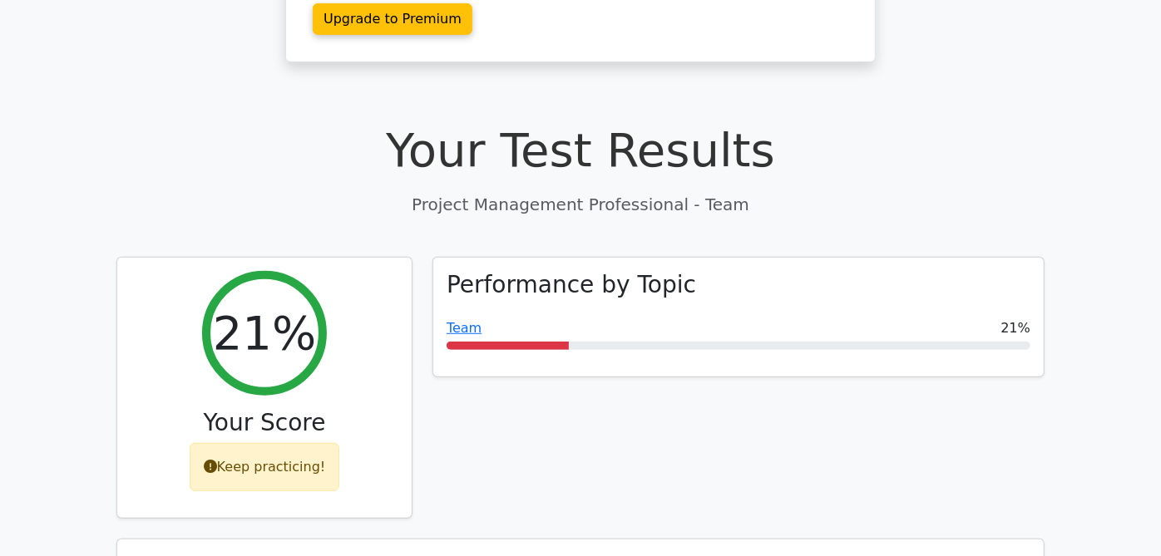
scroll to position [441, 0]
